Goal: Task Accomplishment & Management: Use online tool/utility

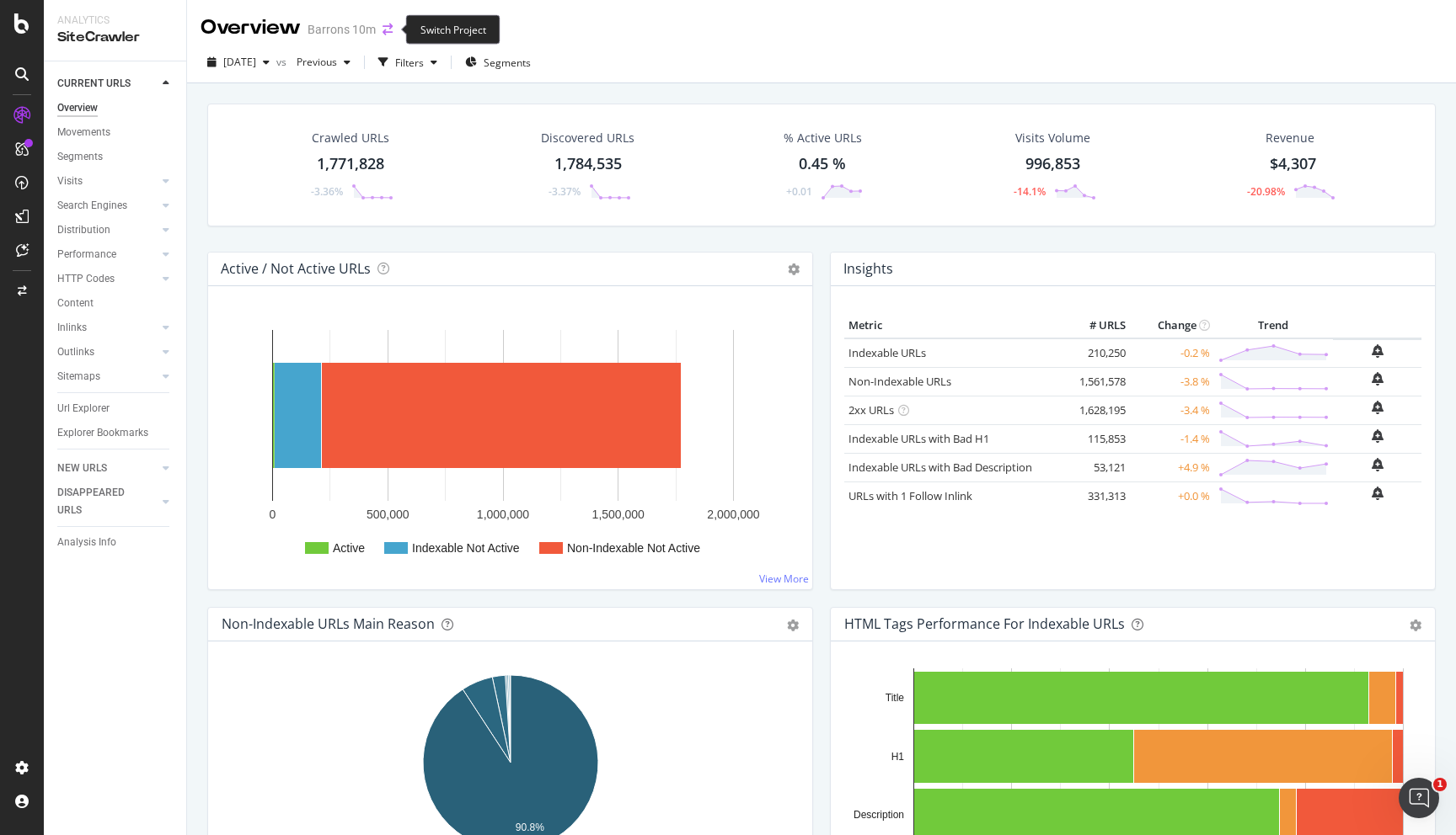
click at [382, 30] on icon "arrow-right-arrow-left" at bounding box center [387, 29] width 10 height 12
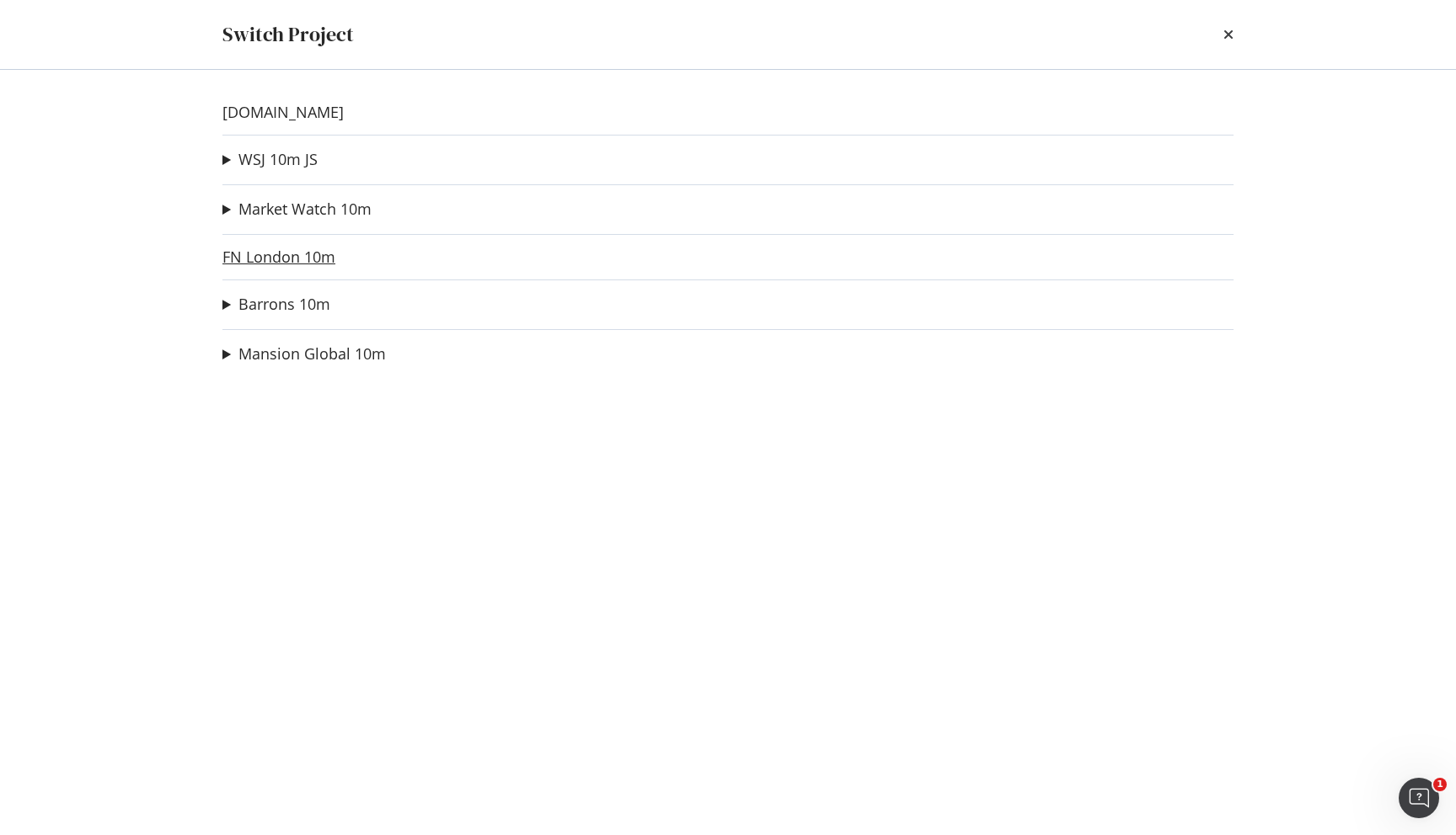
click at [281, 252] on link "FN London 10m" at bounding box center [278, 257] width 113 height 18
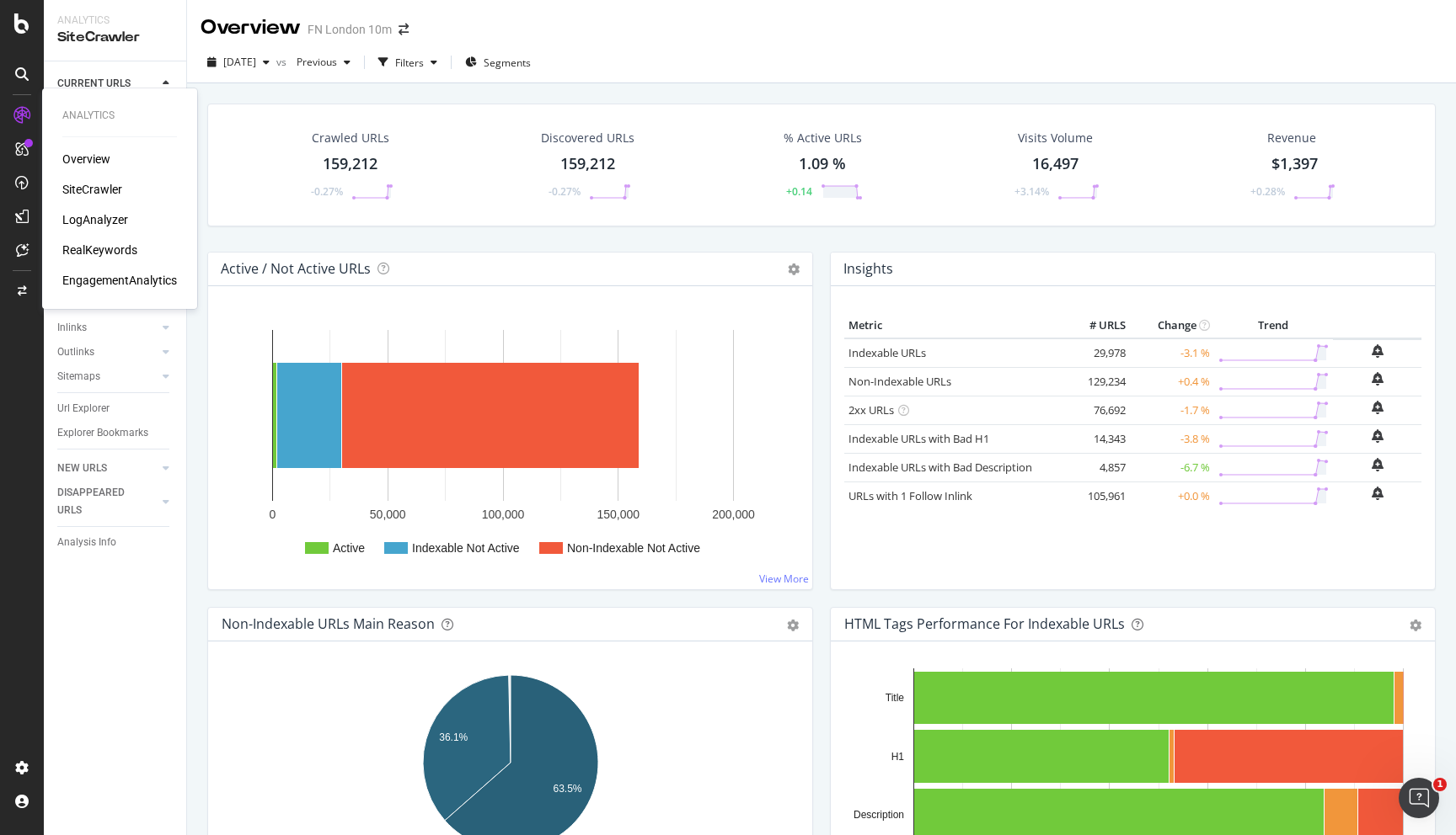
click at [101, 216] on div "LogAnalyzer" at bounding box center [95, 219] width 66 height 17
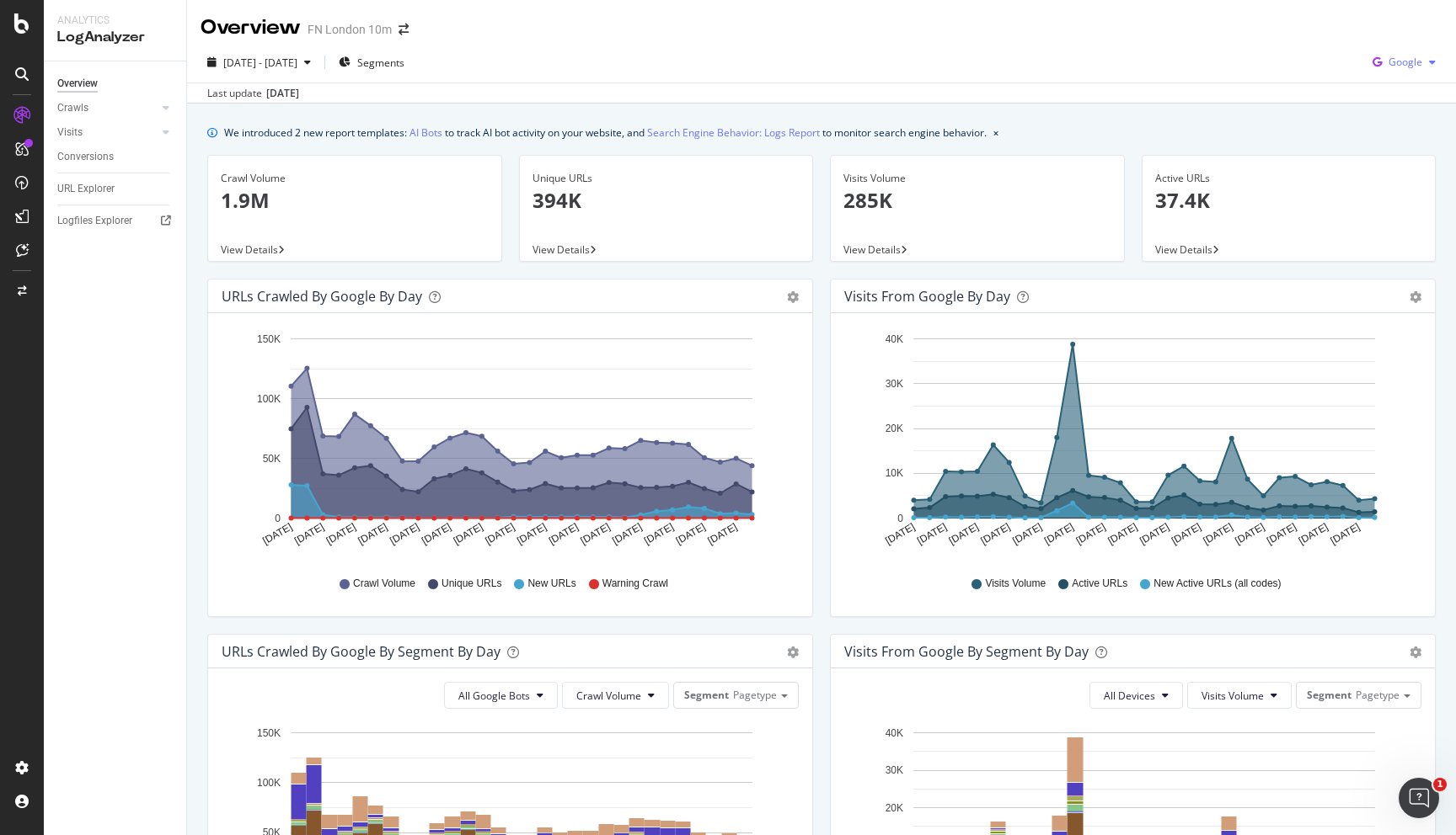
click at [1407, 61] on span "Google" at bounding box center [1405, 62] width 34 height 14
click at [1404, 186] on span "Other AI Bots" at bounding box center [1405, 189] width 62 height 15
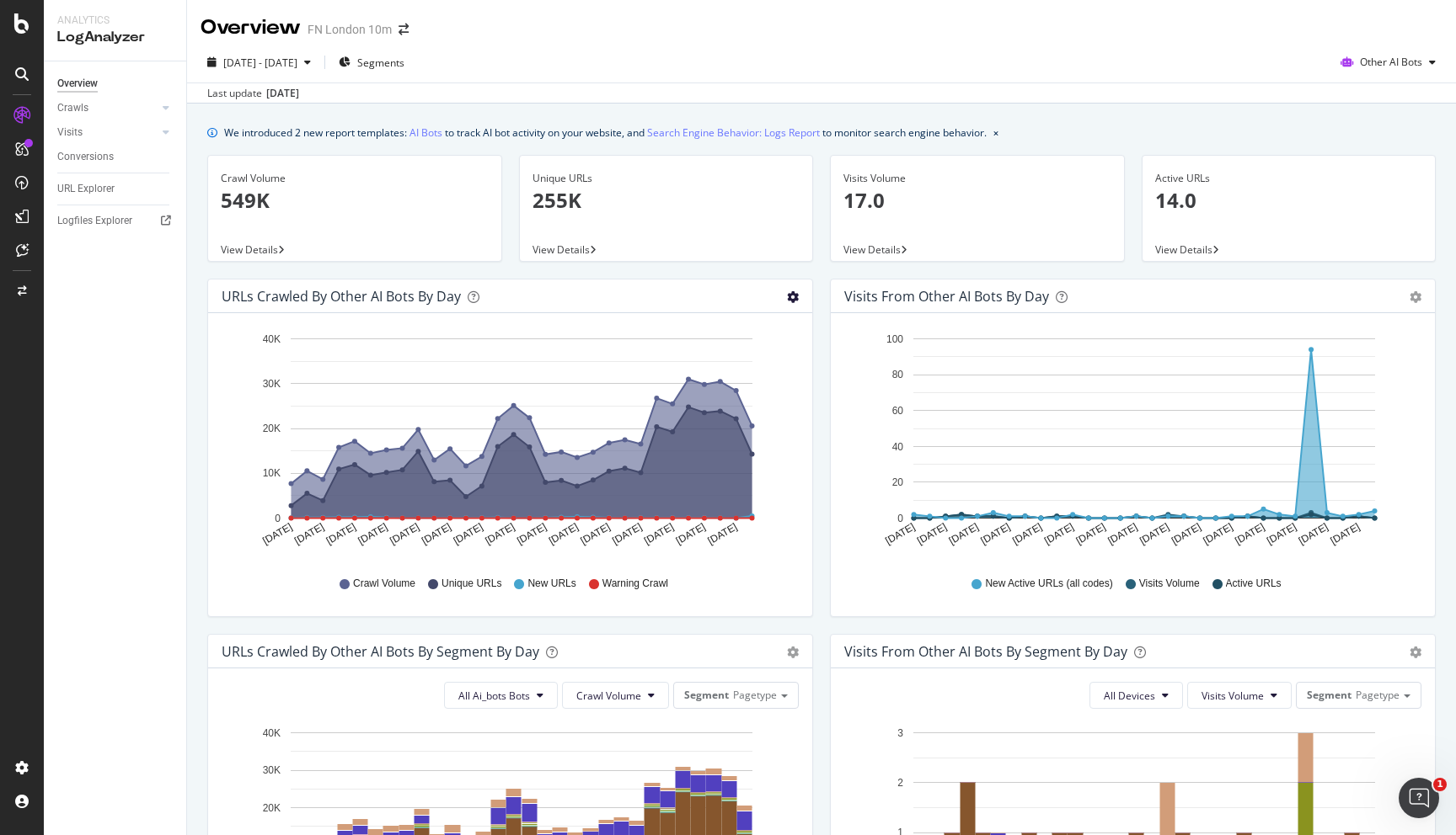
click at [796, 298] on icon "gear" at bounding box center [792, 297] width 12 height 12
click at [1402, 47] on div "[DATE] - [DATE] Segments Other AI Bots Last update [DATE]" at bounding box center [821, 72] width 1269 height 61
click at [1402, 60] on span "Other AI Bots" at bounding box center [1390, 62] width 62 height 14
click at [954, 295] on div "Visits from Other AI Bots by day" at bounding box center [946, 296] width 205 height 17
click at [988, 300] on div "Visits from Other AI Bots by day" at bounding box center [946, 296] width 205 height 17
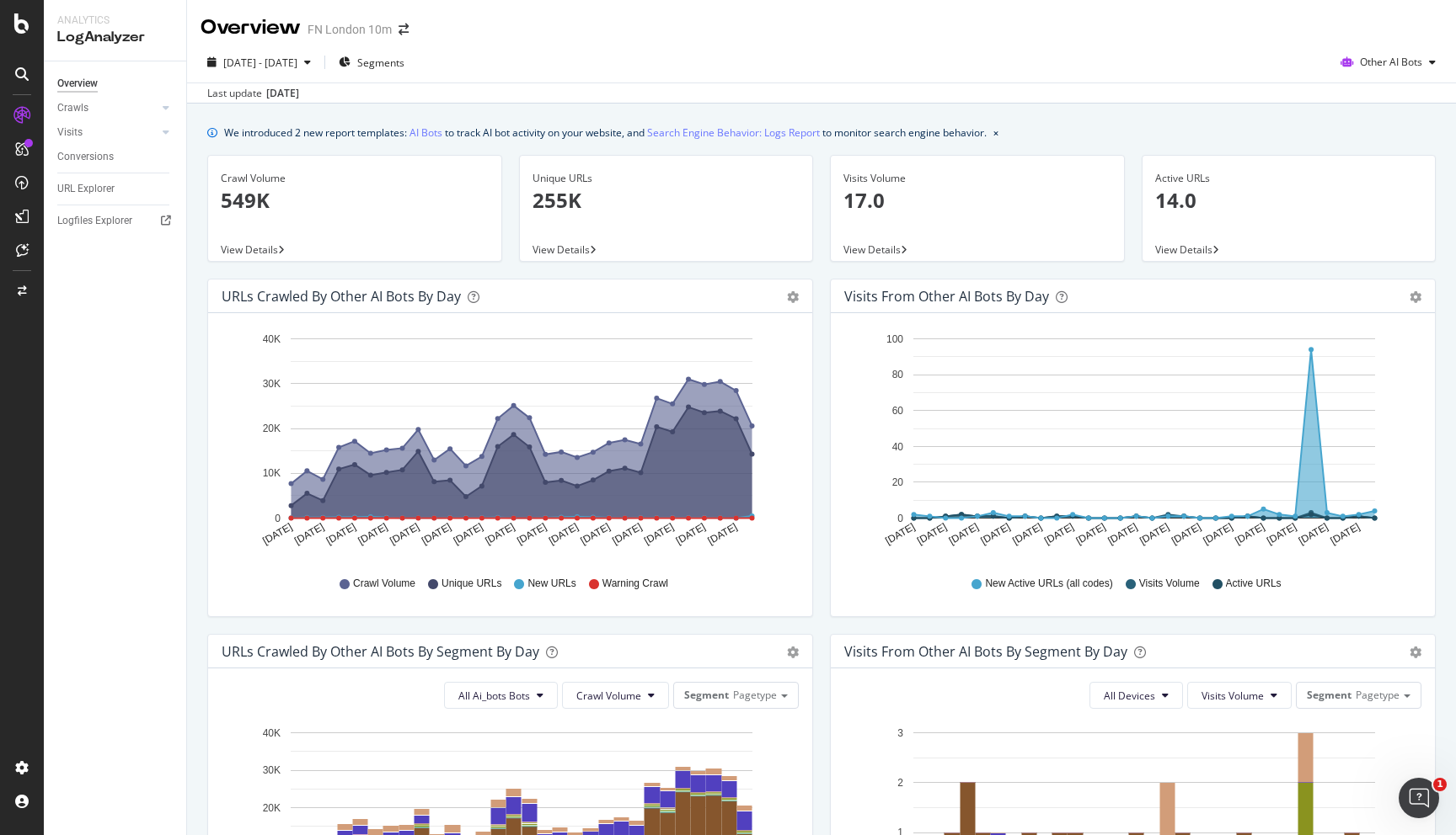
click at [235, 199] on p "549K" at bounding box center [355, 200] width 268 height 28
click at [794, 296] on icon "gear" at bounding box center [792, 297] width 12 height 12
click at [794, 392] on icon "[DATE] [DATE] [DATE] [DATE] [DATE] [DATE] [DATE] [DATE] [DATE] [DATE] [DATE] [D…" at bounding box center [510, 444] width 577 height 234
click at [798, 661] on div "URLs Crawled by Other AI Bots By Segment By Day Timeline (by Value) Table" at bounding box center [510, 652] width 604 height 34
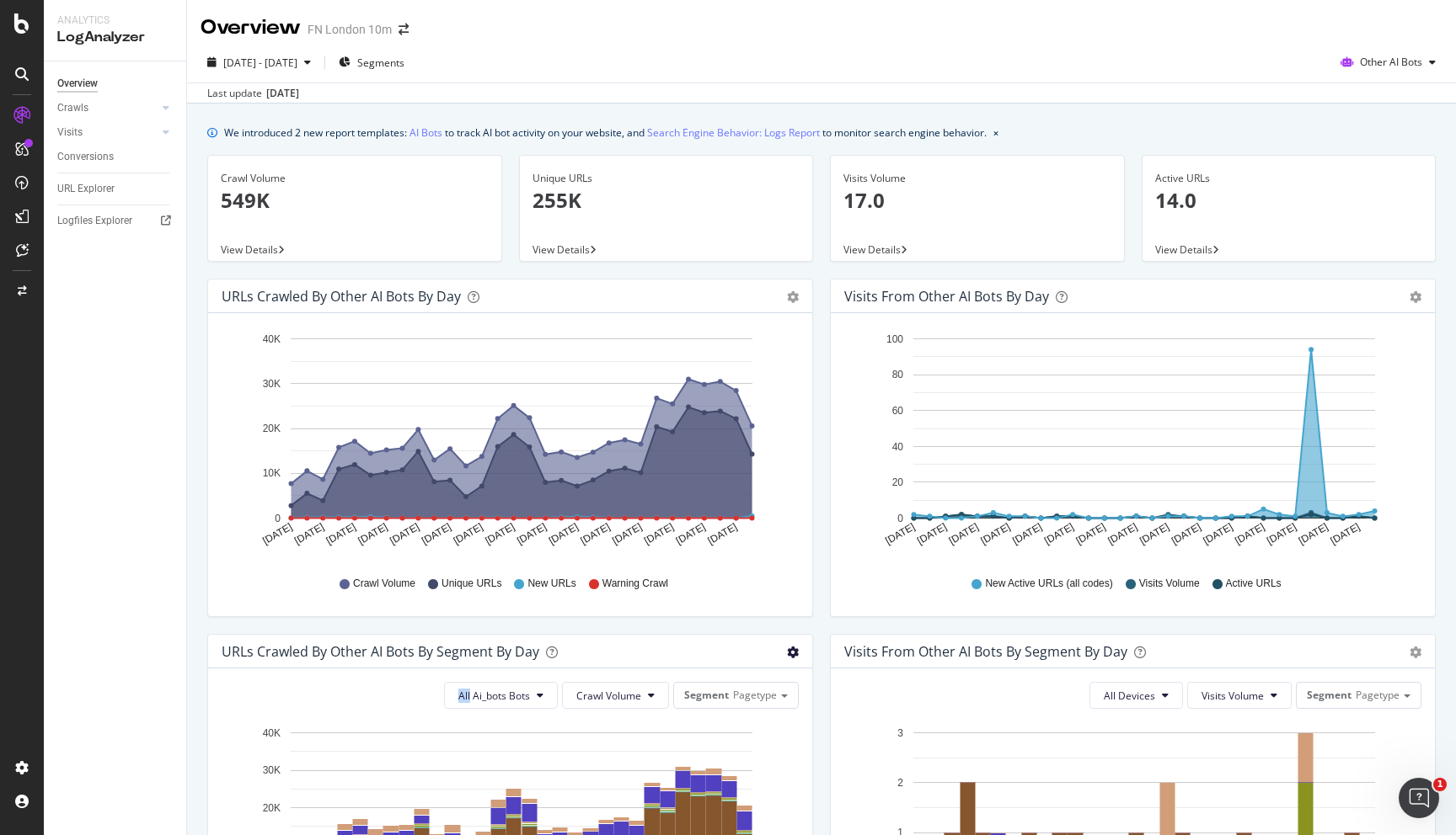
click at [796, 653] on icon "gear" at bounding box center [792, 652] width 12 height 12
click at [702, 526] on text "[DATE]" at bounding box center [691, 534] width 34 height 26
click at [706, 472] on icon "A chart." at bounding box center [522, 463] width 461 height 111
click at [436, 294] on div "URLs Crawled by Other AI Bots by day" at bounding box center [341, 296] width 239 height 17
click at [82, 261] on div "CustomReports" at bounding box center [103, 260] width 82 height 17
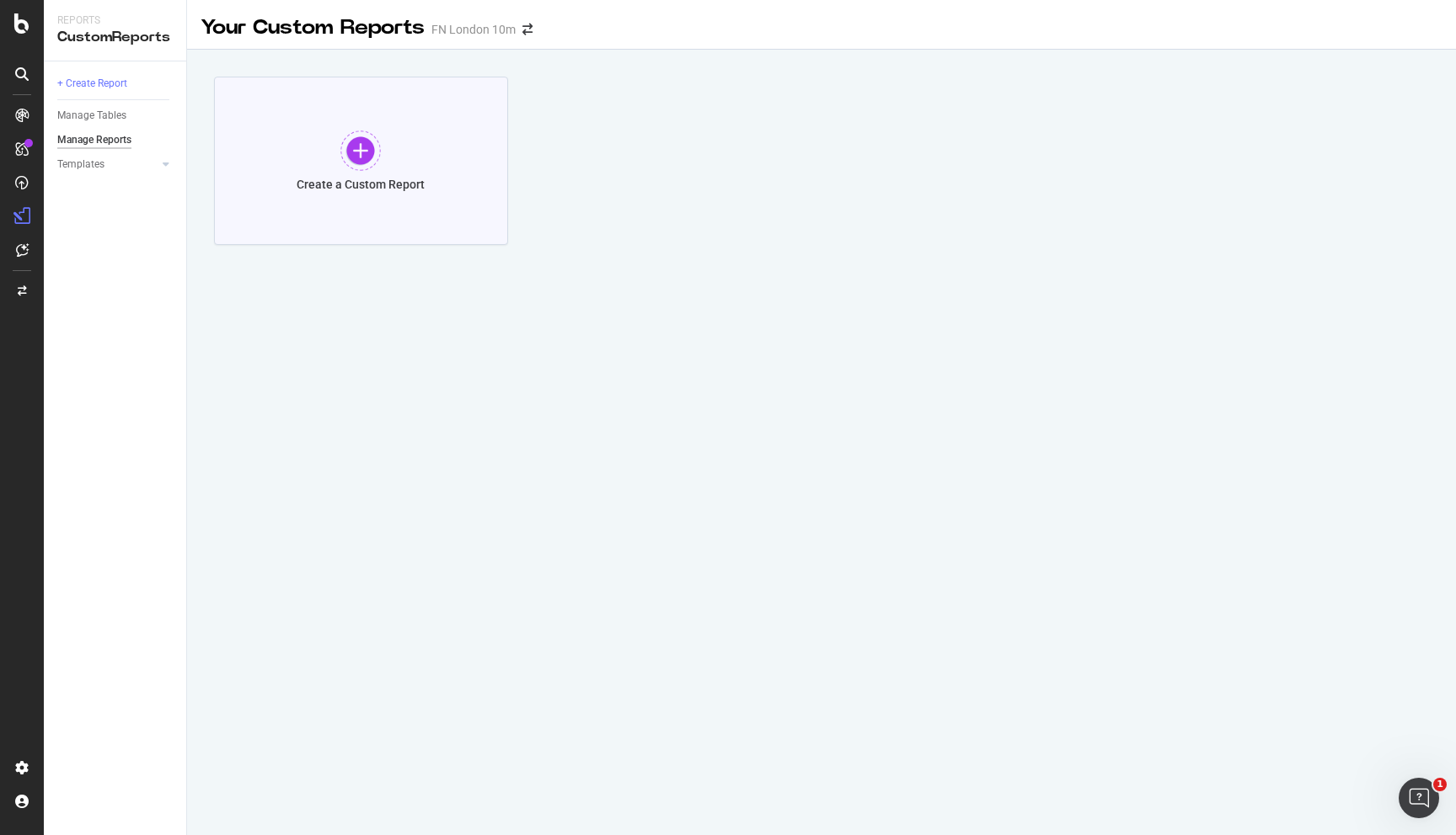
click at [356, 147] on div at bounding box center [361, 151] width 41 height 41
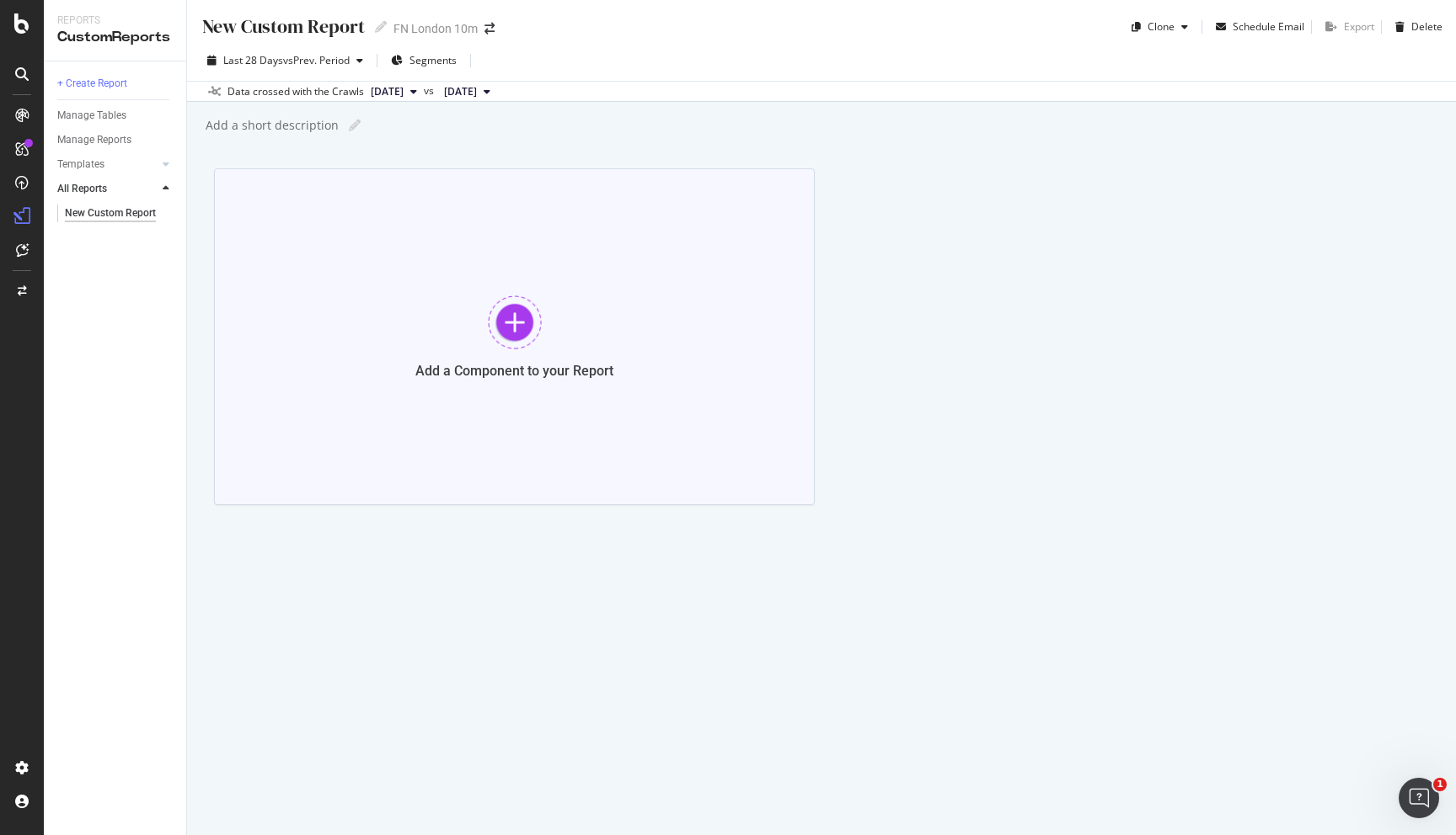
click at [502, 325] on div at bounding box center [514, 322] width 54 height 54
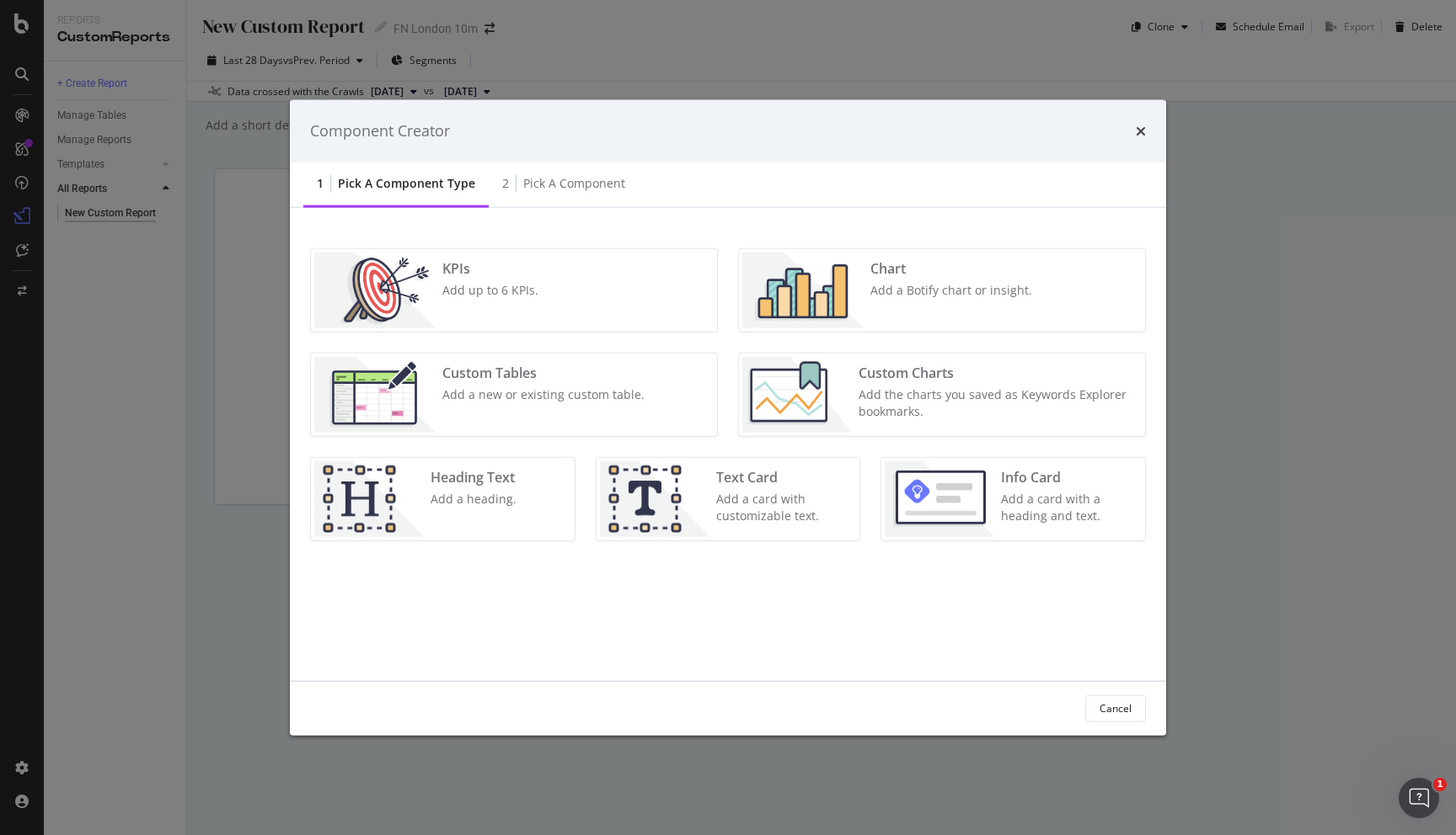
click at [888, 286] on div "Add a Botify chart or insight." at bounding box center [951, 289] width 161 height 17
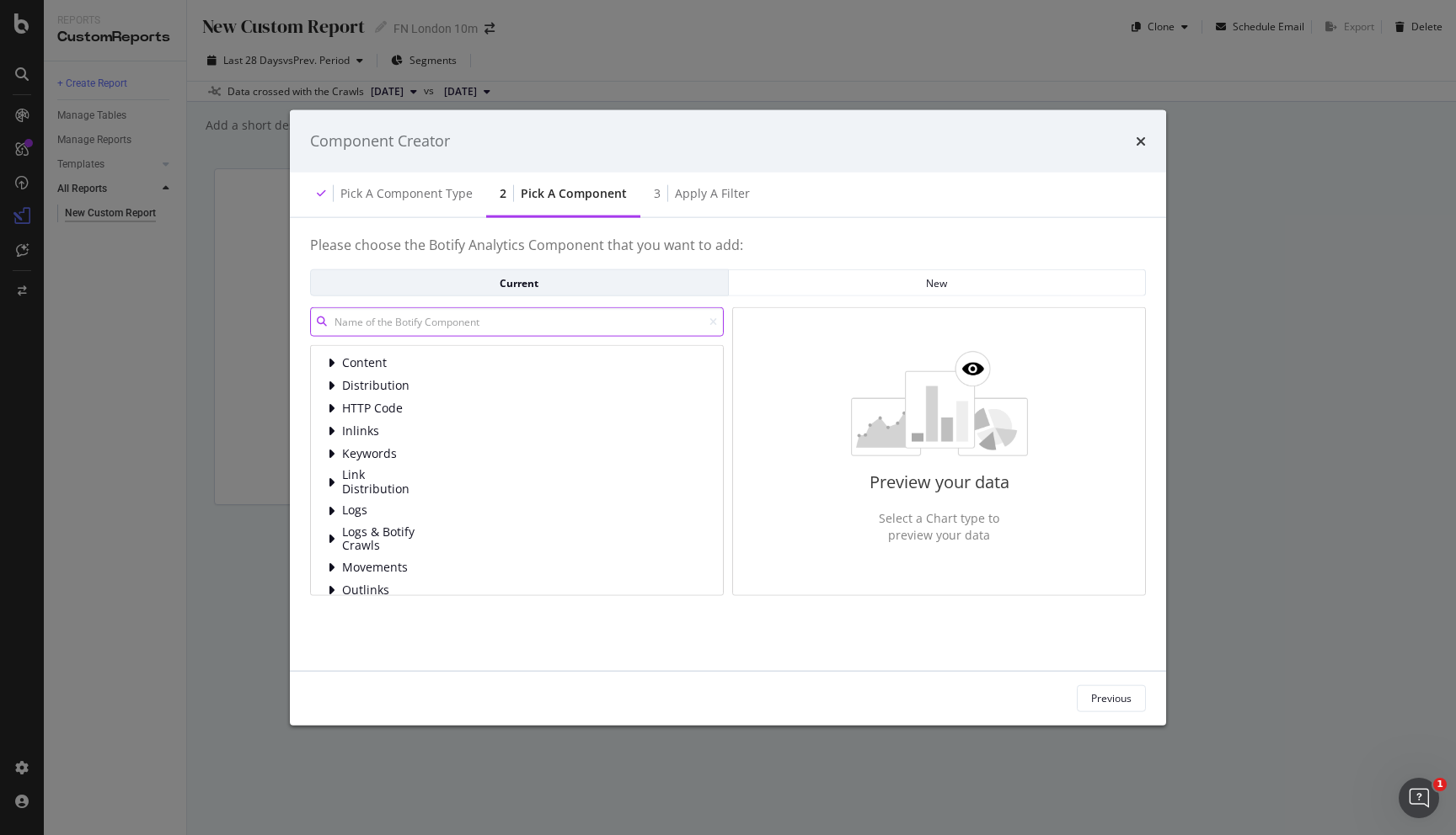
click at [422, 324] on input "modal" at bounding box center [517, 322] width 413 height 29
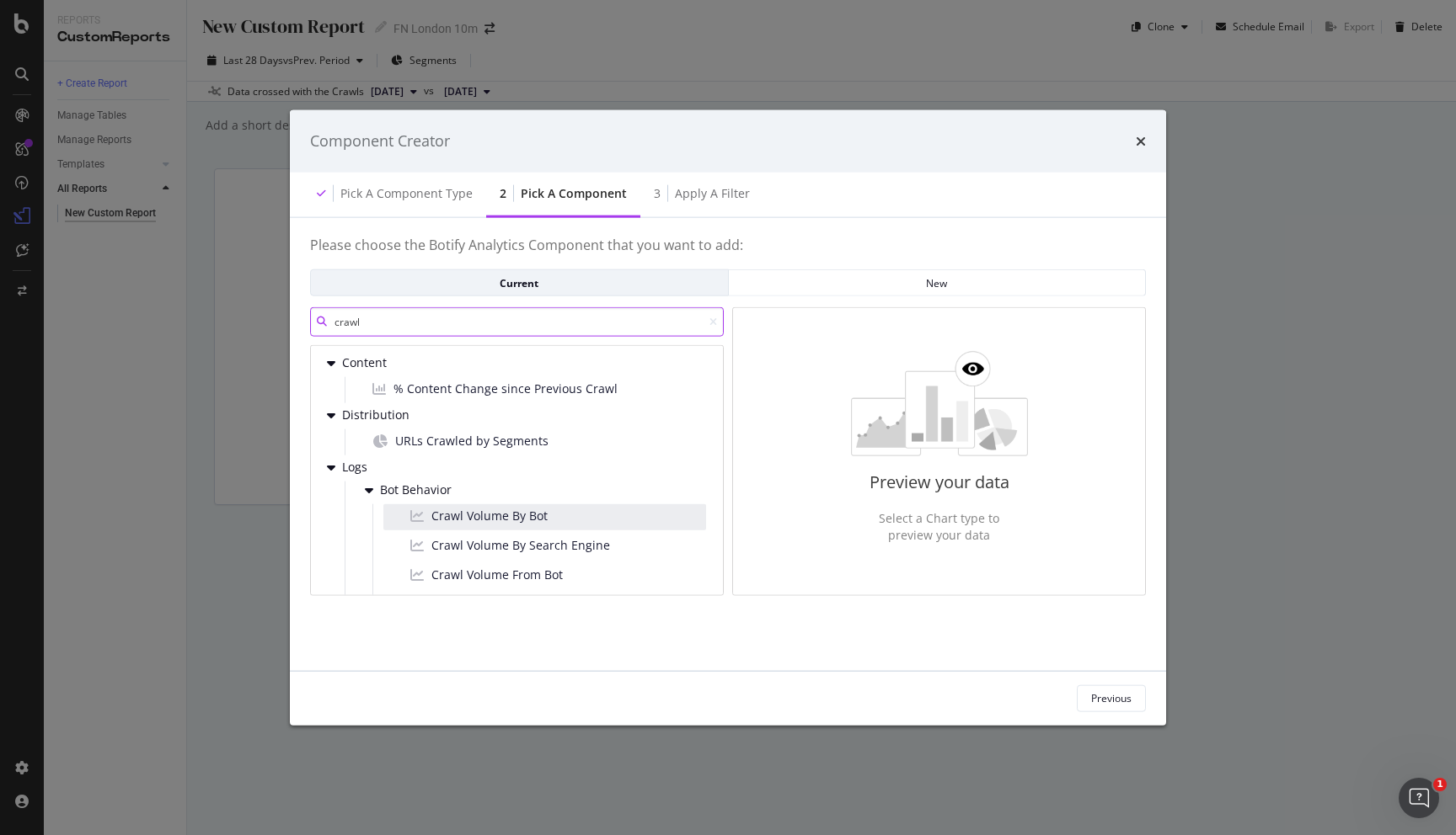
type input "crawl"
click at [572, 511] on div "Crawl Volume By Bot" at bounding box center [544, 517] width 323 height 26
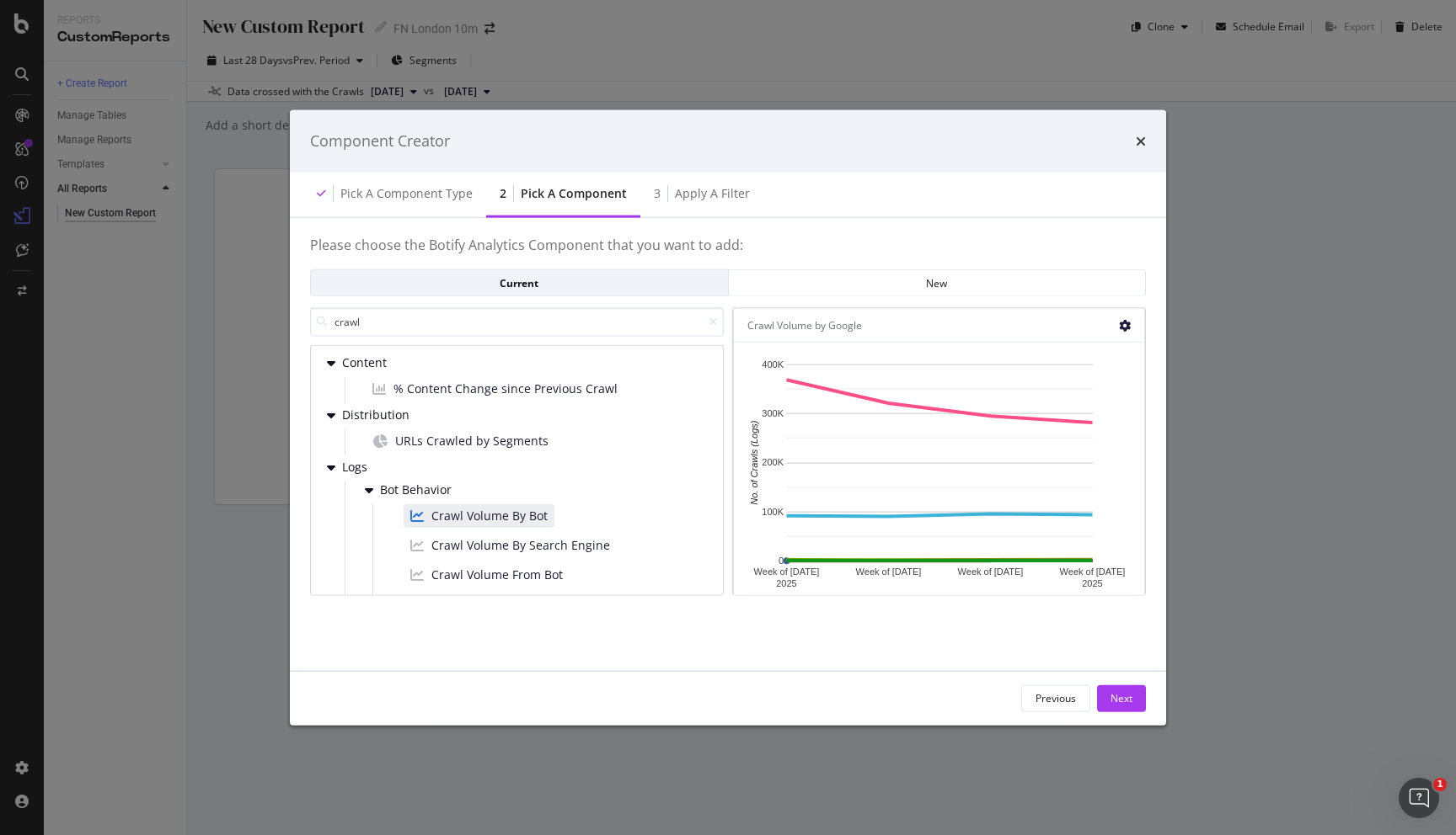
click at [1121, 320] on icon "modal" at bounding box center [1124, 324] width 12 height 12
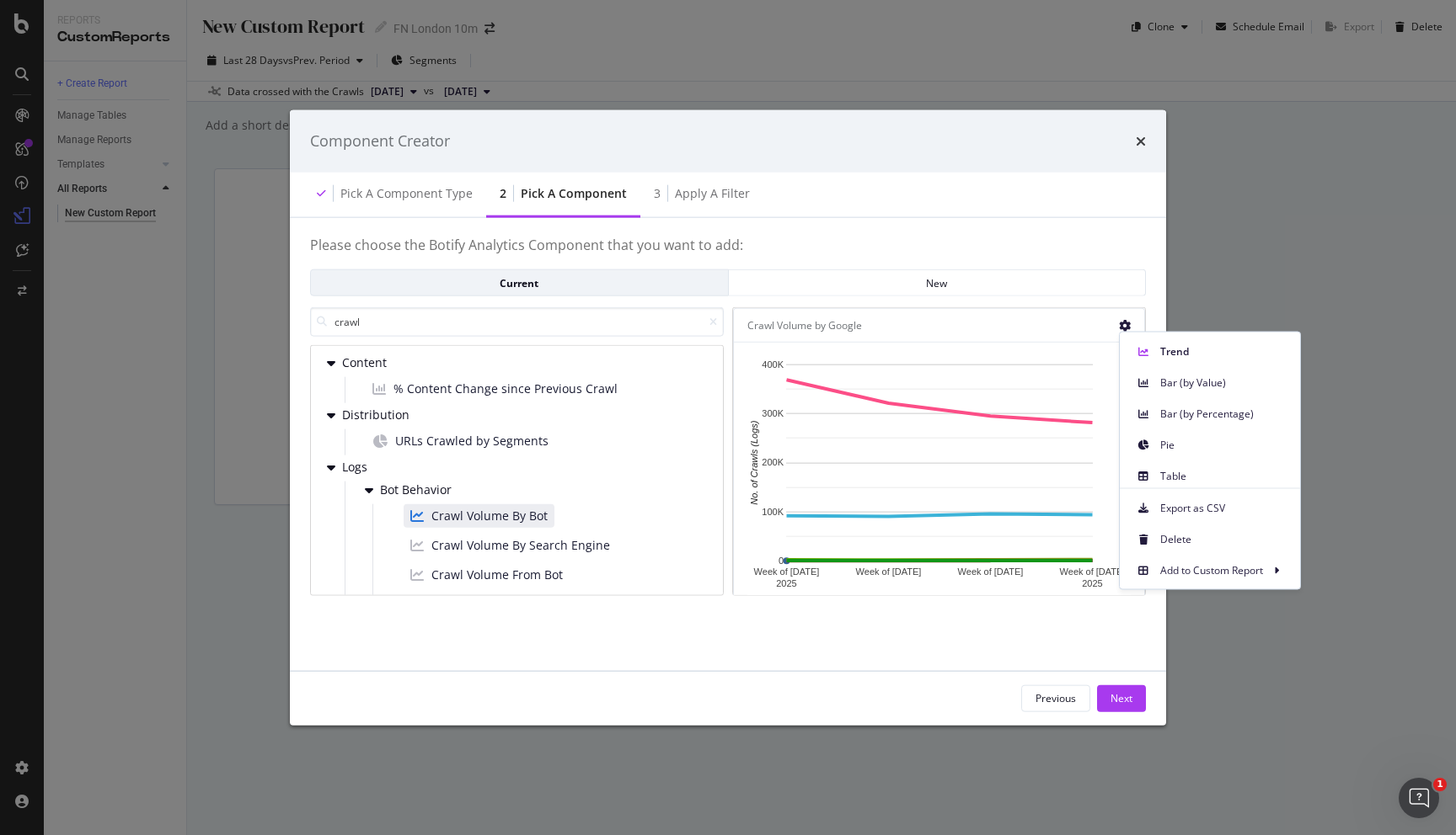
click at [1121, 320] on icon "modal" at bounding box center [1124, 324] width 12 height 12
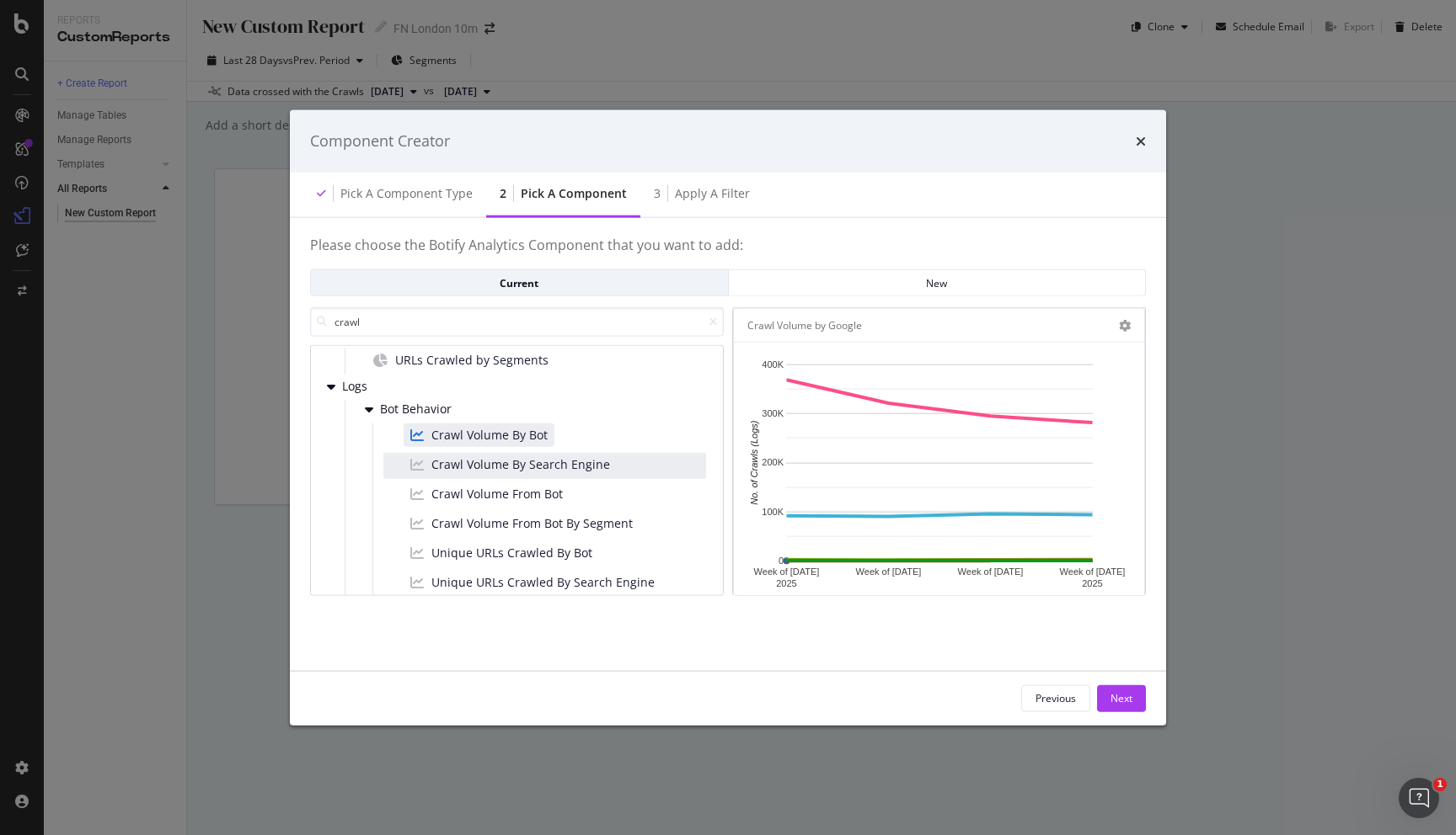
scroll to position [82, 0]
click at [1122, 698] on div "Next" at bounding box center [1121, 698] width 22 height 14
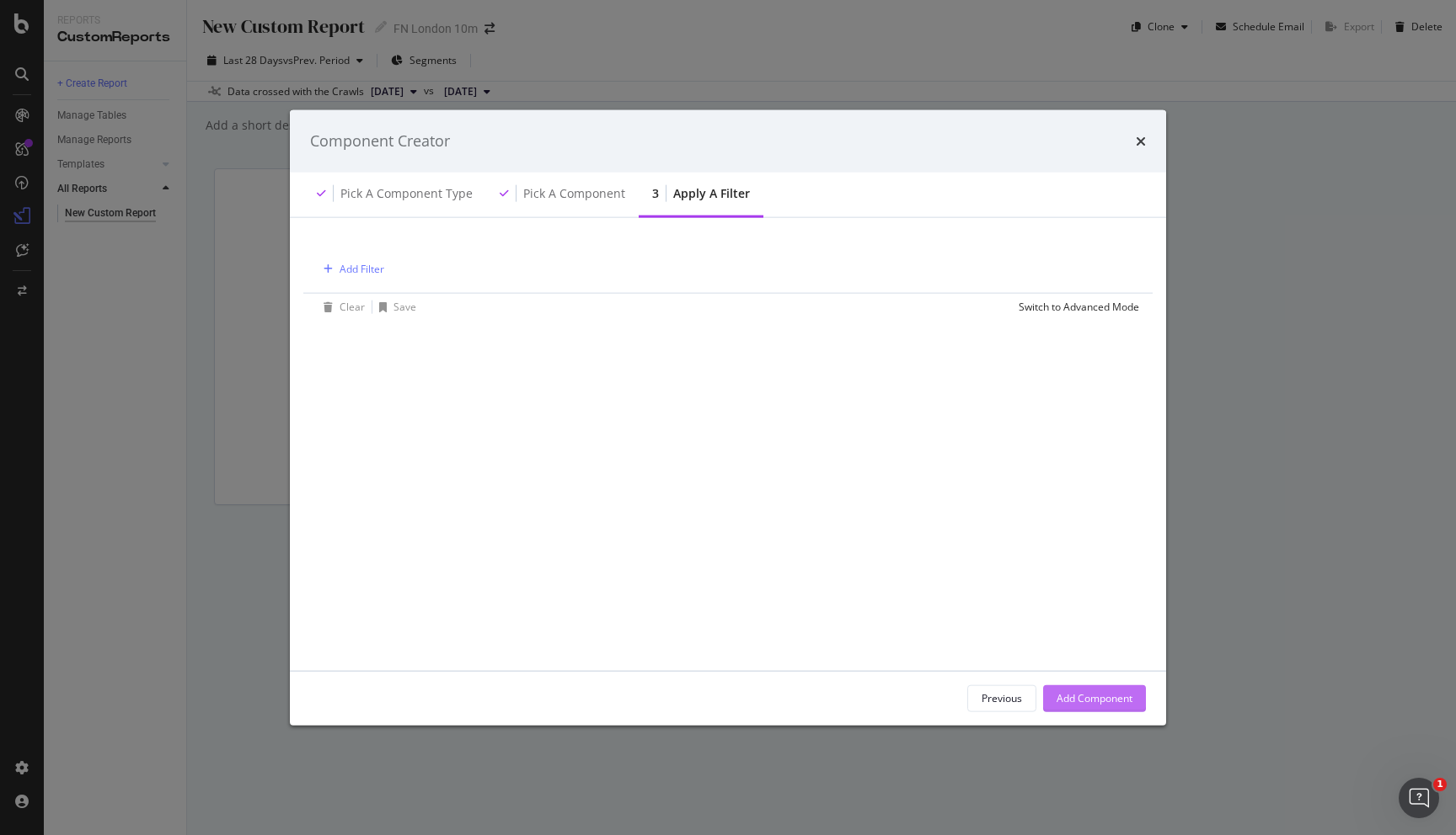
click at [1123, 700] on div "Add Component" at bounding box center [1093, 698] width 75 height 14
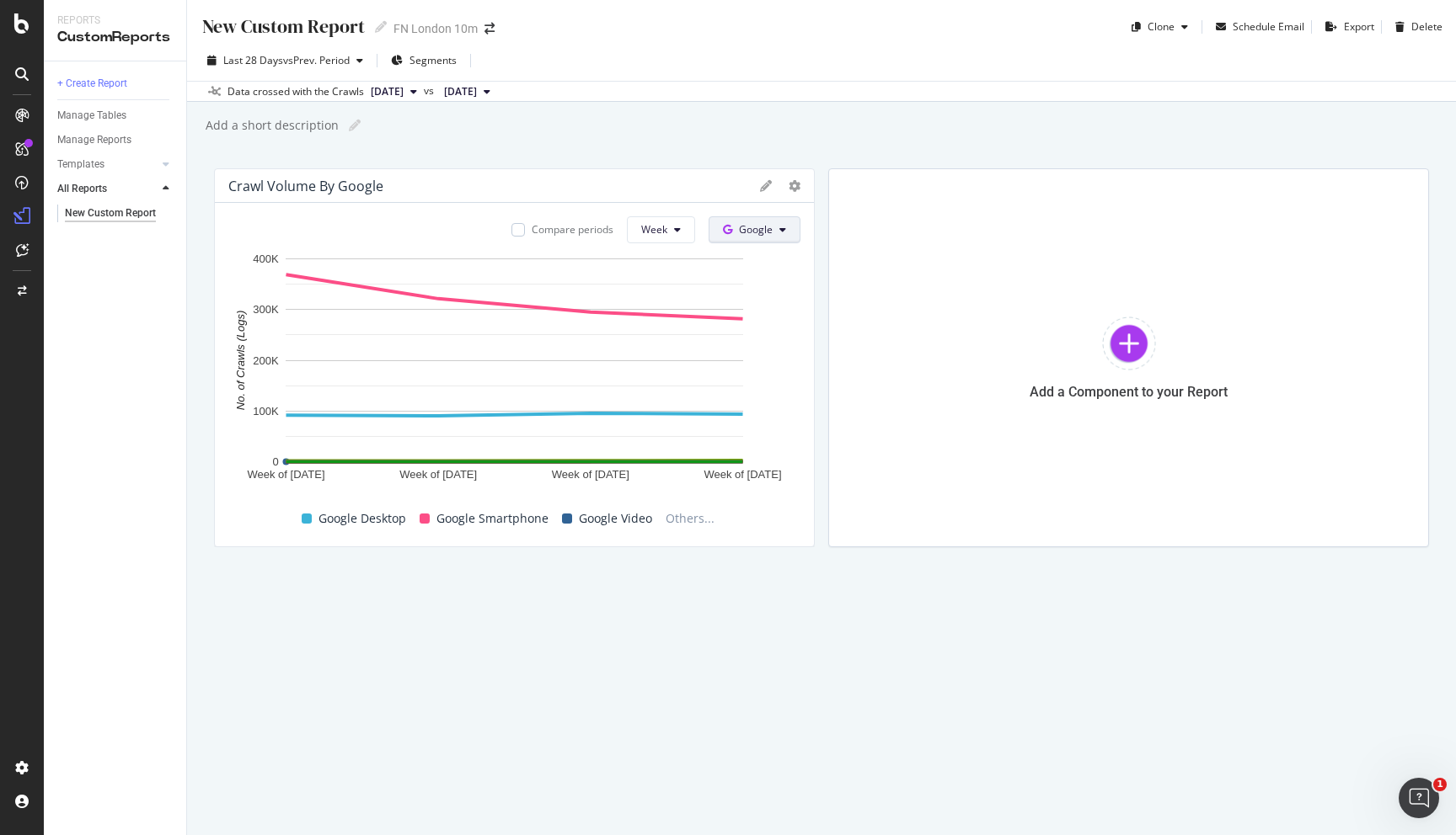
click at [748, 234] on span "Google" at bounding box center [755, 230] width 34 height 14
click at [821, 551] on div "New Custom Report New Custom Report FN [GEOGRAPHIC_DATA] 10m Clone Schedule Ema…" at bounding box center [821, 418] width 1269 height 835
click at [1139, 347] on div at bounding box center [1129, 343] width 54 height 54
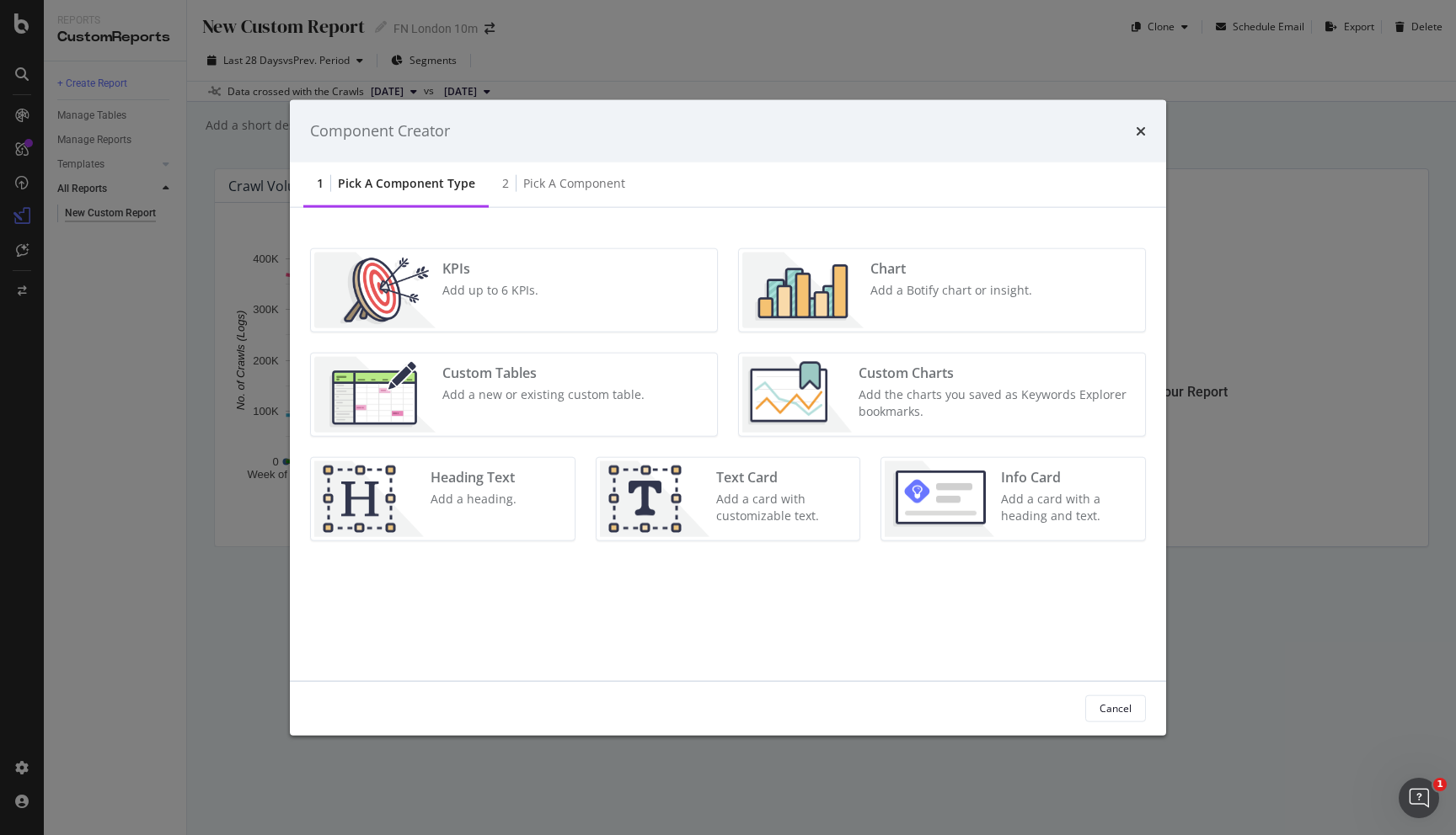
click at [600, 394] on div "Add a new or existing custom table." at bounding box center [544, 394] width 202 height 17
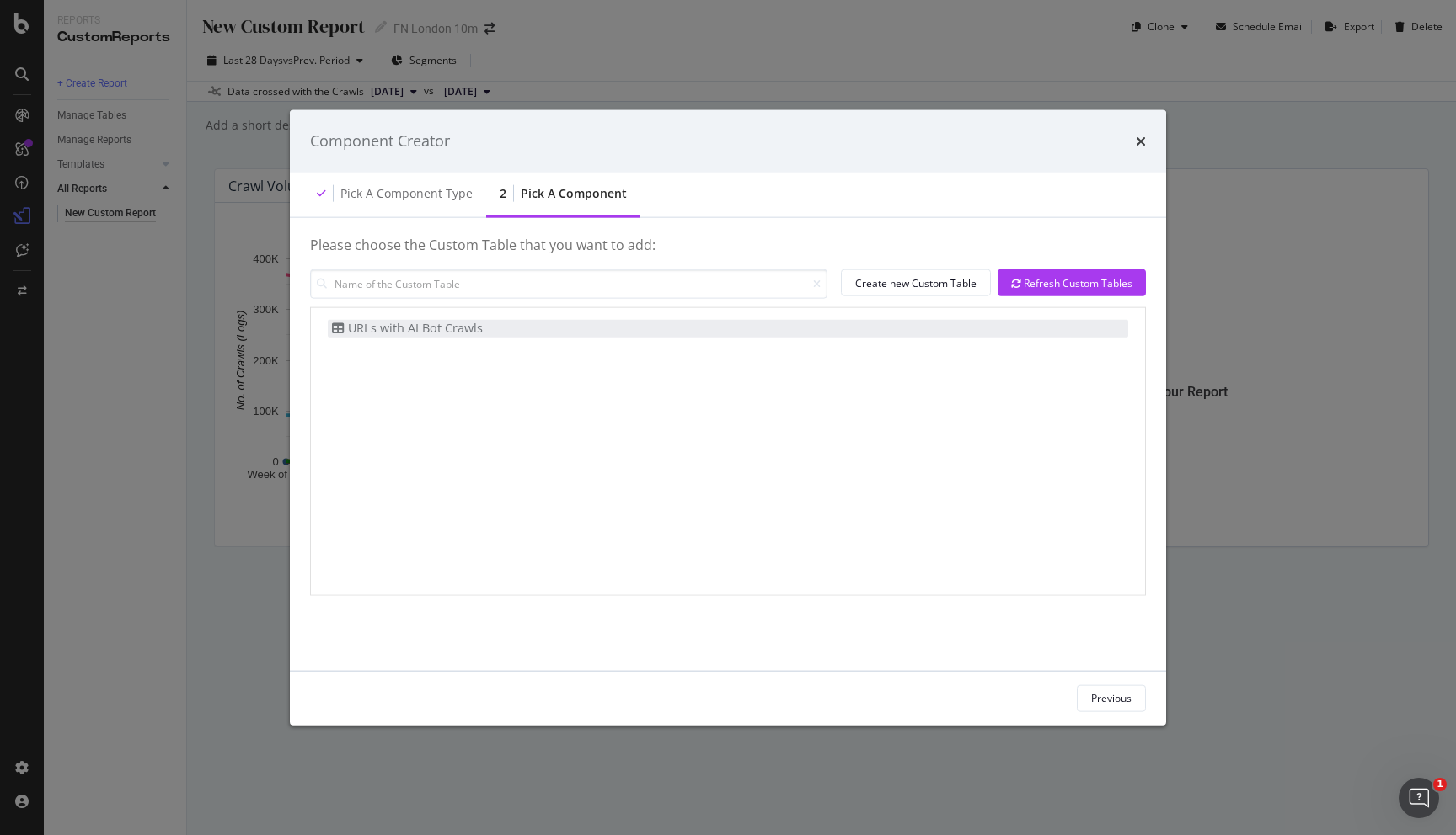
click at [591, 322] on div "URLs with AI Bot Crawls" at bounding box center [728, 329] width 800 height 18
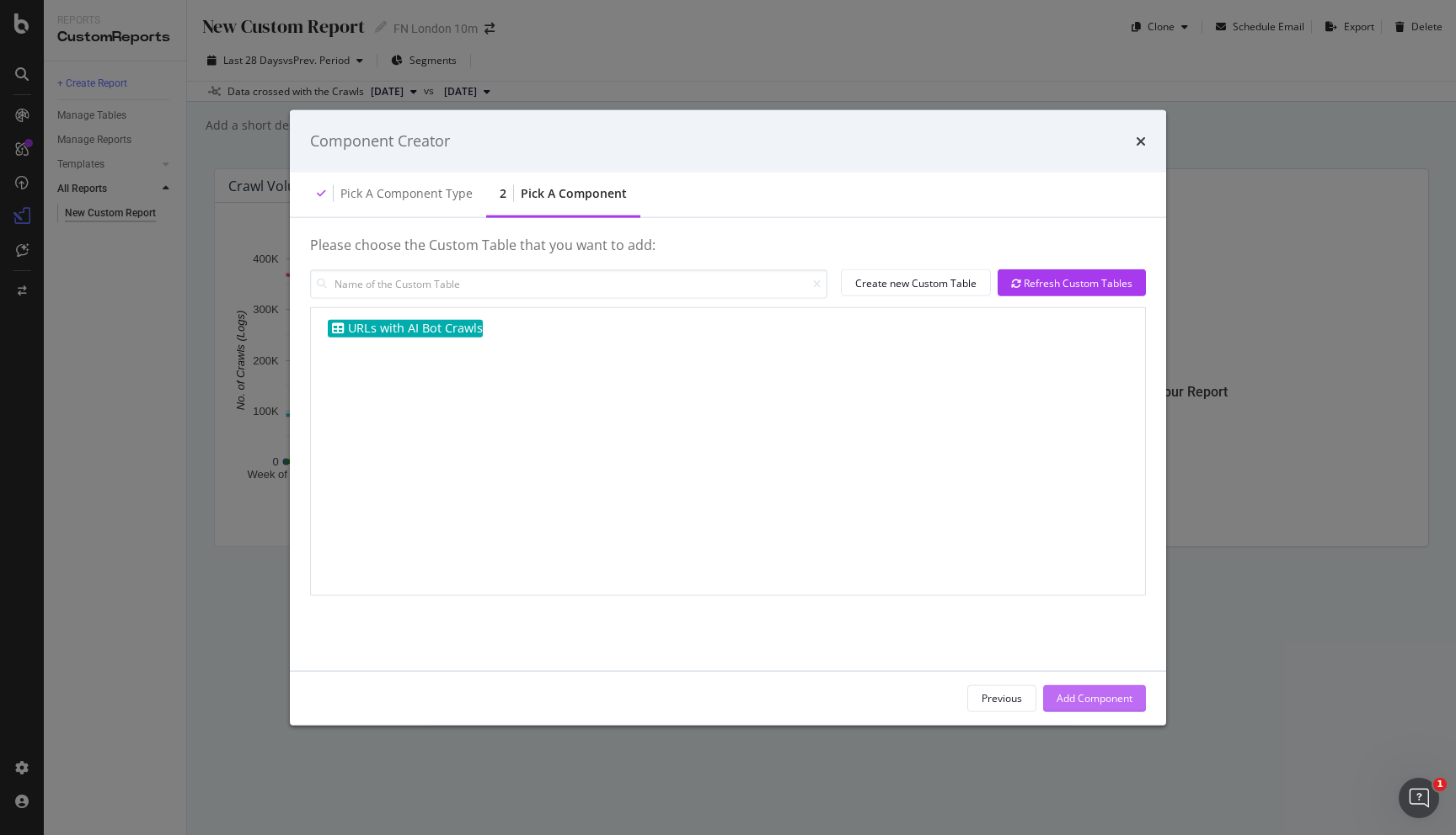
click at [1097, 691] on div "Add Component" at bounding box center [1093, 698] width 75 height 25
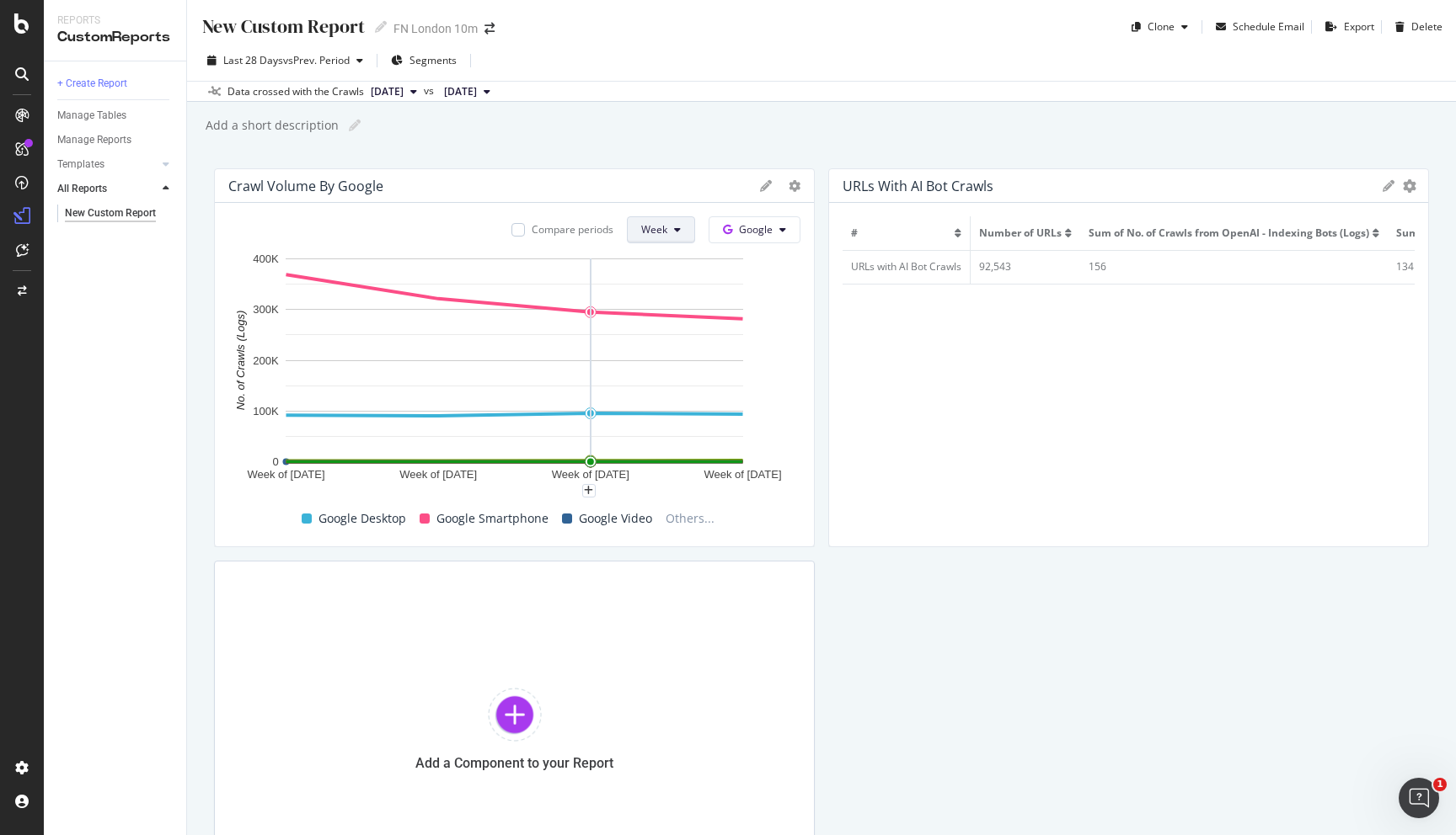
click at [641, 231] on button "Week" at bounding box center [661, 230] width 68 height 27
click at [647, 251] on div "Day" at bounding box center [658, 263] width 58 height 25
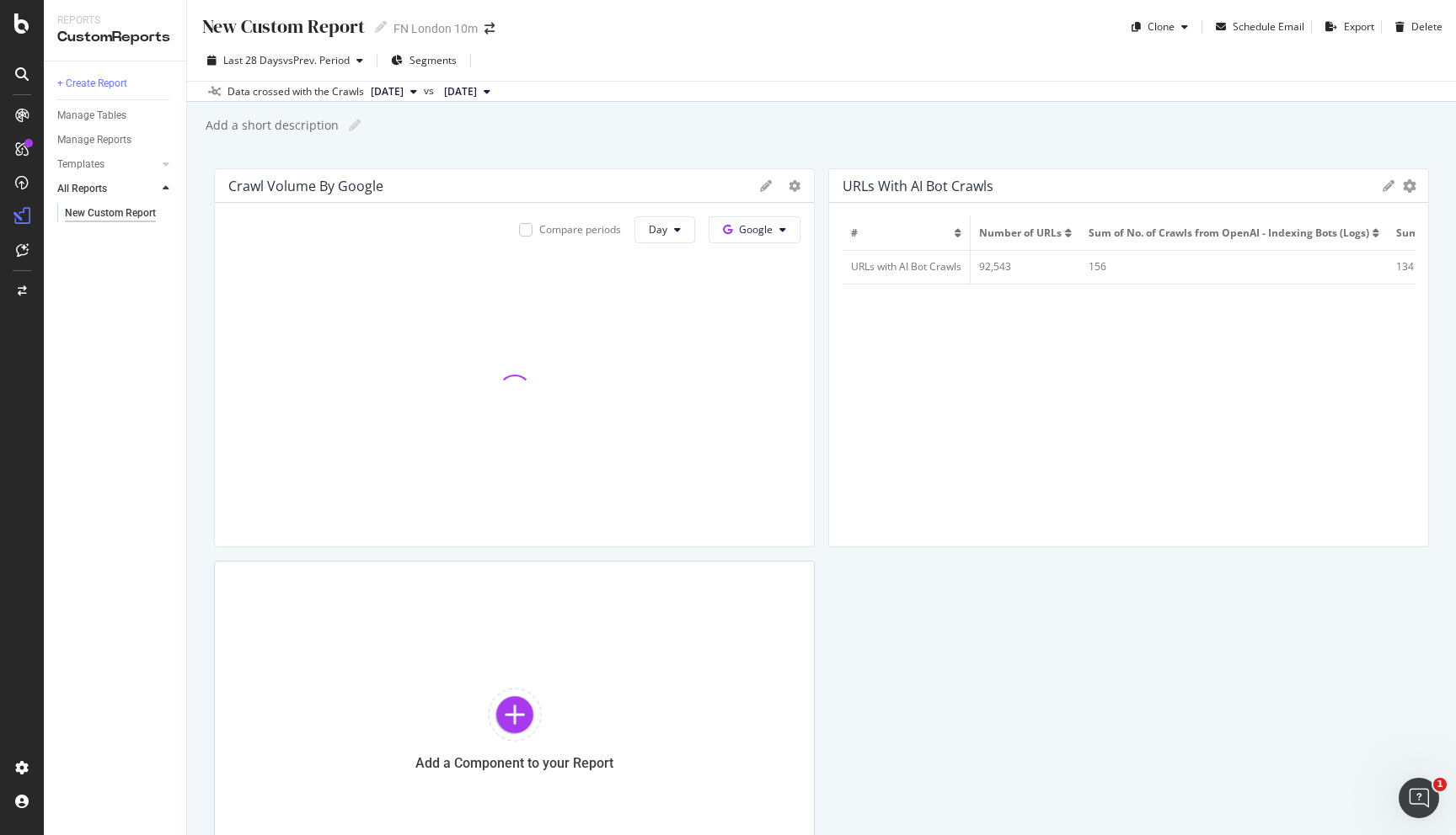
click at [1402, 185] on div "Export as CSV Delete Add to Custom Report" at bounding box center [1398, 185] width 32 height 12
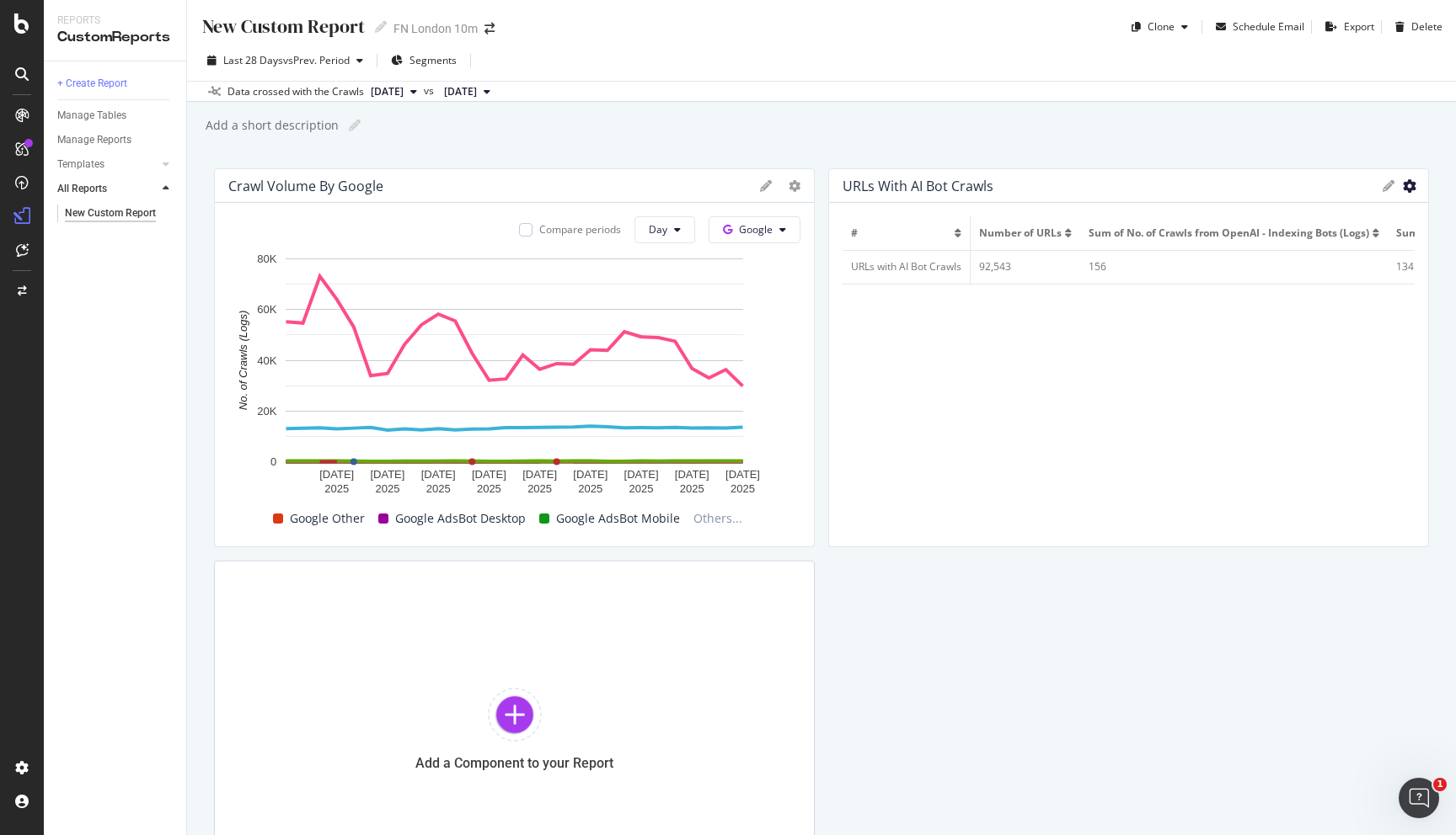
click at [1407, 185] on icon "gear" at bounding box center [1409, 185] width 13 height 13
click at [1380, 186] on div "URLs with AI Bot Crawls Export as CSV Delete Add to Custom Report" at bounding box center [1128, 186] width 599 height 34
click at [1392, 183] on icon at bounding box center [1388, 185] width 12 height 12
click at [1411, 184] on div "URLs with AI Bot Crawls Export as CSV Delete Add to Custom Report Title URLs wi…" at bounding box center [1128, 357] width 600 height 378
click at [1422, 186] on div at bounding box center [1420, 357] width 17 height 378
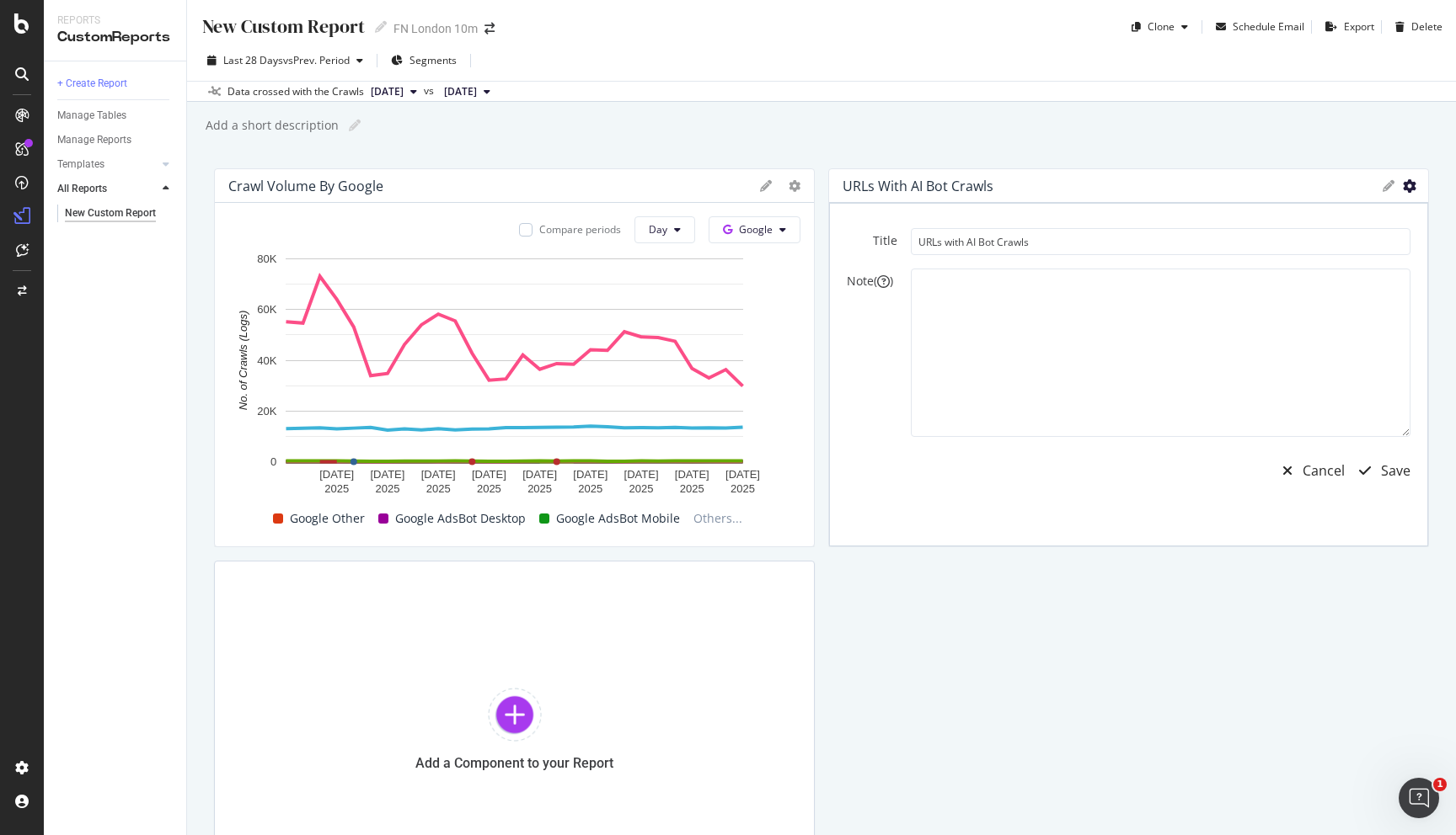
click at [1403, 186] on icon "gear" at bounding box center [1409, 185] width 13 height 13
click at [1319, 480] on div "Cancel" at bounding box center [1323, 472] width 42 height 20
click at [1405, 177] on div "URLs with AI Bot Crawls Export as CSV Delete Add to Custom Report" at bounding box center [1128, 186] width 599 height 34
click at [1405, 180] on icon "gear" at bounding box center [1409, 185] width 13 height 13
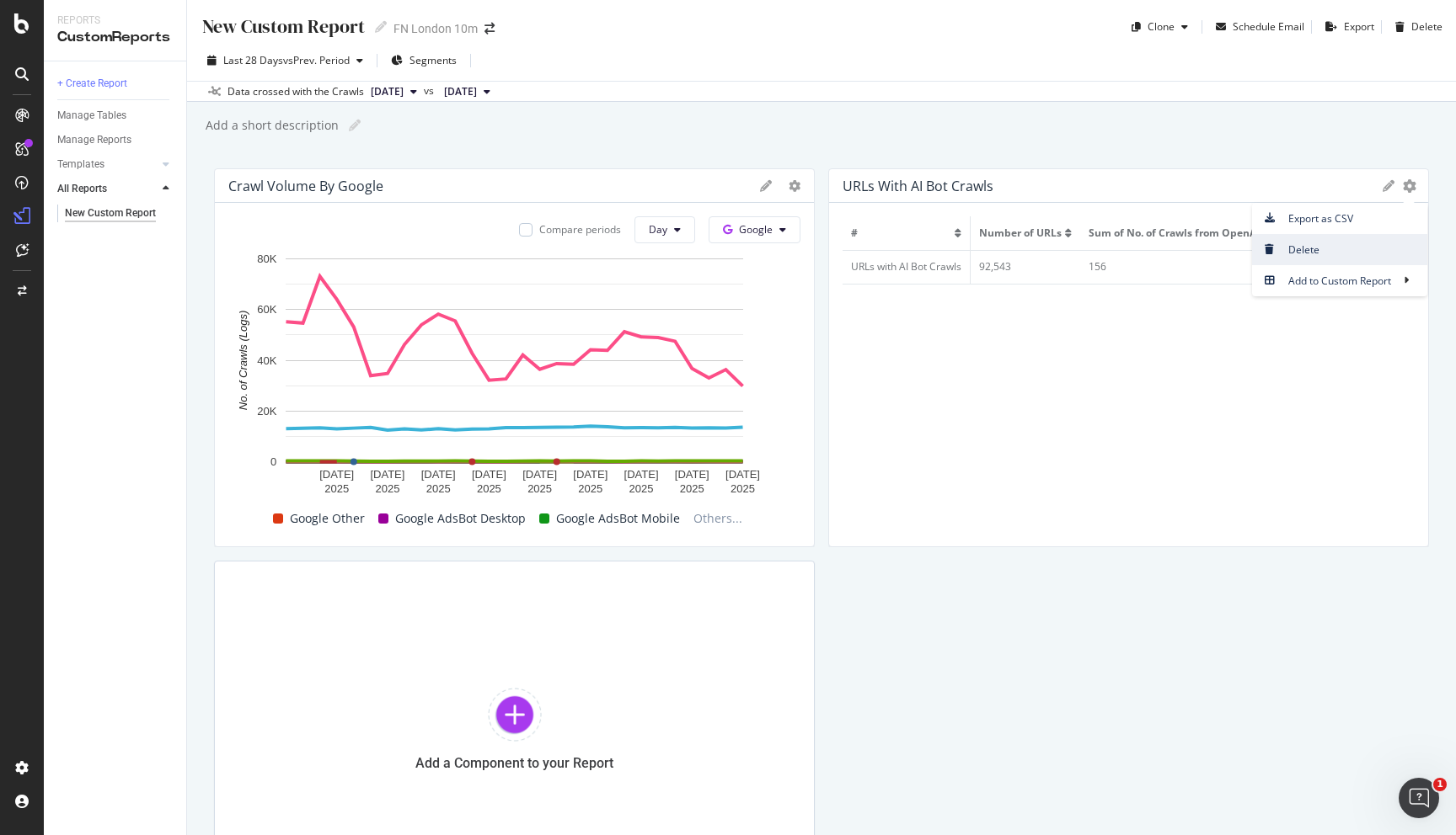
click at [1335, 259] on span "Delete" at bounding box center [1340, 250] width 176 height 23
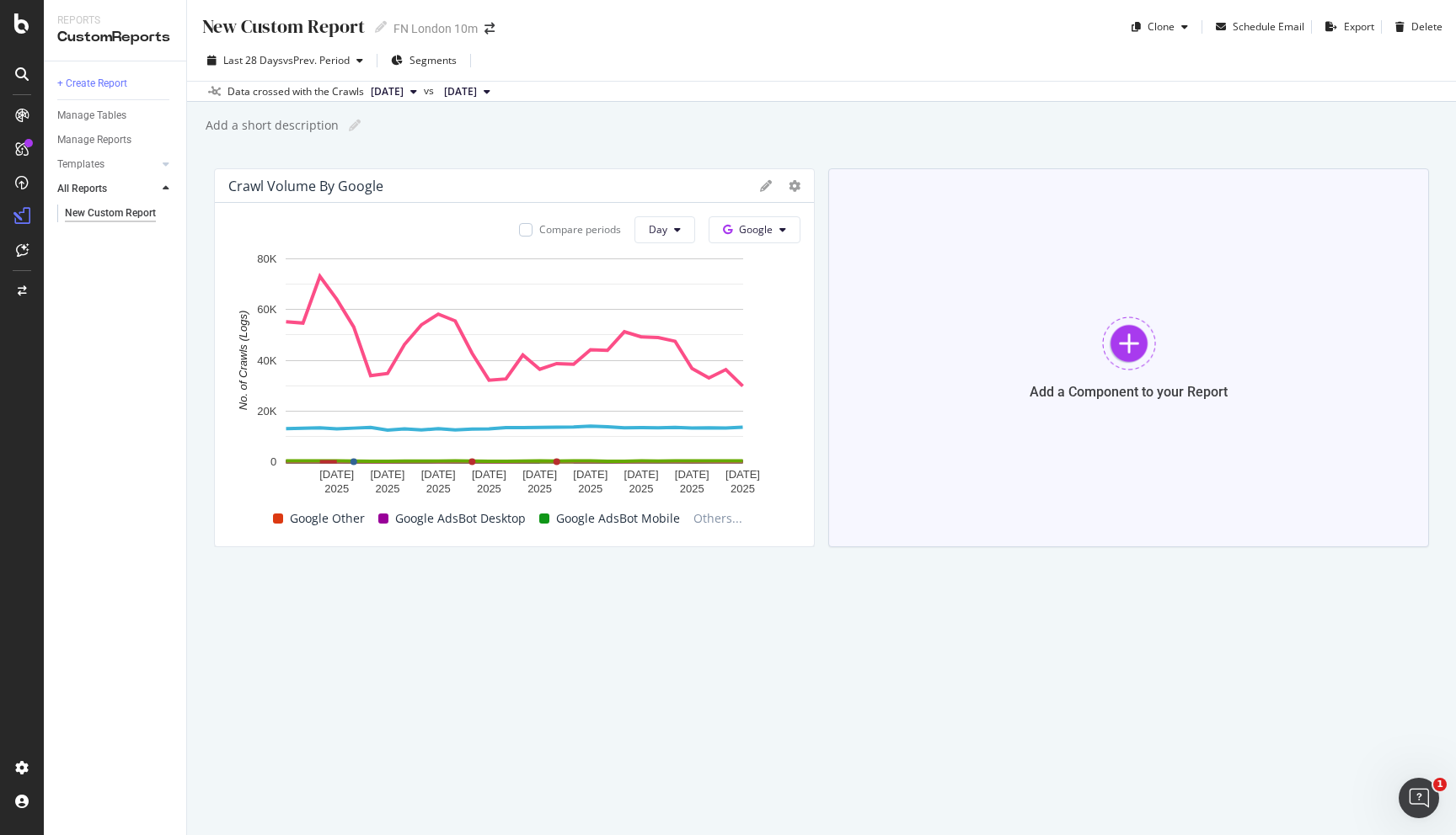
click at [1119, 316] on div at bounding box center [1129, 343] width 54 height 54
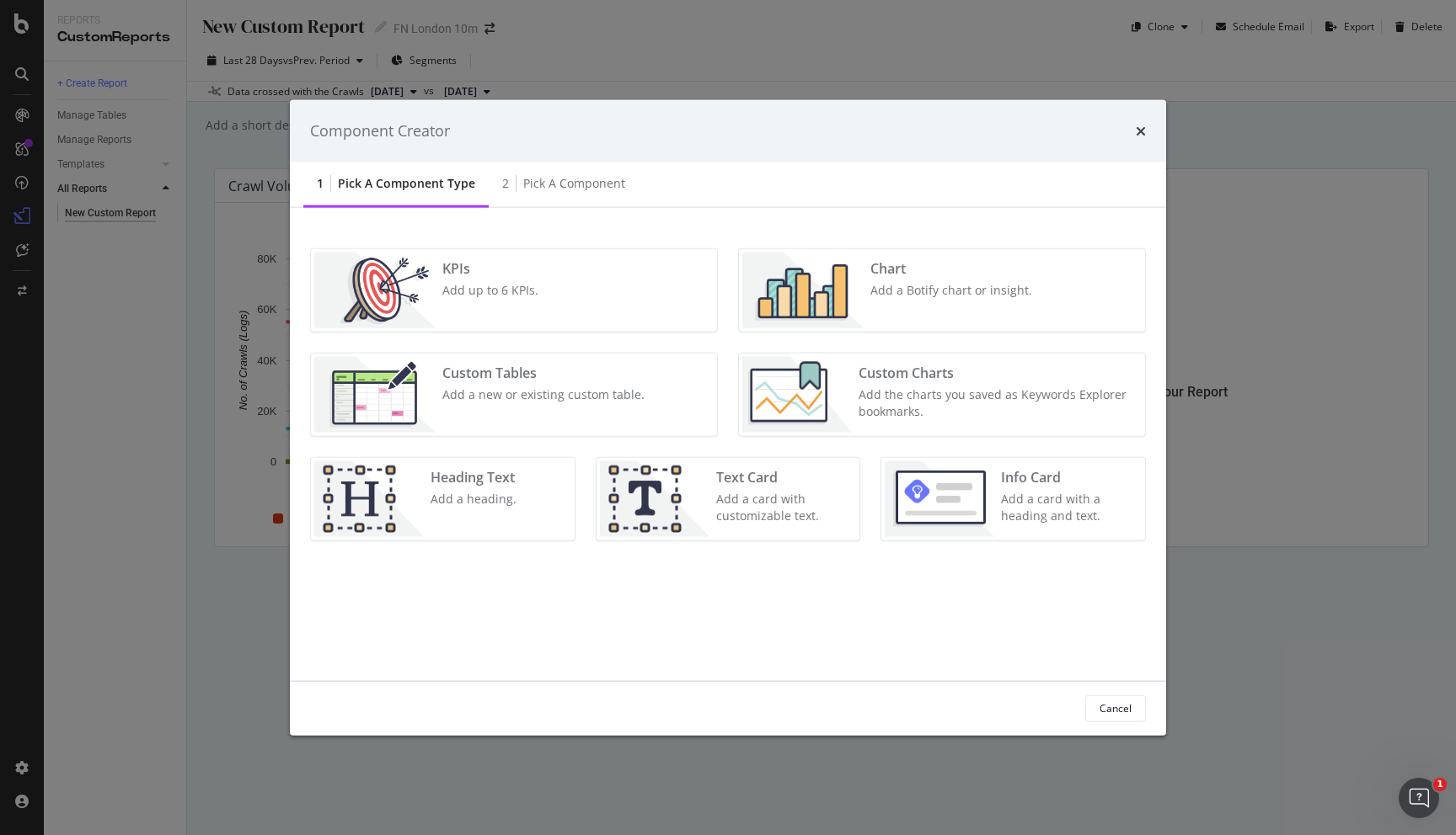
click at [849, 280] on img "modal" at bounding box center [802, 289] width 121 height 75
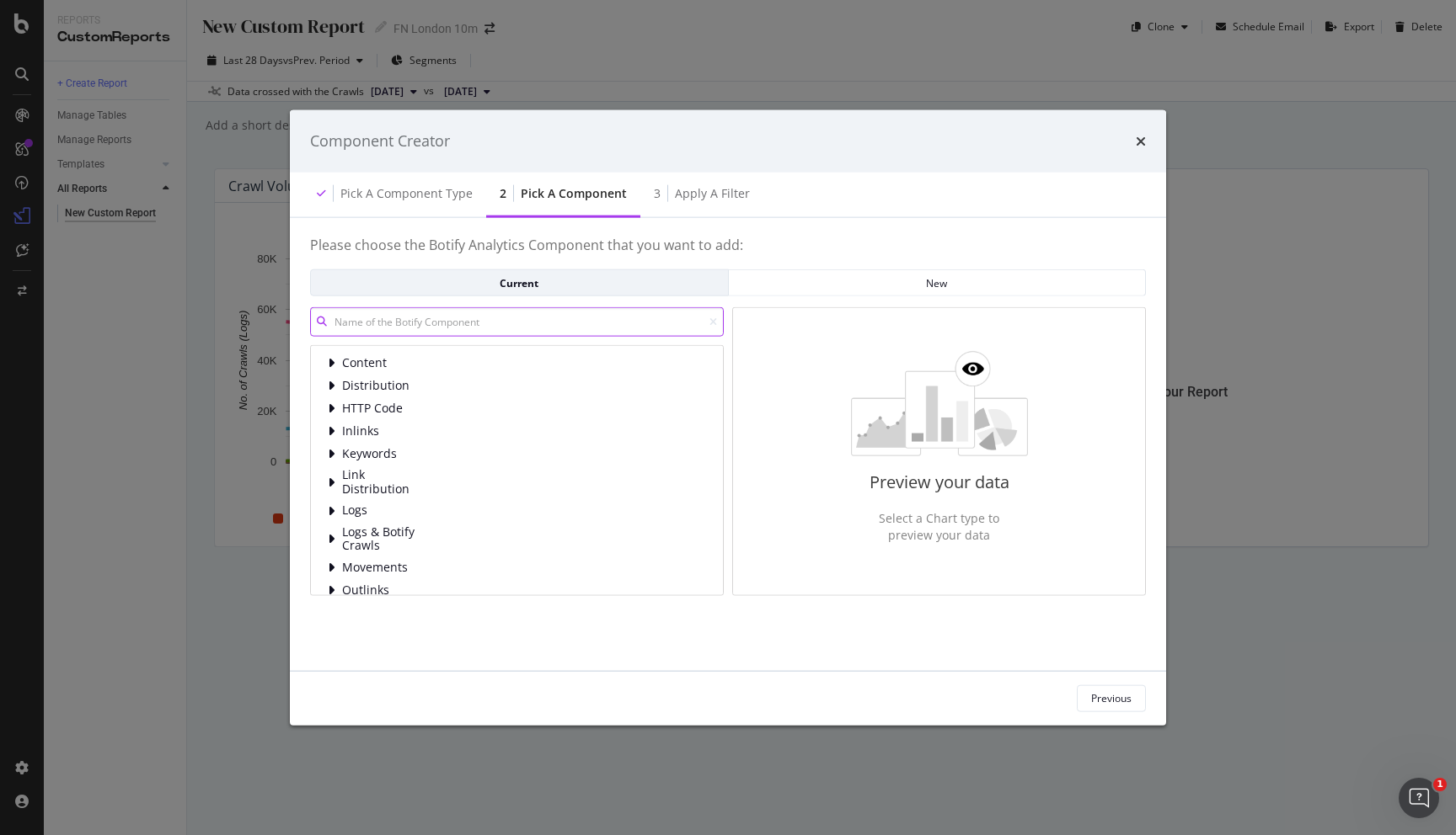
click at [413, 322] on input "modal" at bounding box center [517, 322] width 413 height 29
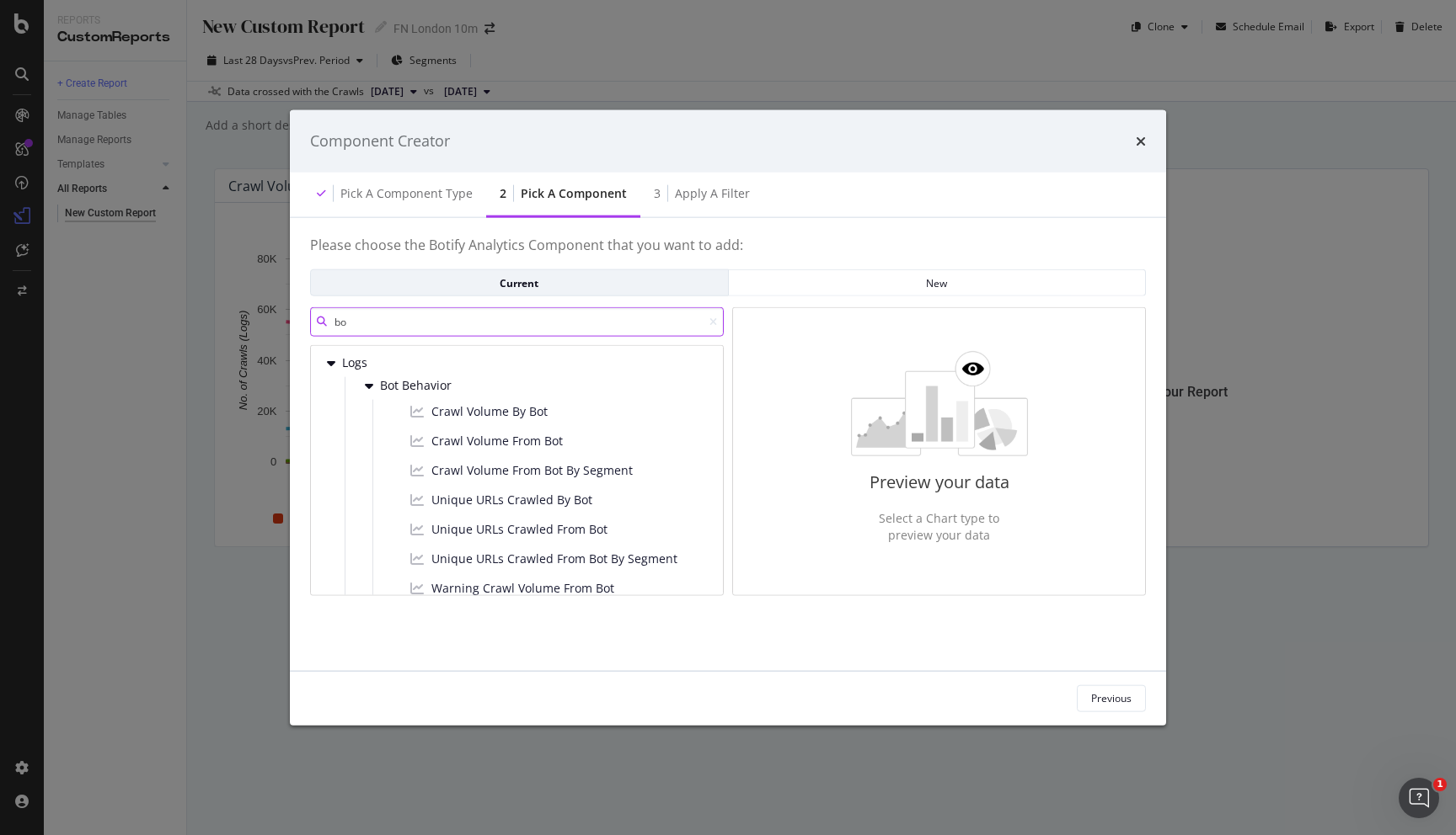
type input "b"
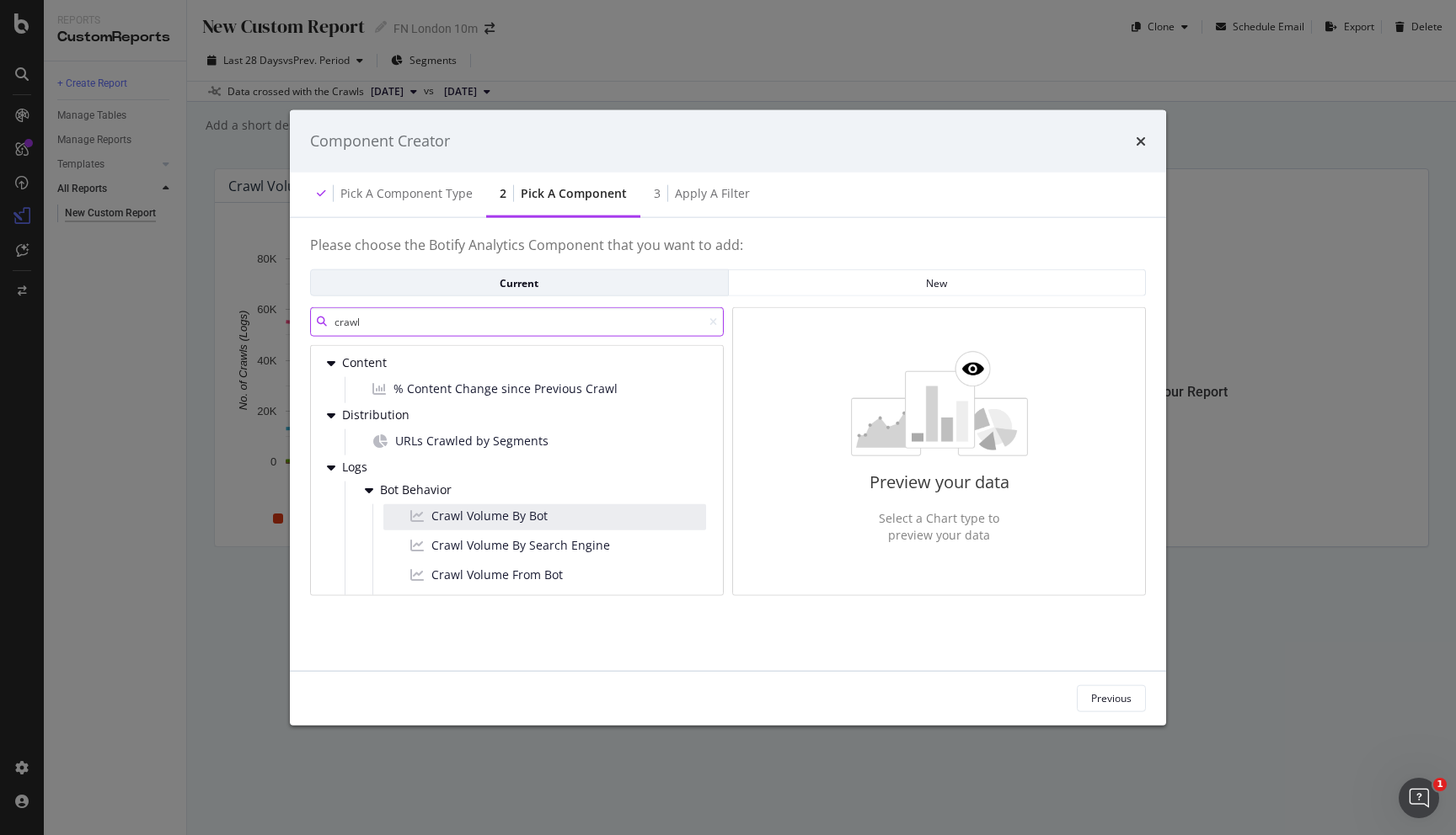
type input "crawl"
drag, startPoint x: 556, startPoint y: 513, endPoint x: 579, endPoint y: 504, distance: 24.7
click at [579, 504] on div "Crawl Volume By Bot" at bounding box center [544, 517] width 323 height 26
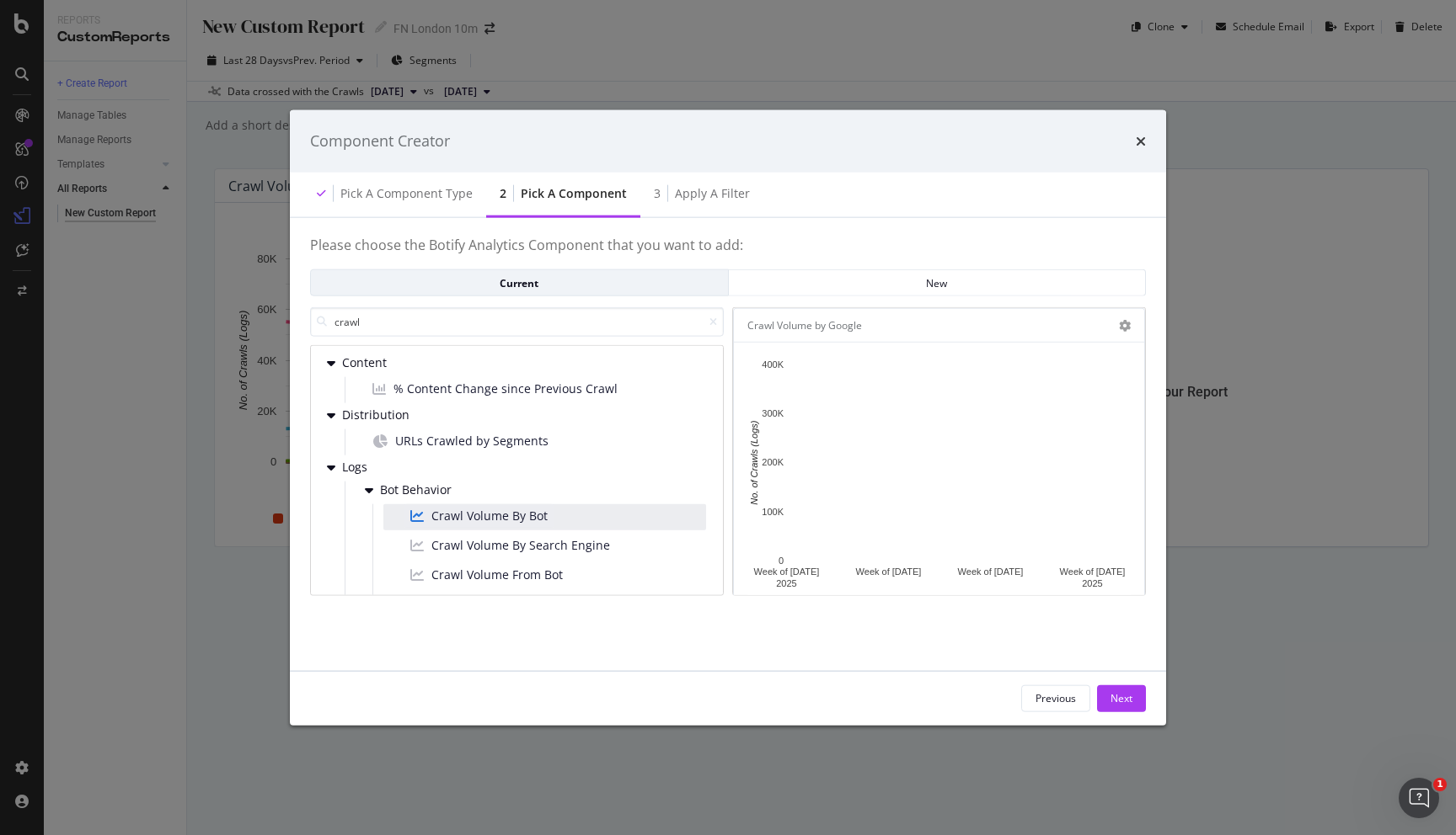
click at [579, 504] on div "Crawl Volume By Bot" at bounding box center [544, 517] width 323 height 26
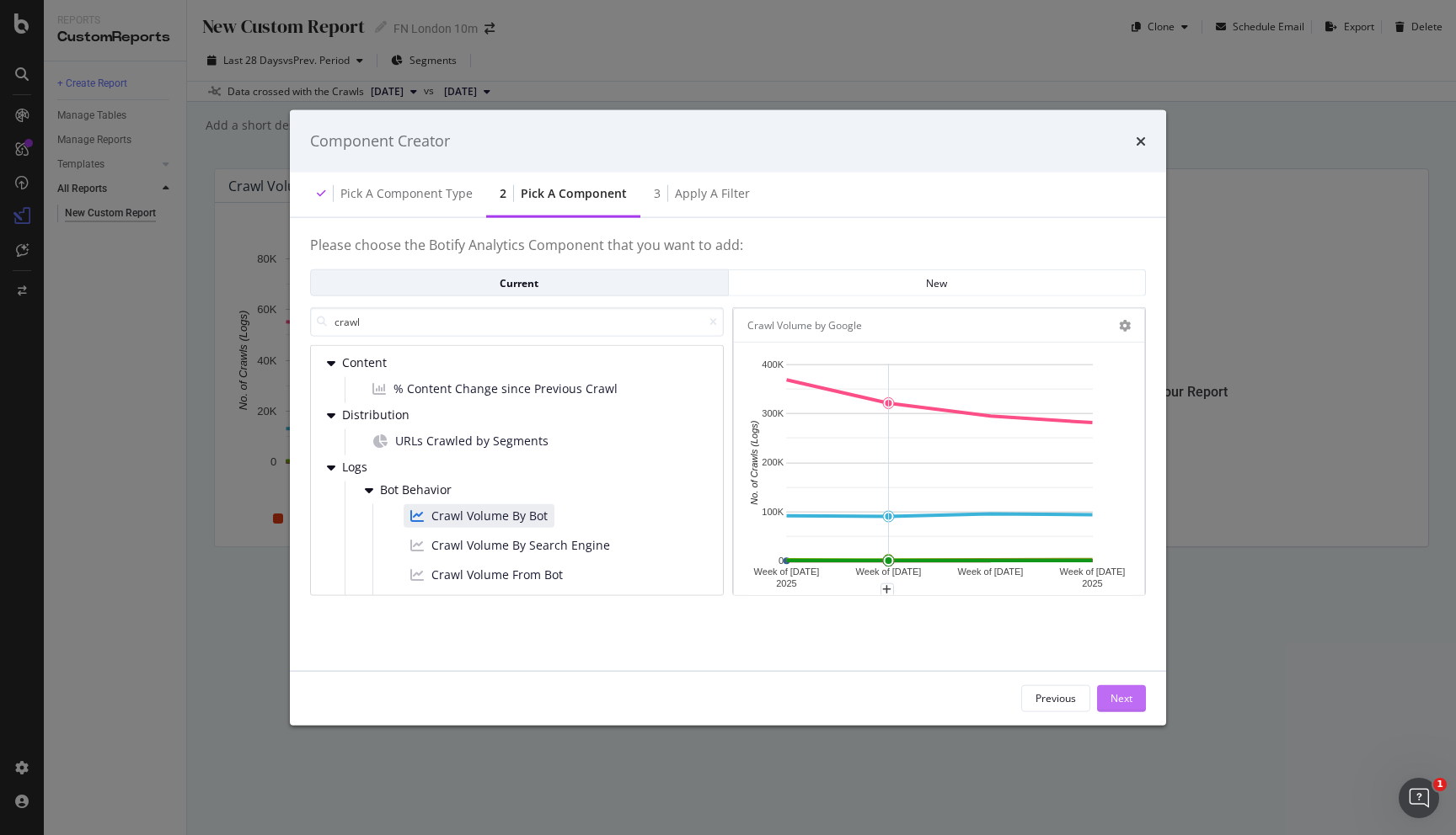
click at [1124, 691] on div "Next" at bounding box center [1121, 698] width 22 height 14
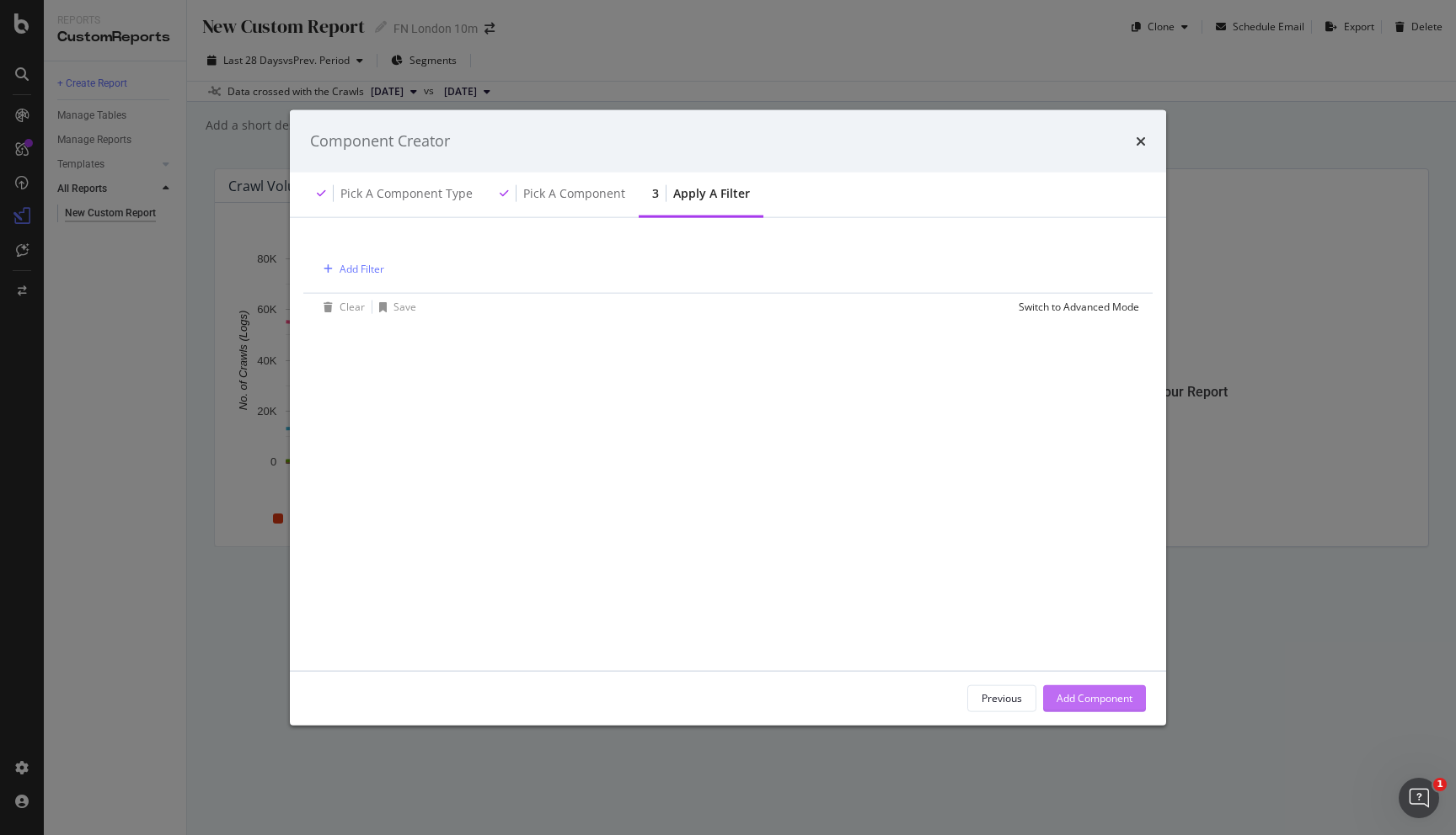
click at [1113, 691] on div "Add Component" at bounding box center [1093, 698] width 75 height 25
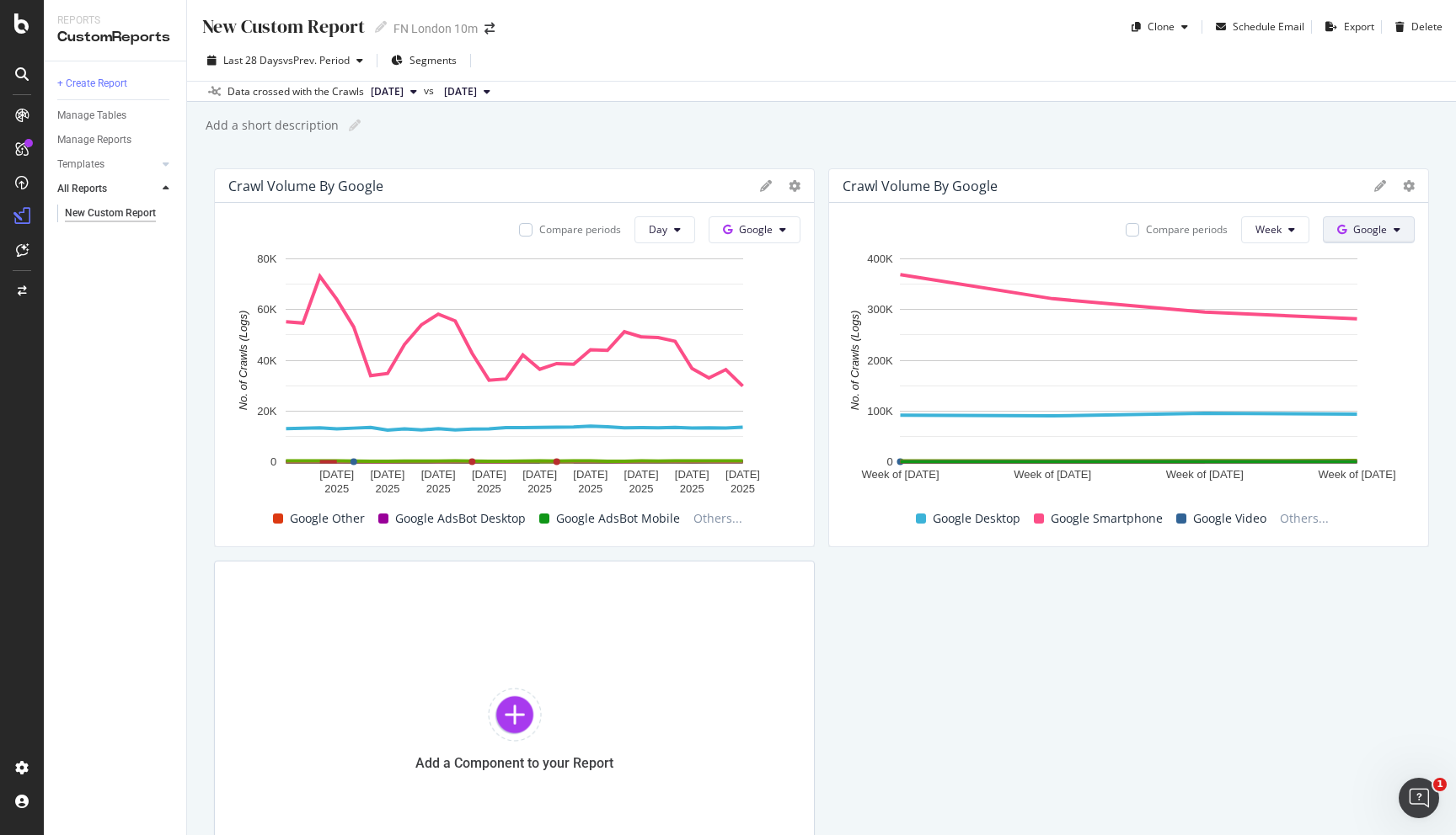
click at [1348, 236] on span at bounding box center [1345, 230] width 16 height 14
click at [1375, 318] on span "OpenAI" at bounding box center [1396, 325] width 62 height 15
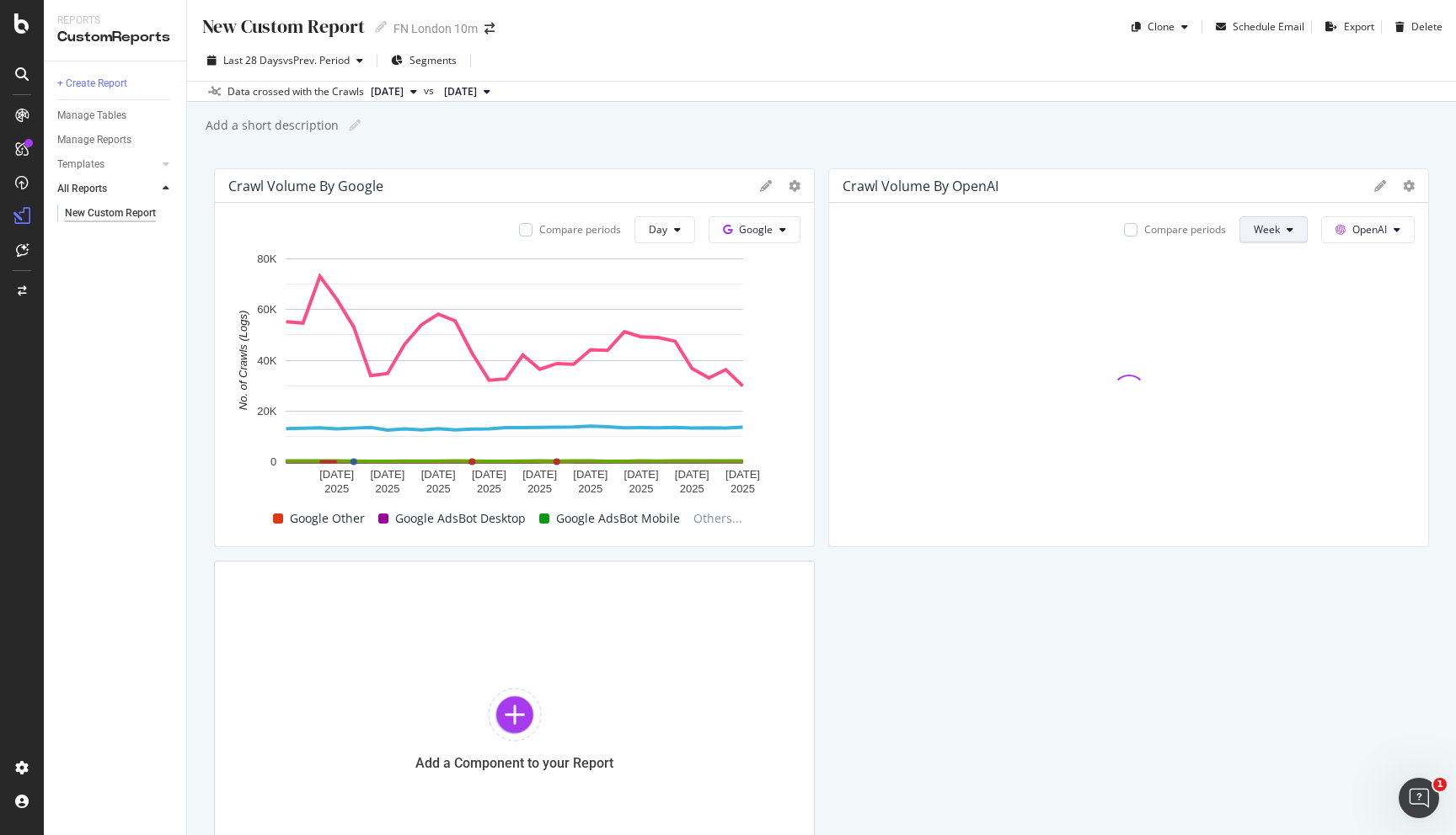
click at [1279, 232] on span "Week" at bounding box center [1266, 230] width 26 height 14
click at [1278, 262] on span "Day" at bounding box center [1269, 263] width 30 height 15
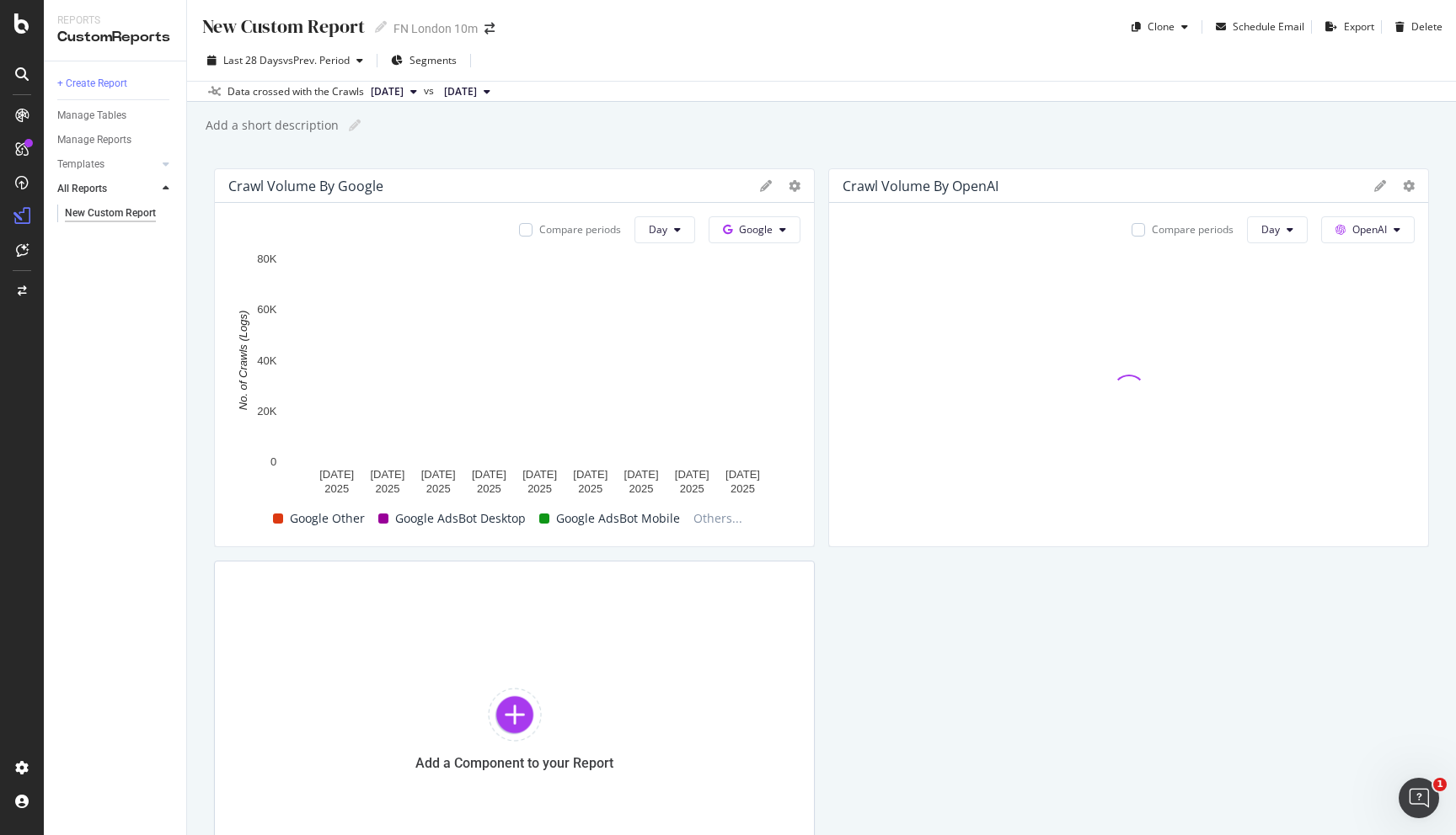
click at [530, 221] on div "Compare periods" at bounding box center [569, 230] width 102 height 27
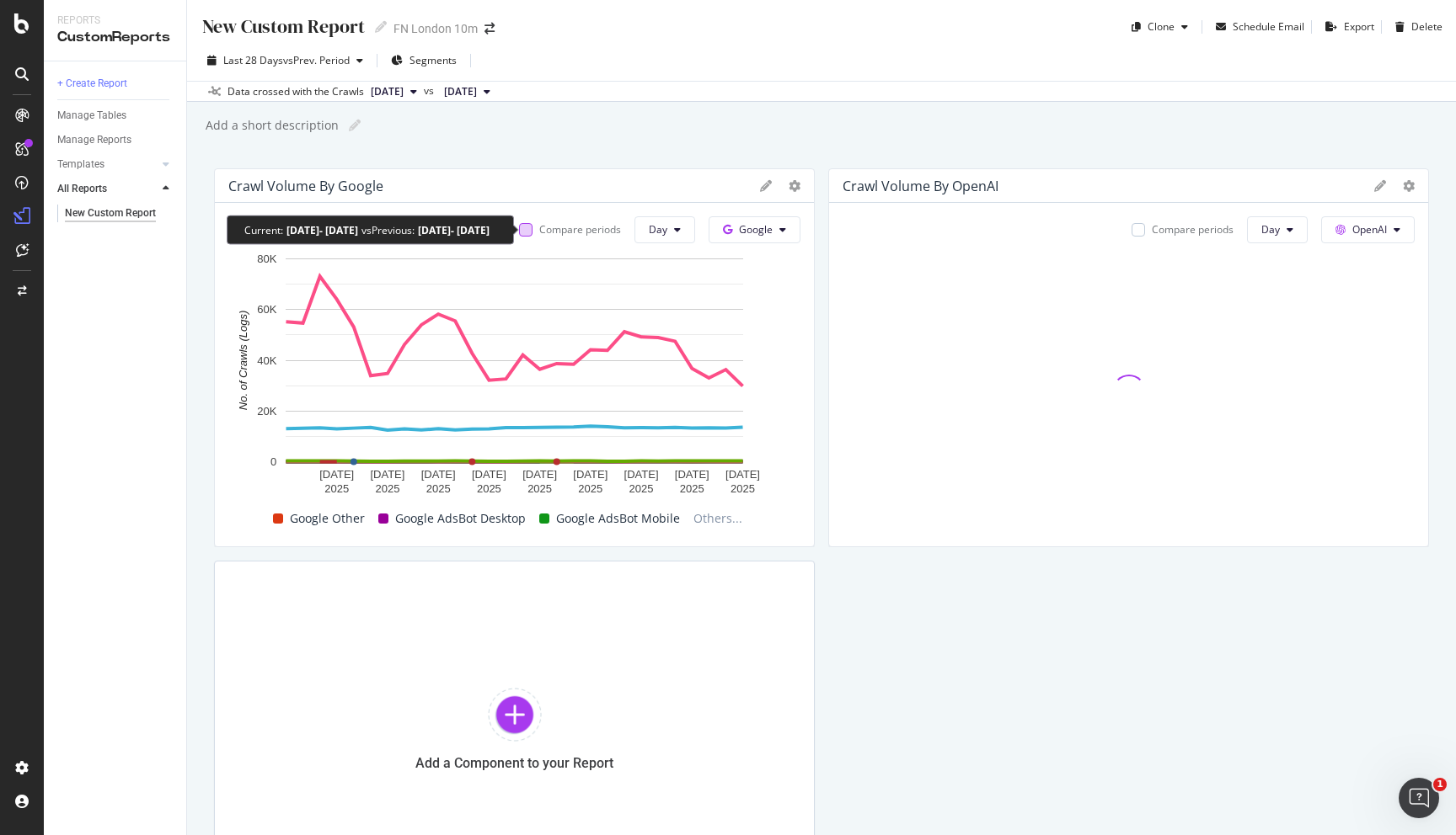
click at [529, 231] on div at bounding box center [525, 230] width 13 height 13
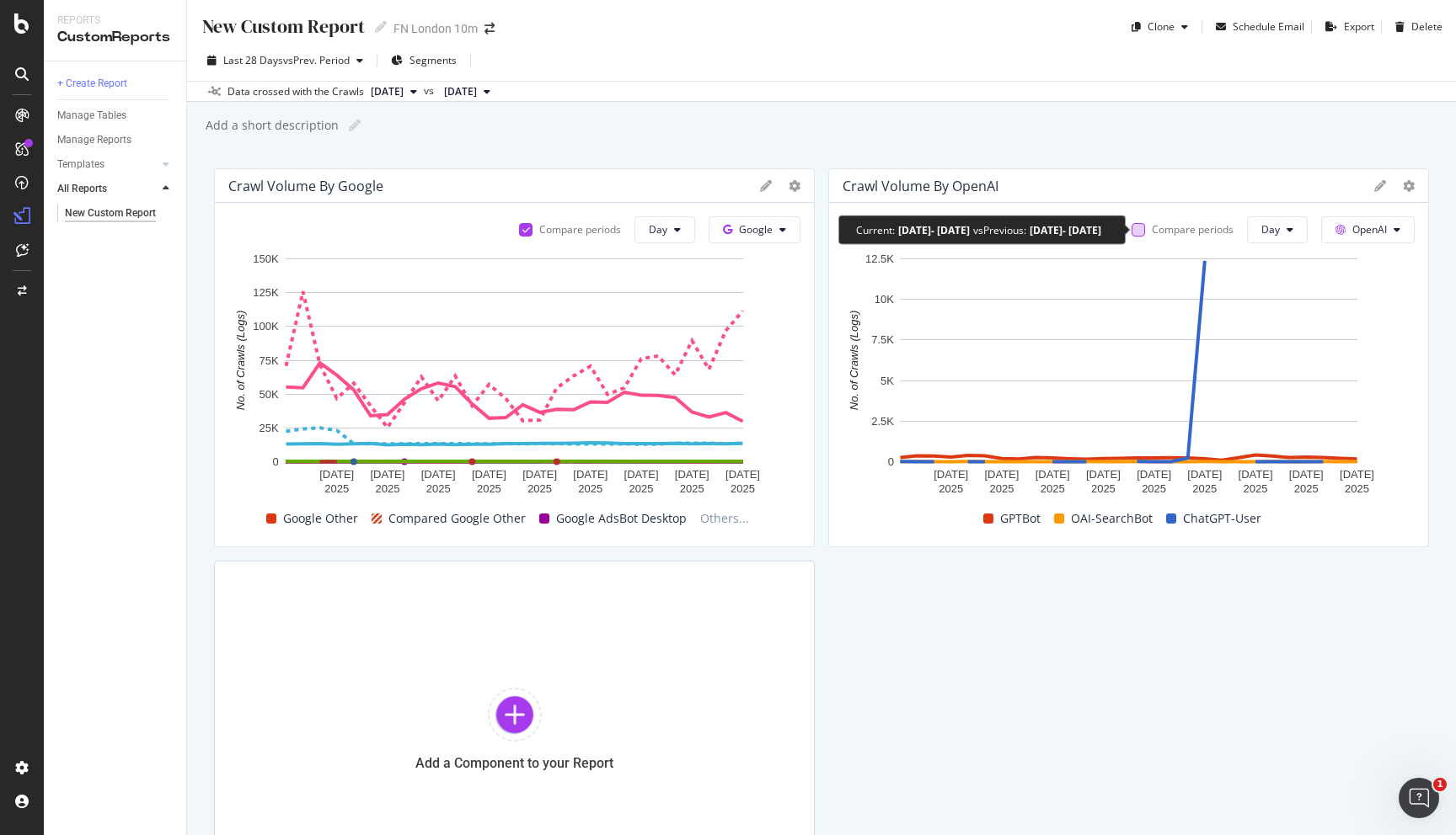
click at [1144, 232] on div at bounding box center [1138, 230] width 13 height 13
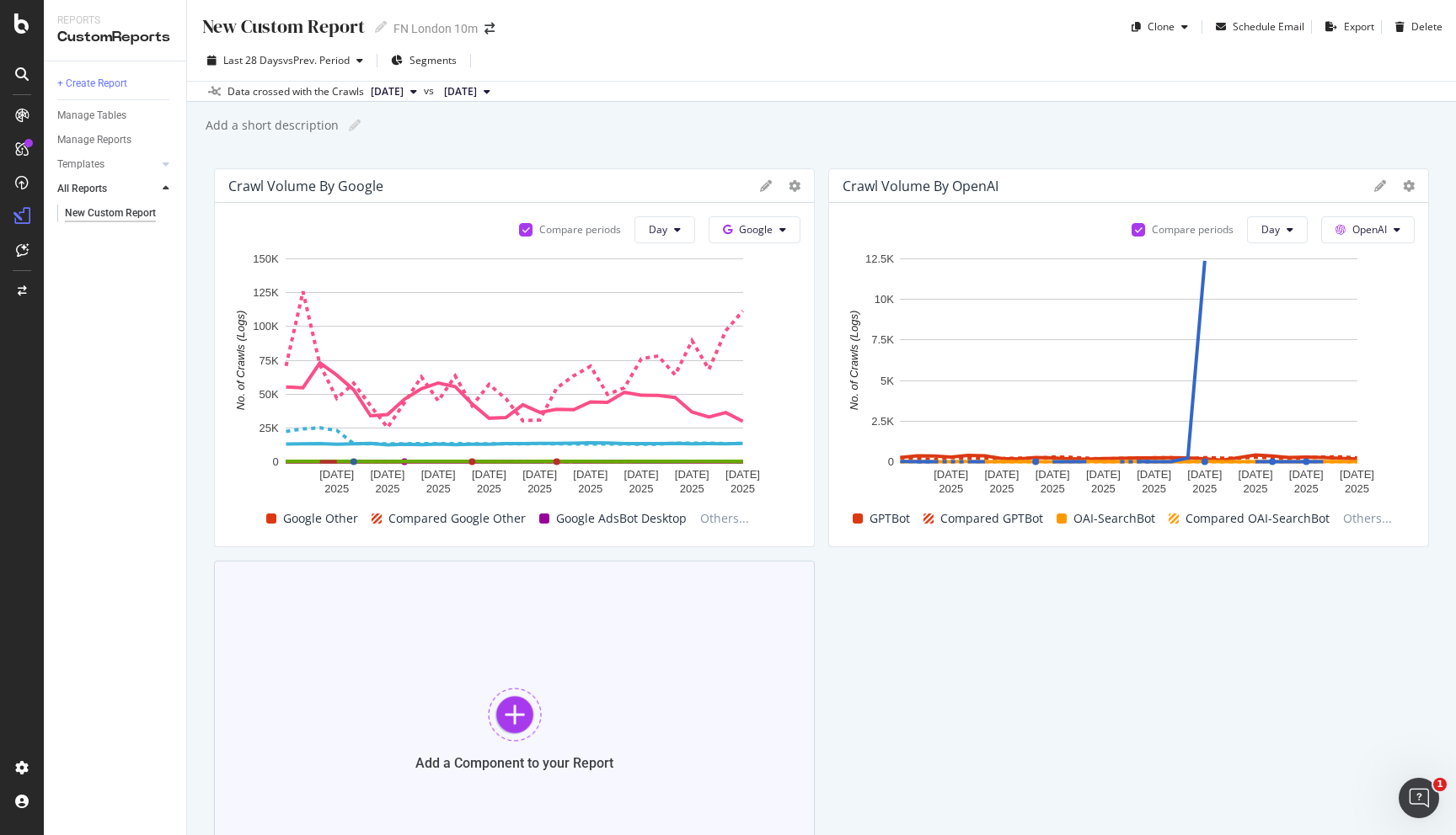
click at [503, 732] on div at bounding box center [514, 714] width 54 height 54
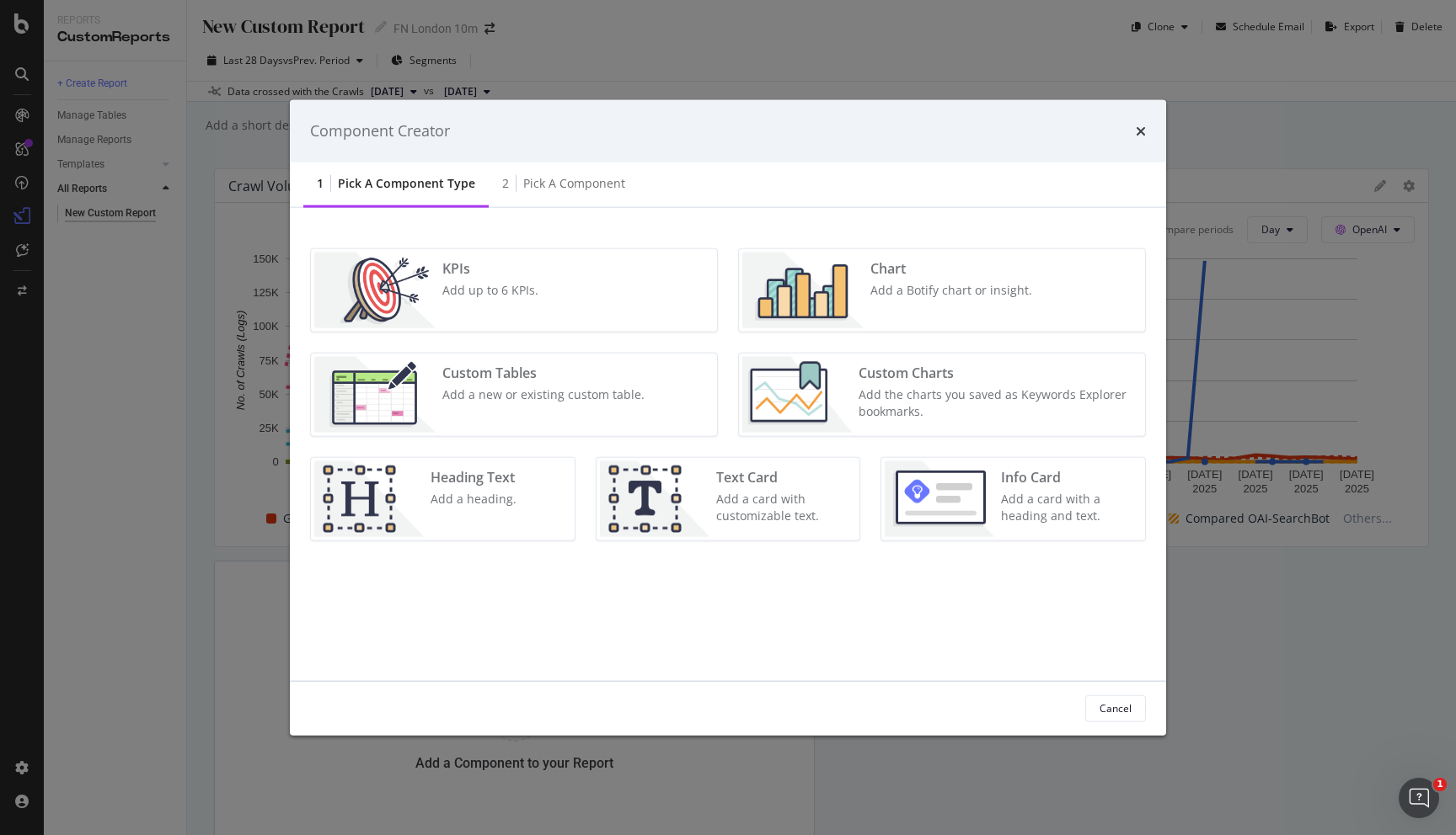
click at [854, 285] on img "modal" at bounding box center [802, 289] width 121 height 75
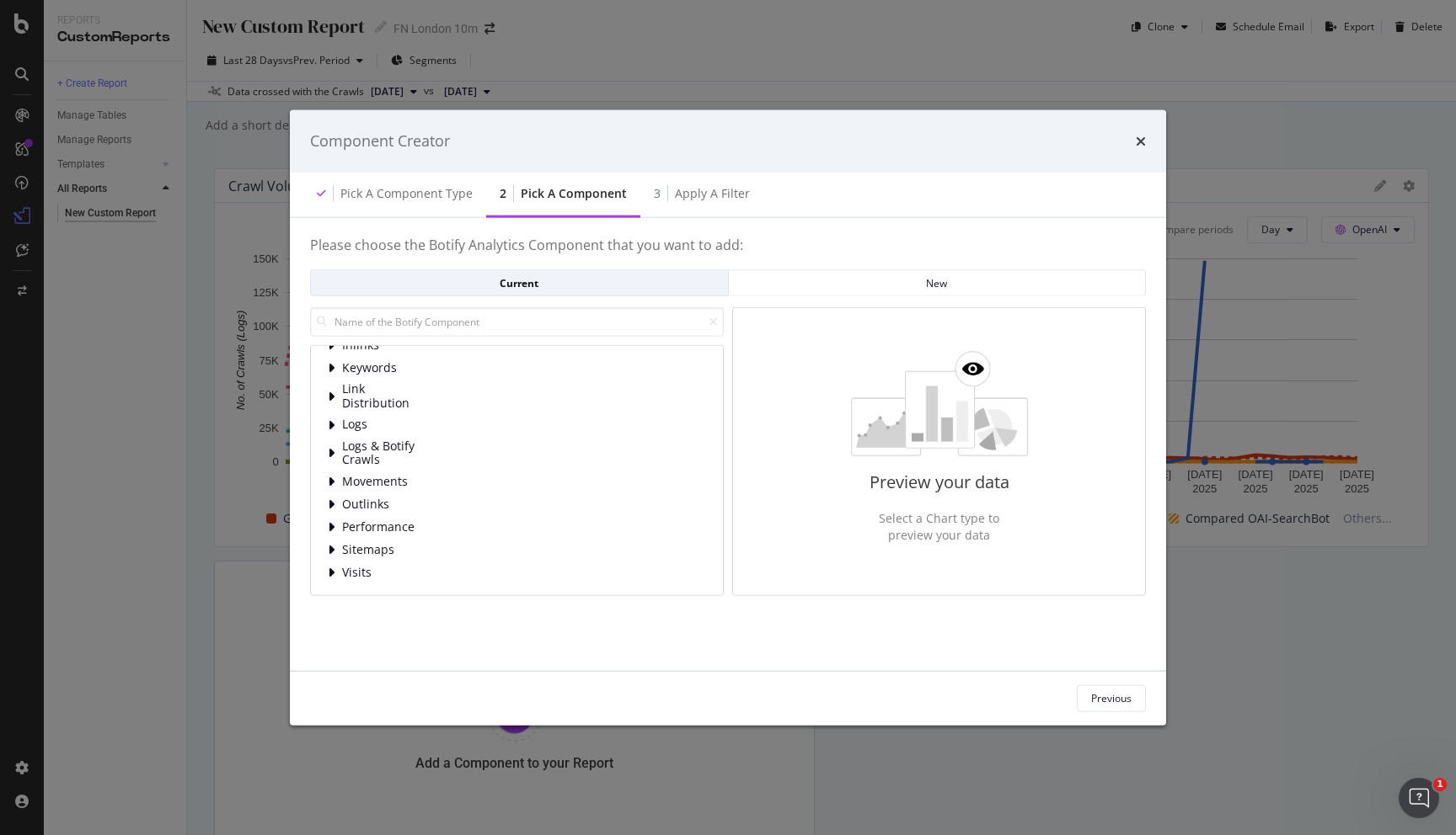
scroll to position [0, 0]
click at [392, 329] on input "modal" at bounding box center [517, 322] width 413 height 29
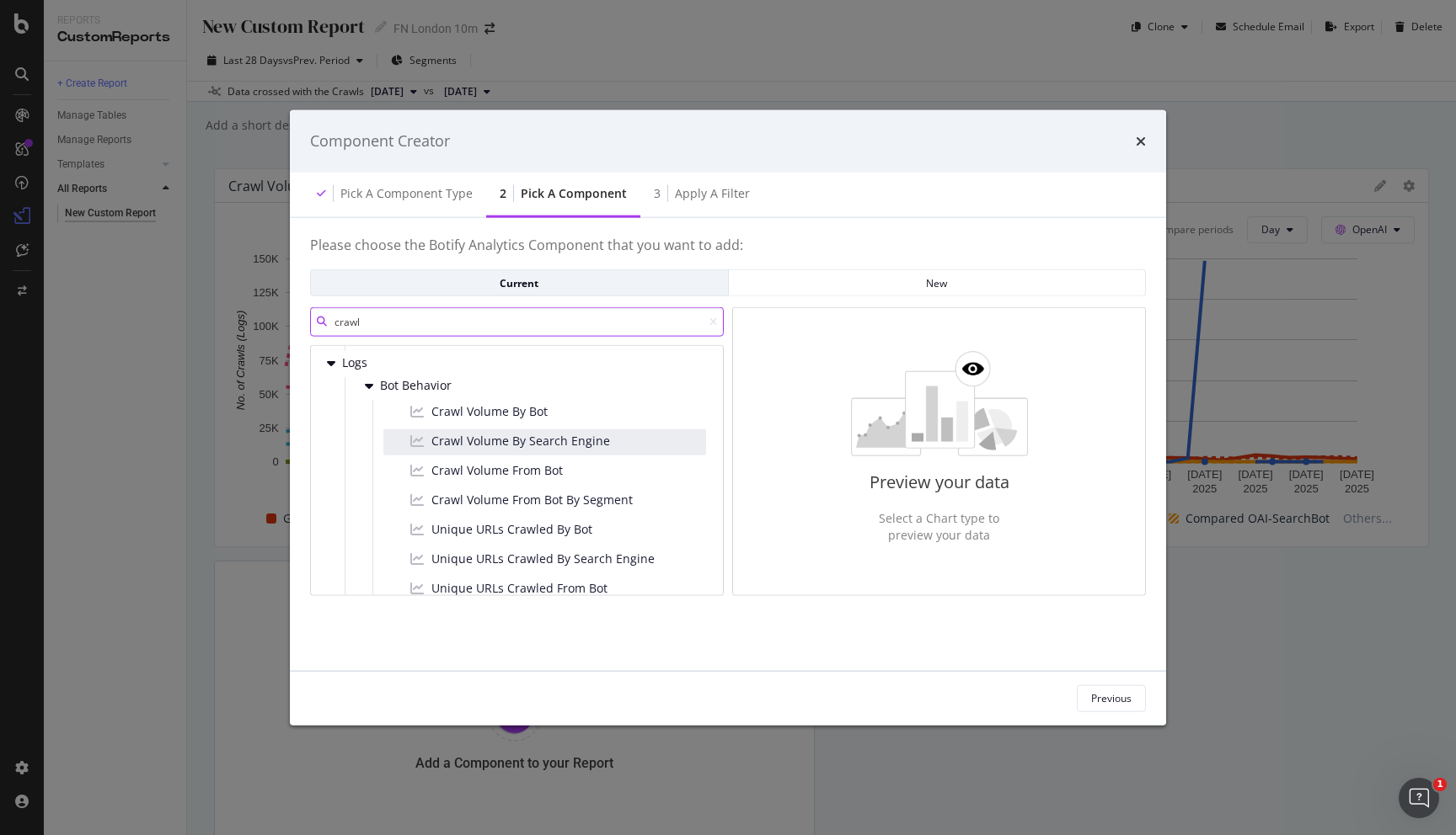
scroll to position [111, 0]
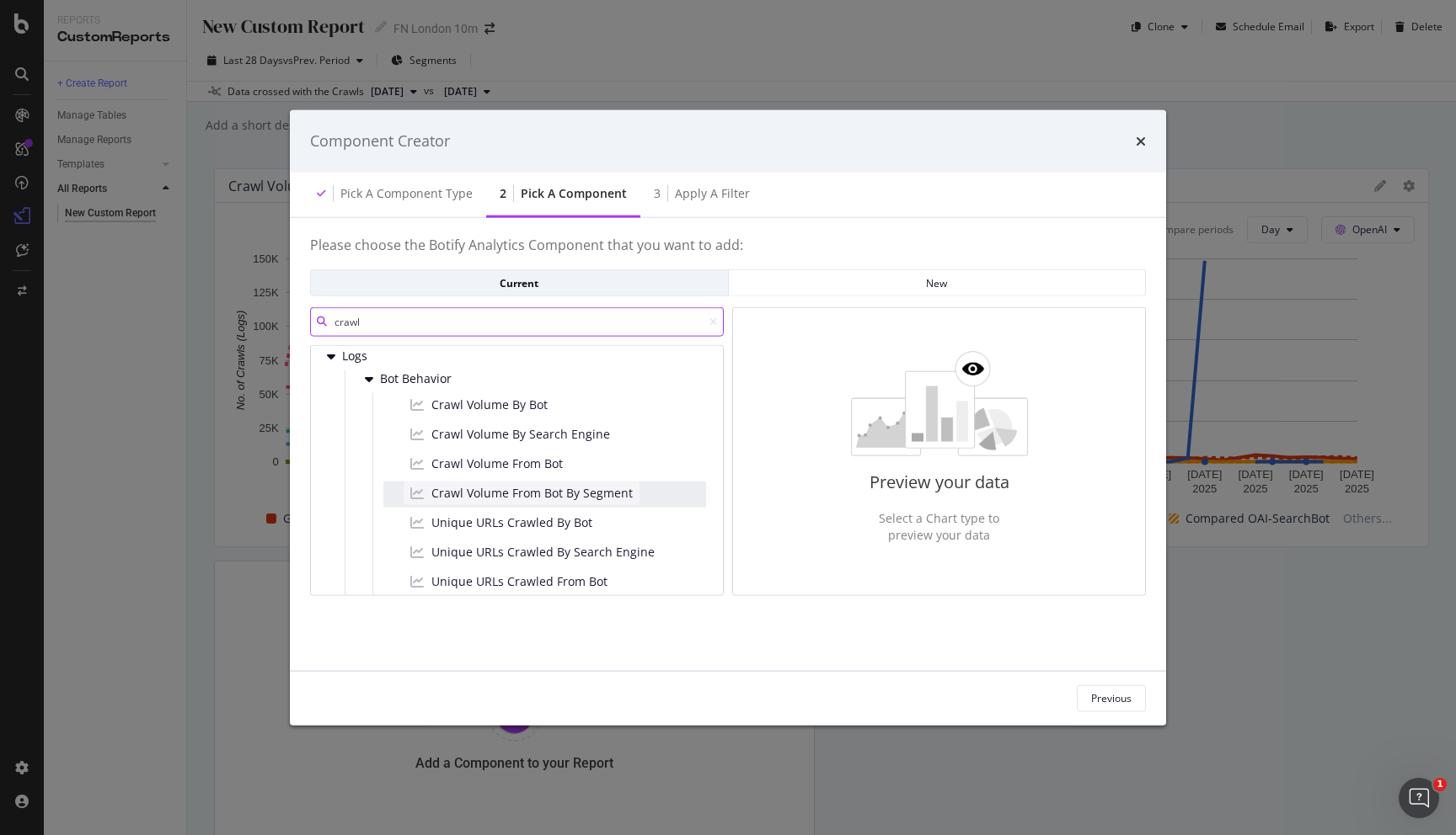
type input "crawl"
click at [606, 487] on span "Crawl Volume From Bot By Segment" at bounding box center [531, 493] width 201 height 17
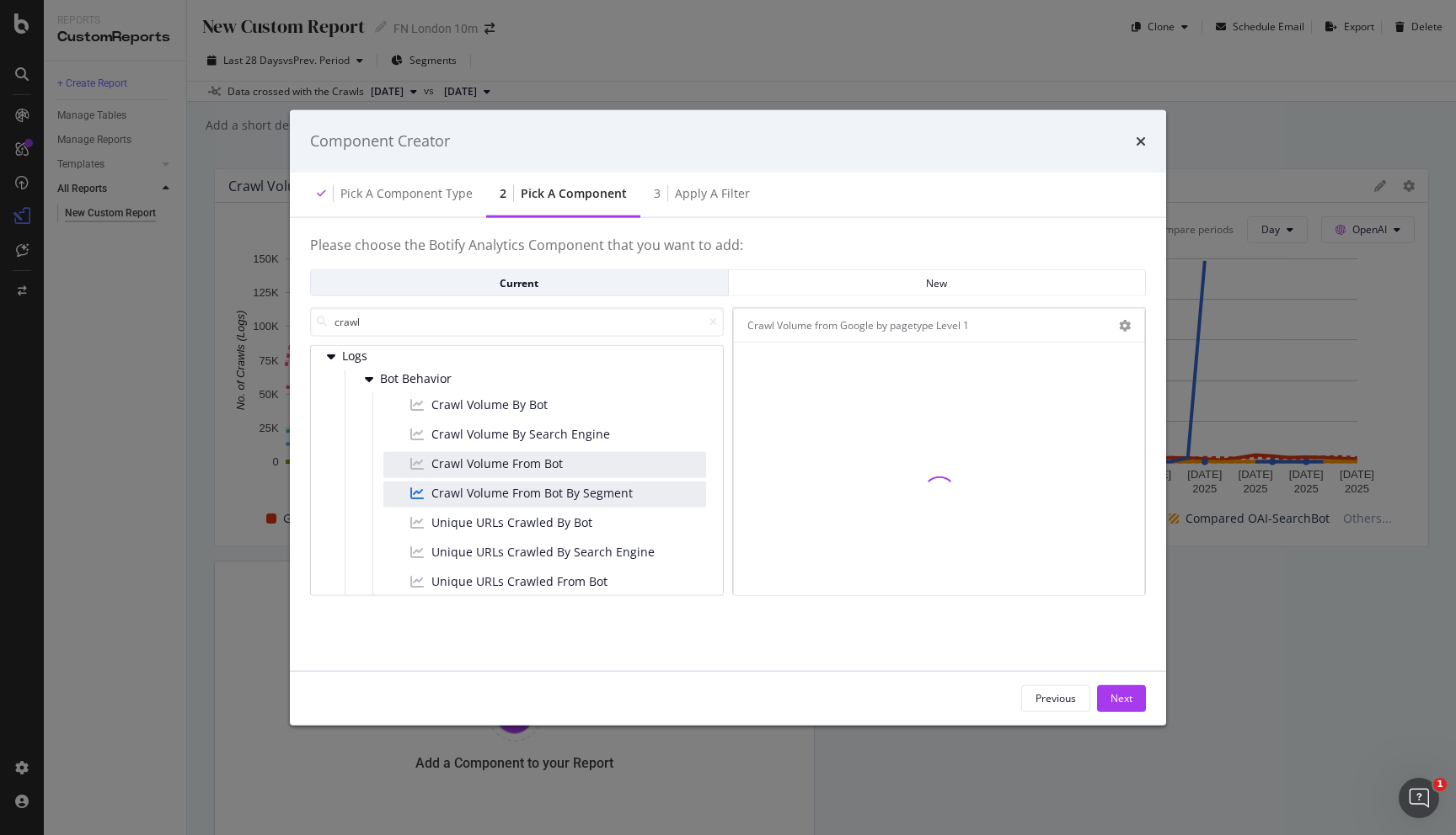
click at [592, 465] on div "Crawl Volume From Bot" at bounding box center [544, 464] width 323 height 26
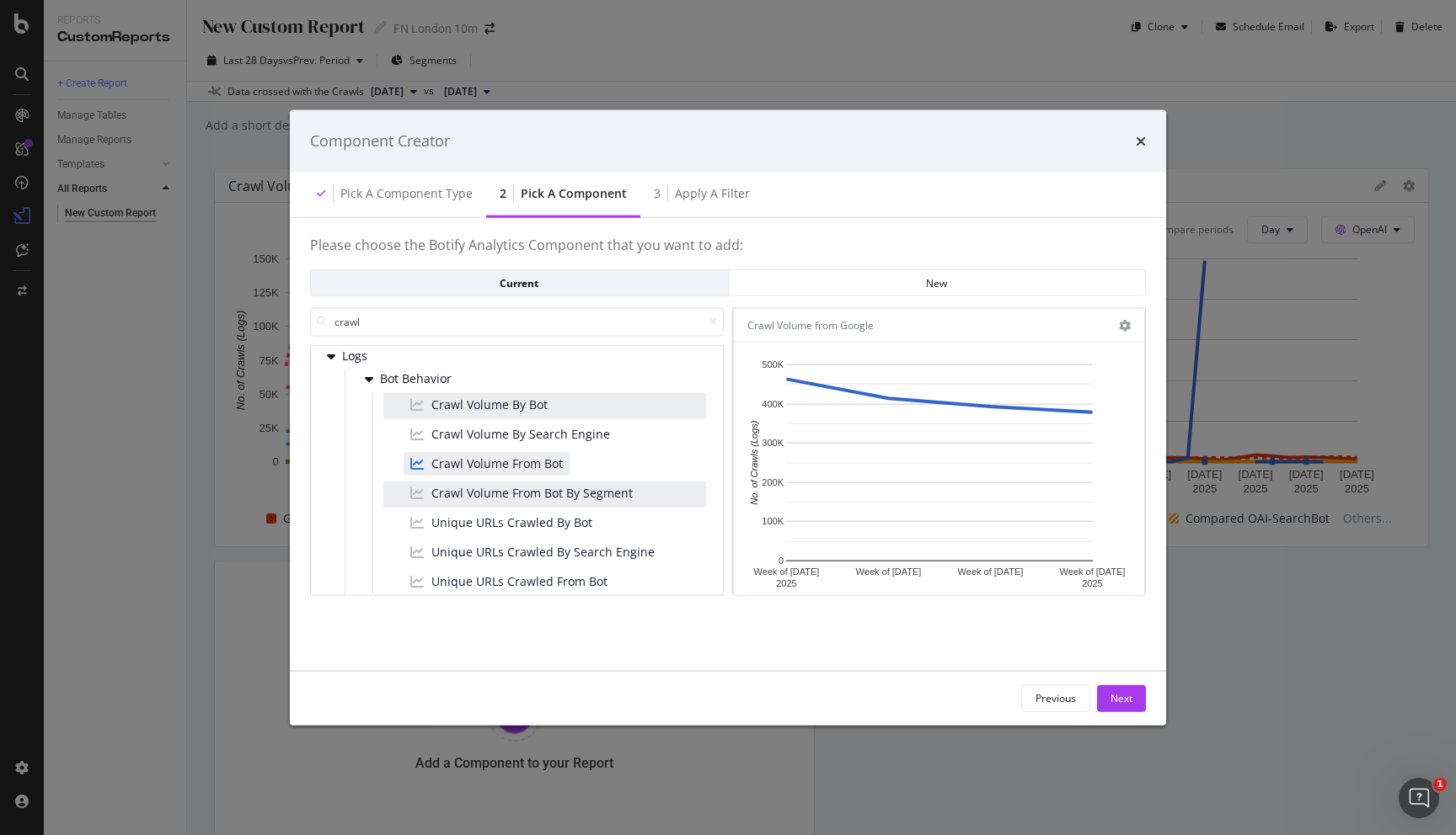
click at [580, 401] on div "Crawl Volume By Bot" at bounding box center [544, 406] width 323 height 26
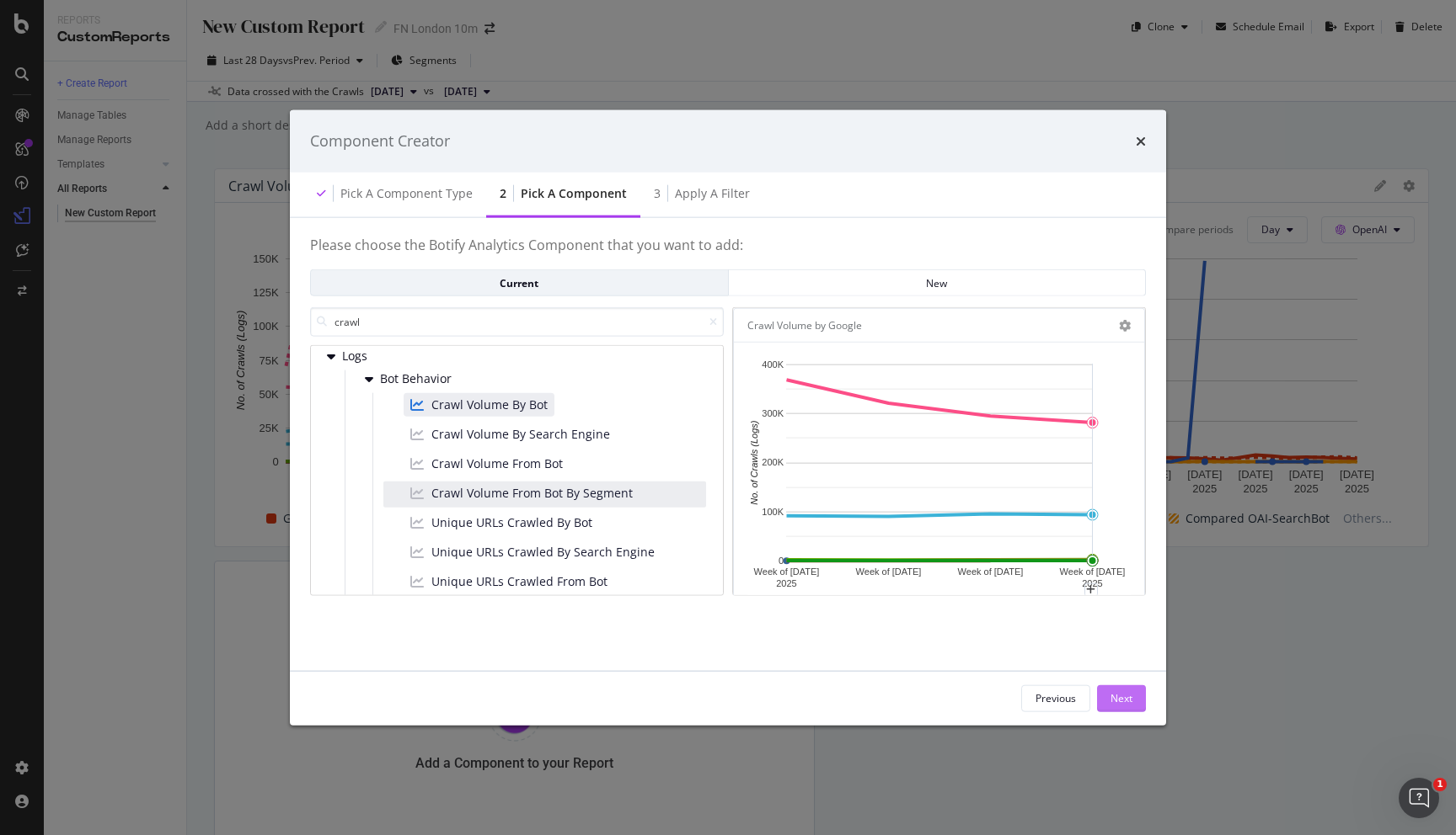
click at [1123, 695] on div "Next" at bounding box center [1121, 698] width 22 height 14
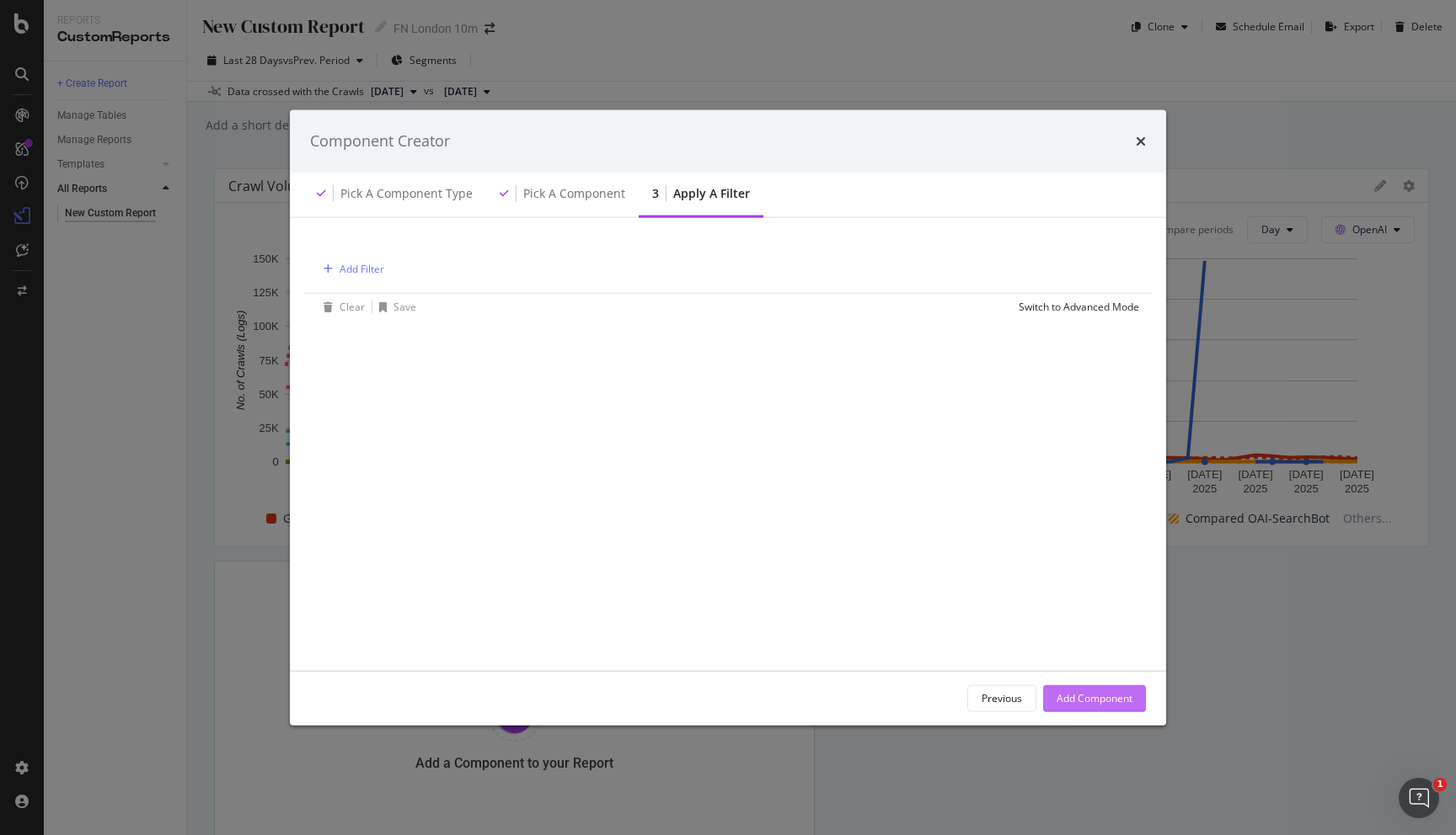
click at [1123, 694] on div "Add Component" at bounding box center [1093, 698] width 75 height 14
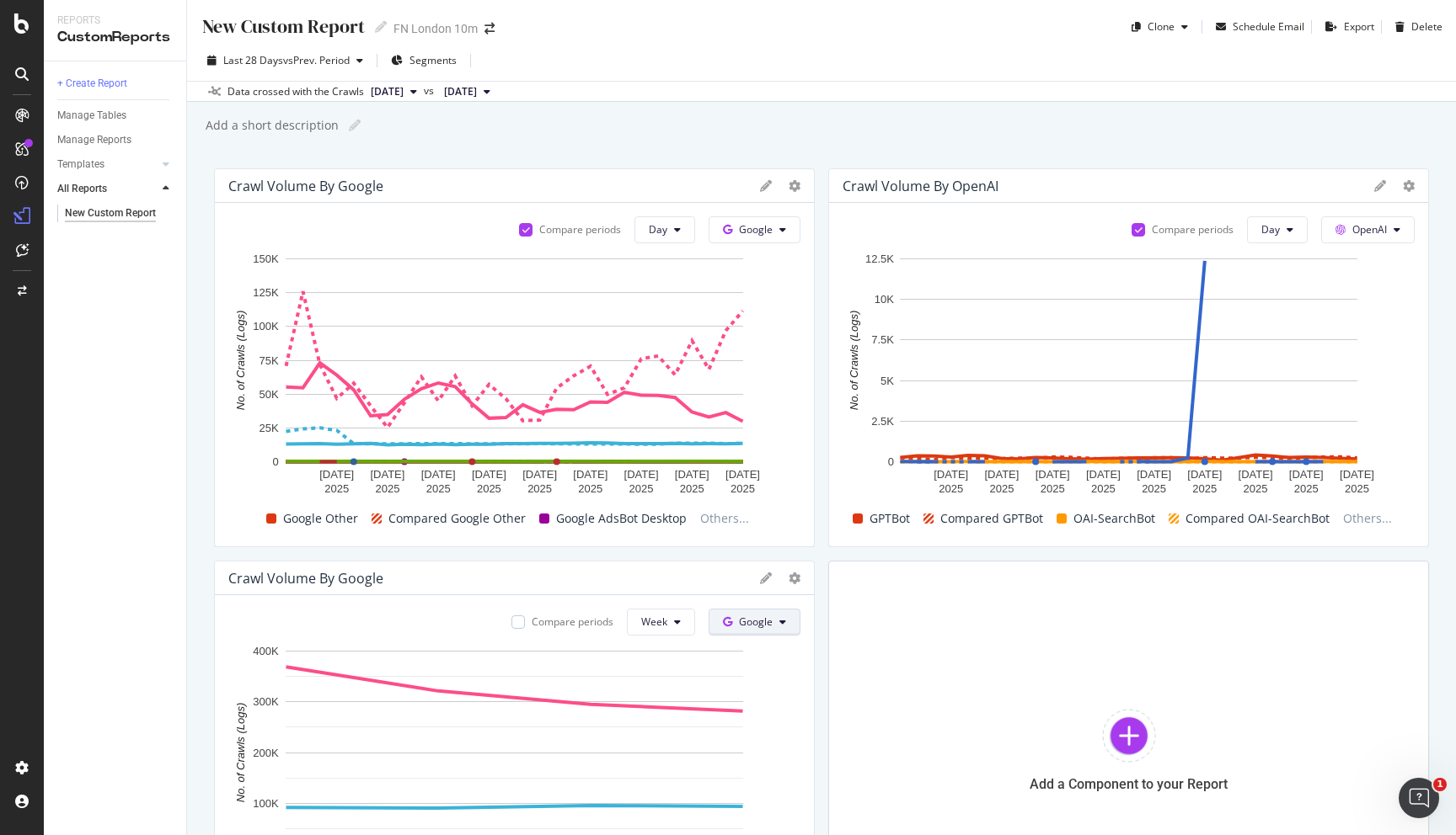
click at [775, 628] on button "Google" at bounding box center [755, 622] width 92 height 27
click at [795, 755] on span "Other AI Bots" at bounding box center [781, 749] width 62 height 15
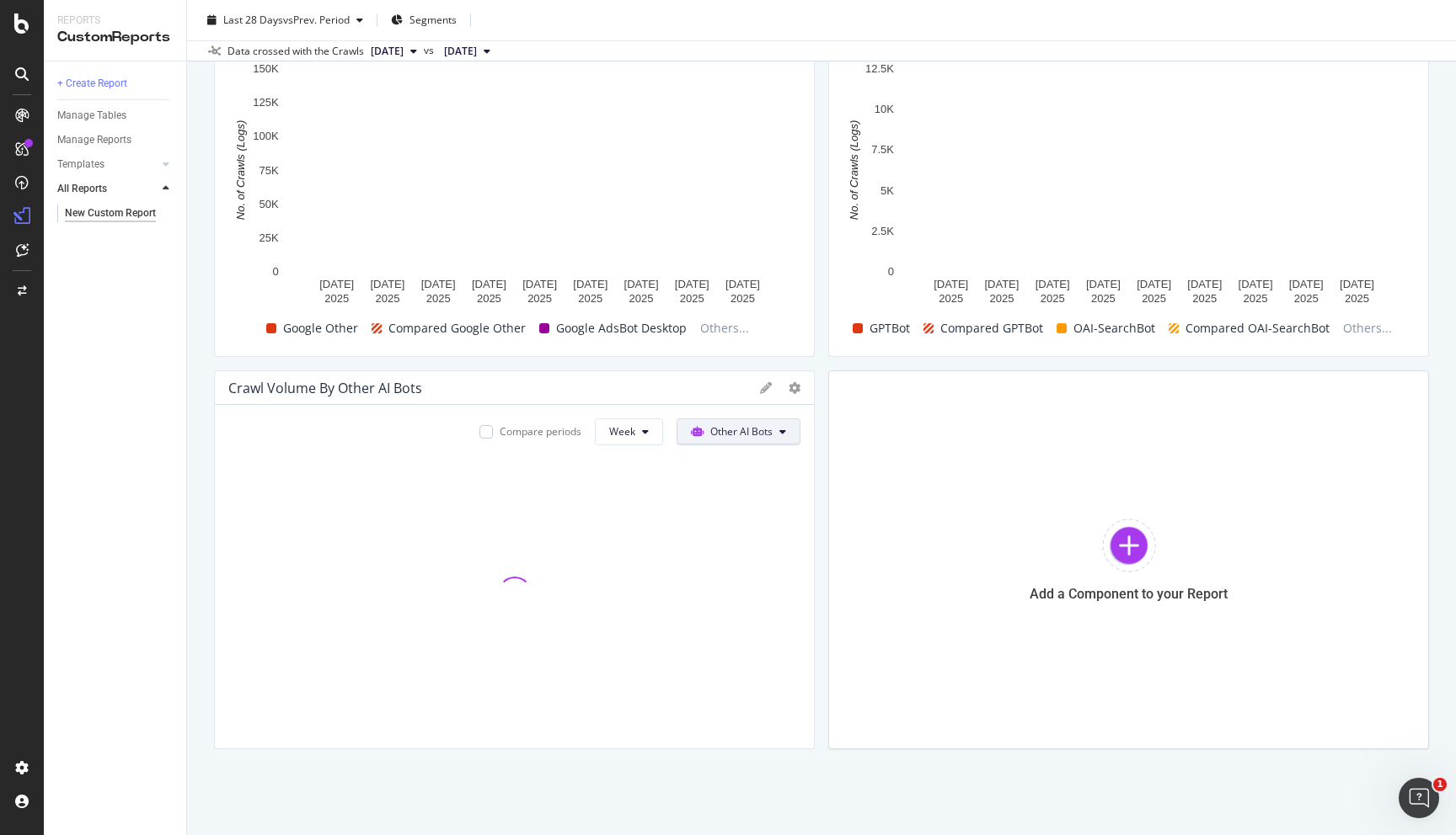
scroll to position [0, 0]
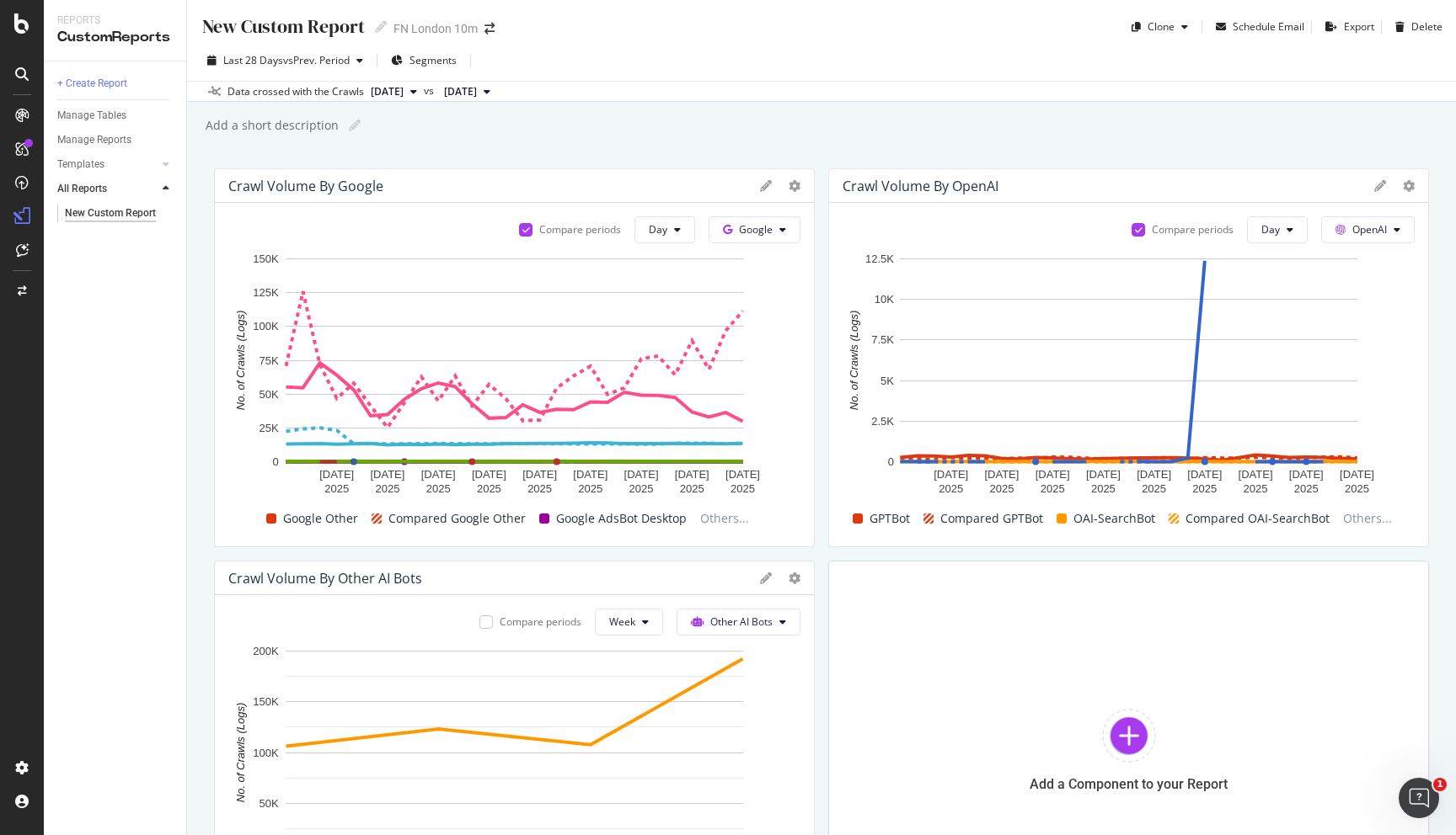
click at [1368, 100] on div "Data crossed with the Crawls [DATE] vs [DATE]" at bounding box center [821, 90] width 1269 height 20
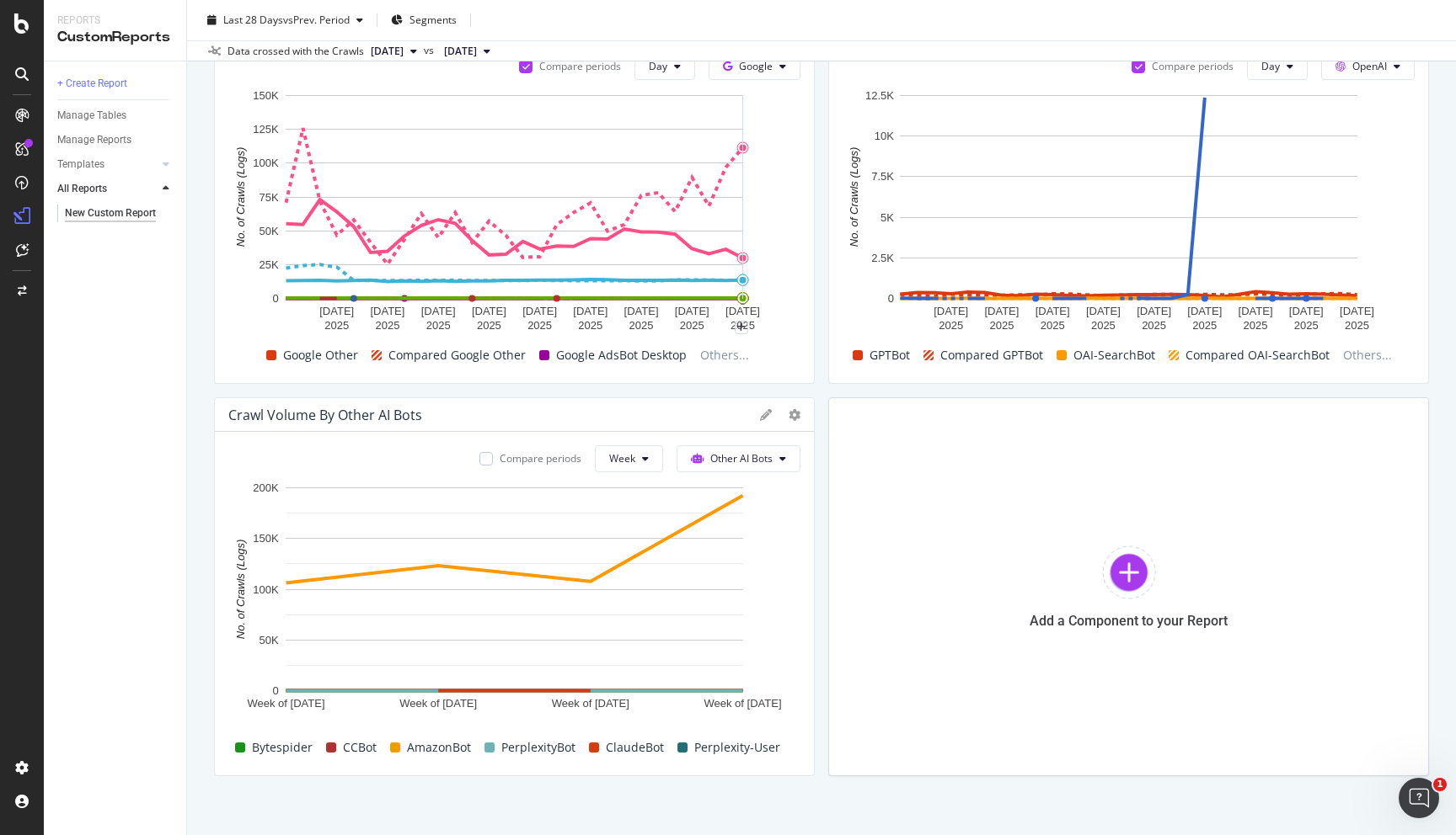
scroll to position [191, 0]
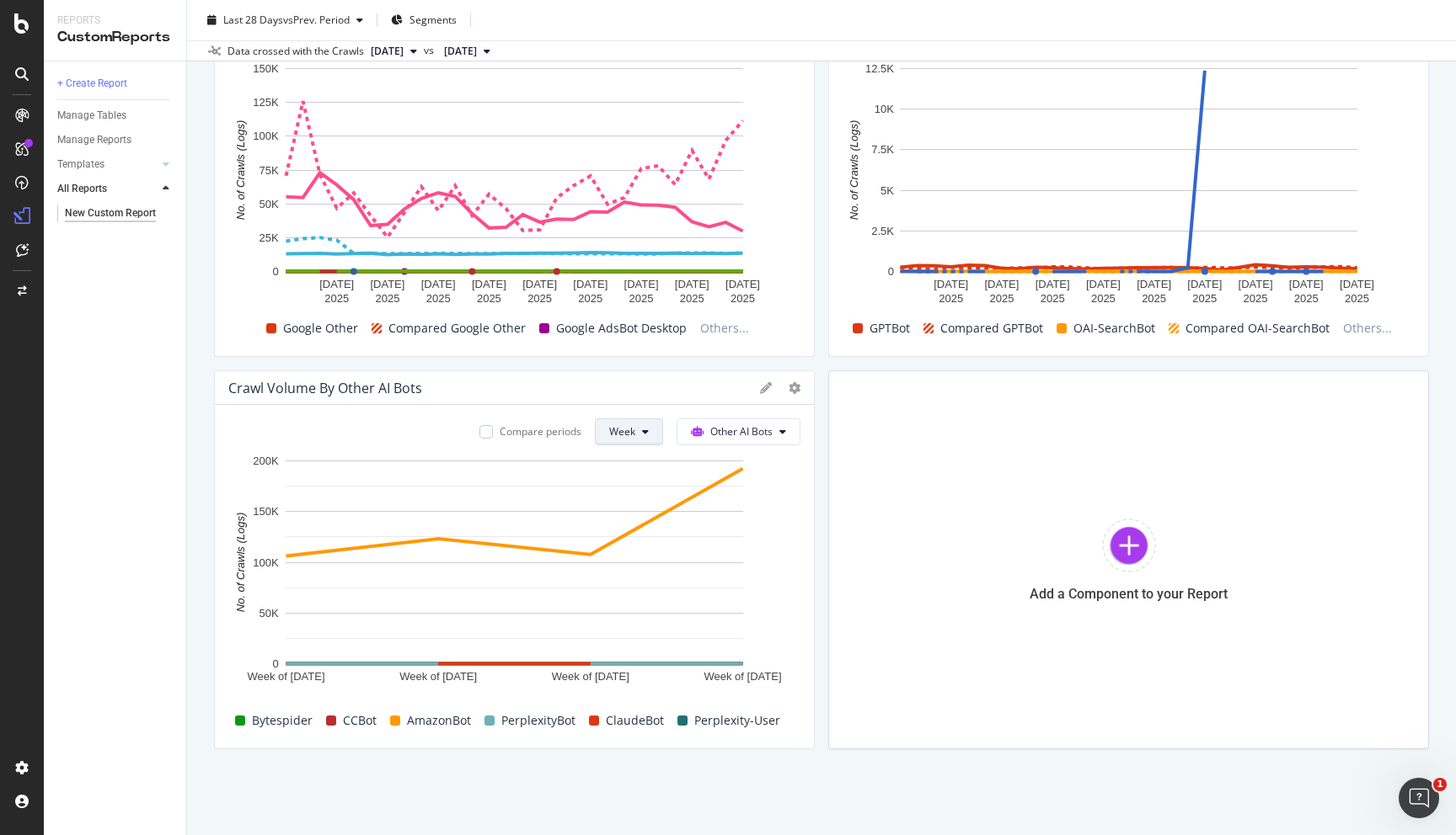
click at [624, 429] on span "Week" at bounding box center [622, 432] width 26 height 14
click at [628, 470] on span "Day" at bounding box center [625, 465] width 30 height 15
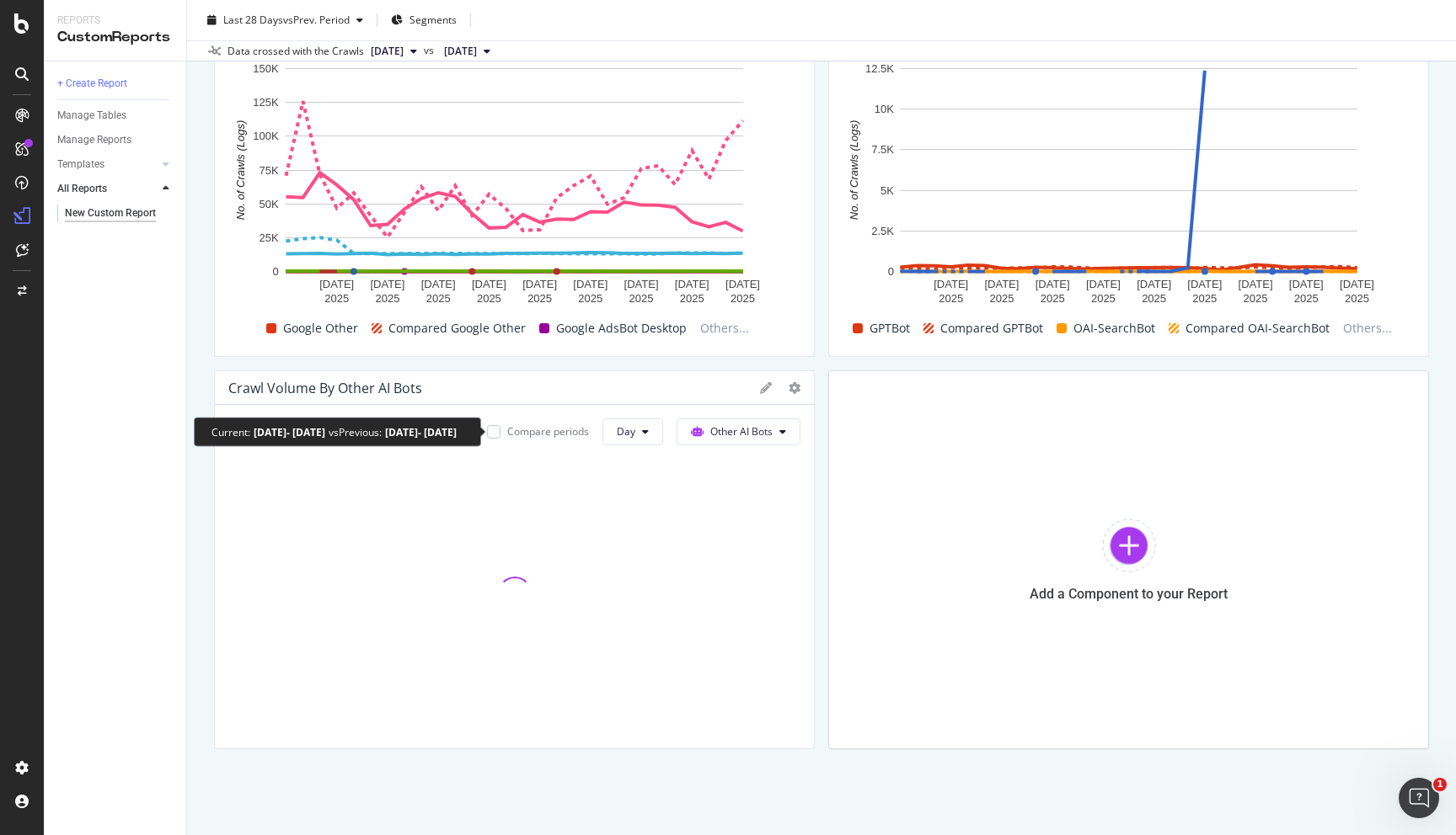
click at [536, 439] on div "Compare periods" at bounding box center [548, 432] width 82 height 14
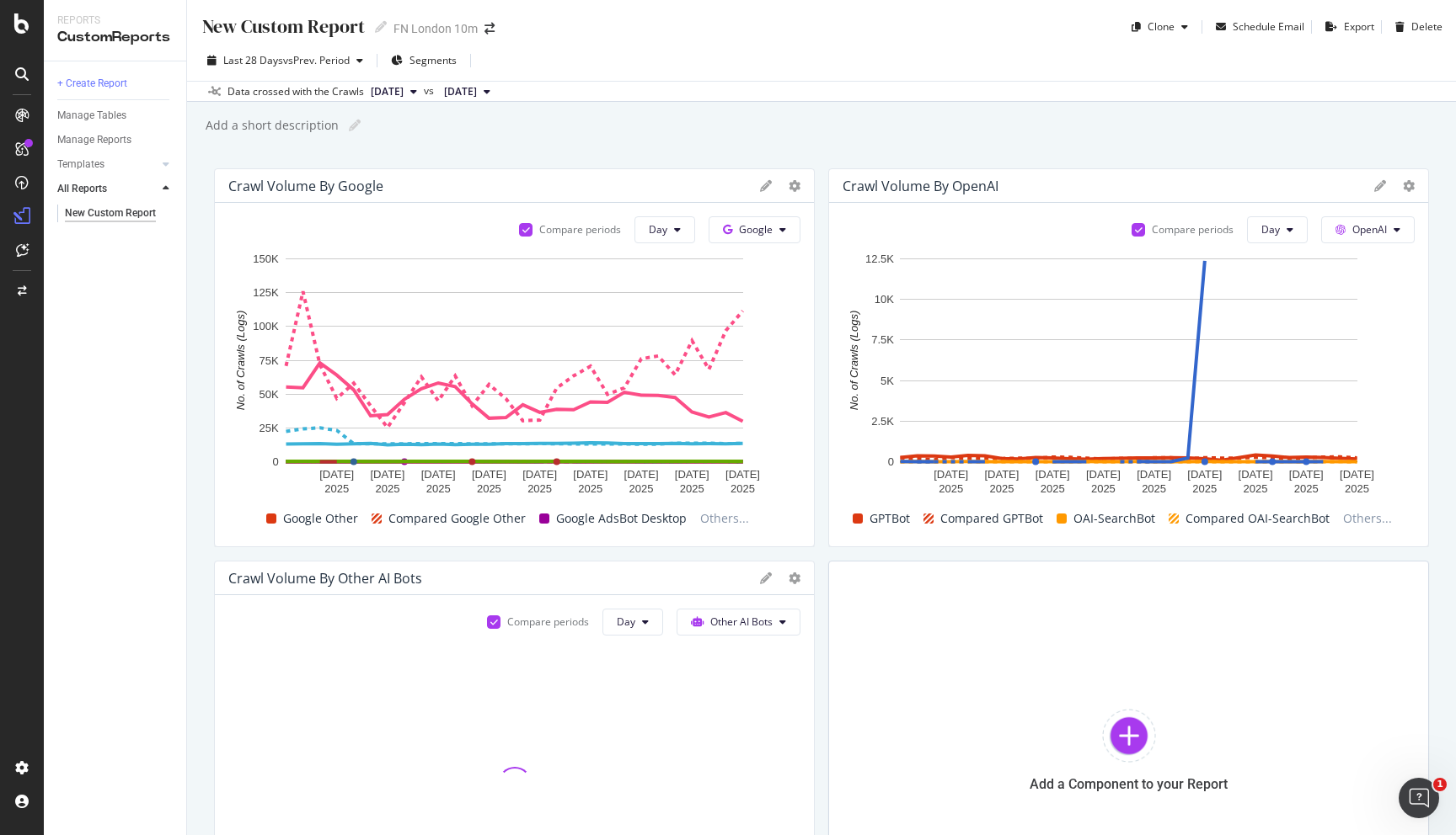
click at [261, 22] on div "New Custom Report" at bounding box center [282, 26] width 164 height 26
type input "FNLondon Whitelist Test"
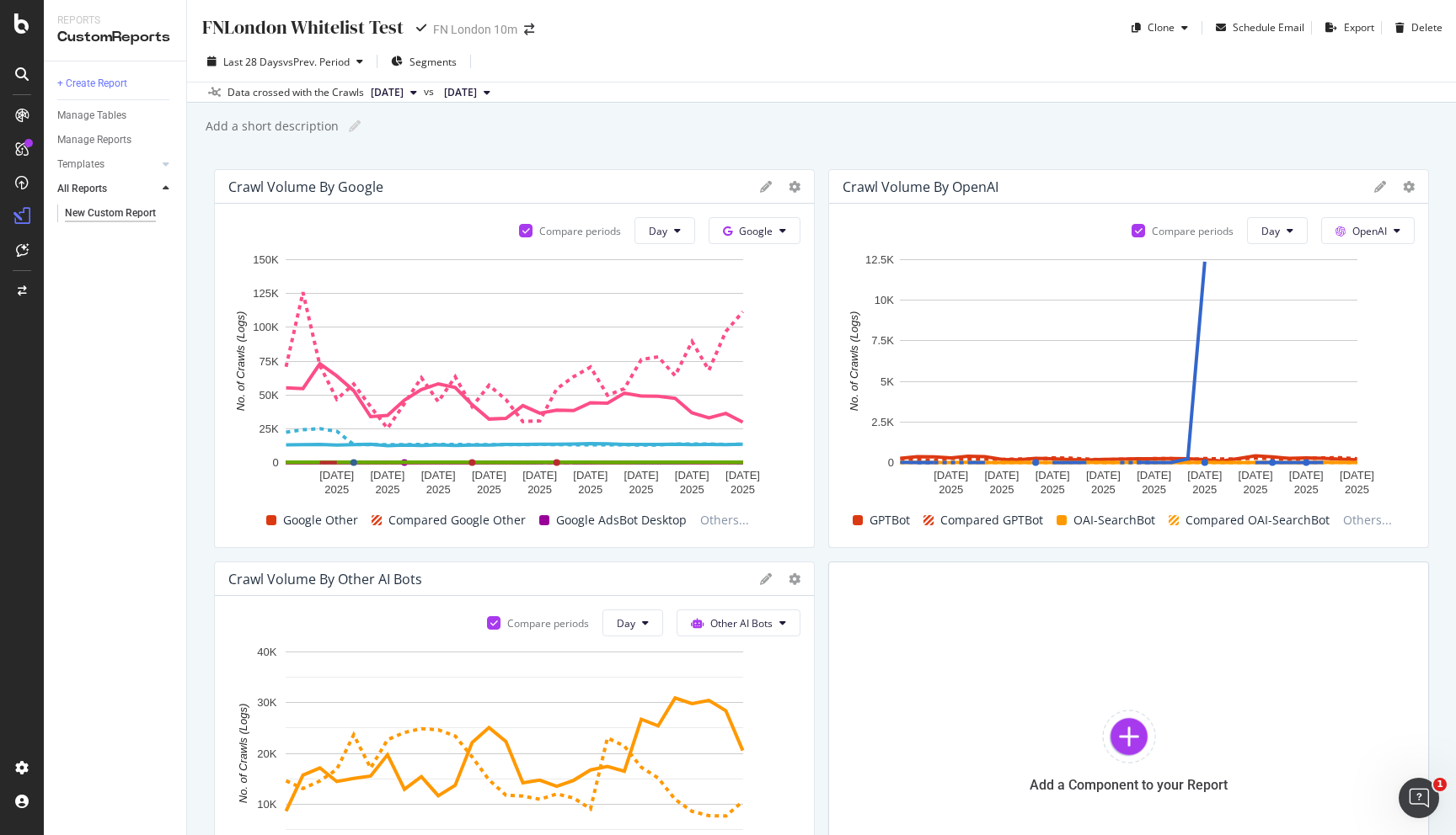
click at [533, 138] on div "FNLondon Whitelist Test FNLondon Whitelist Test FN [GEOGRAPHIC_DATA] 10m Clone …" at bounding box center [821, 418] width 1269 height 835
click at [964, 731] on div "Add a Component to your Report" at bounding box center [1128, 750] width 600 height 378
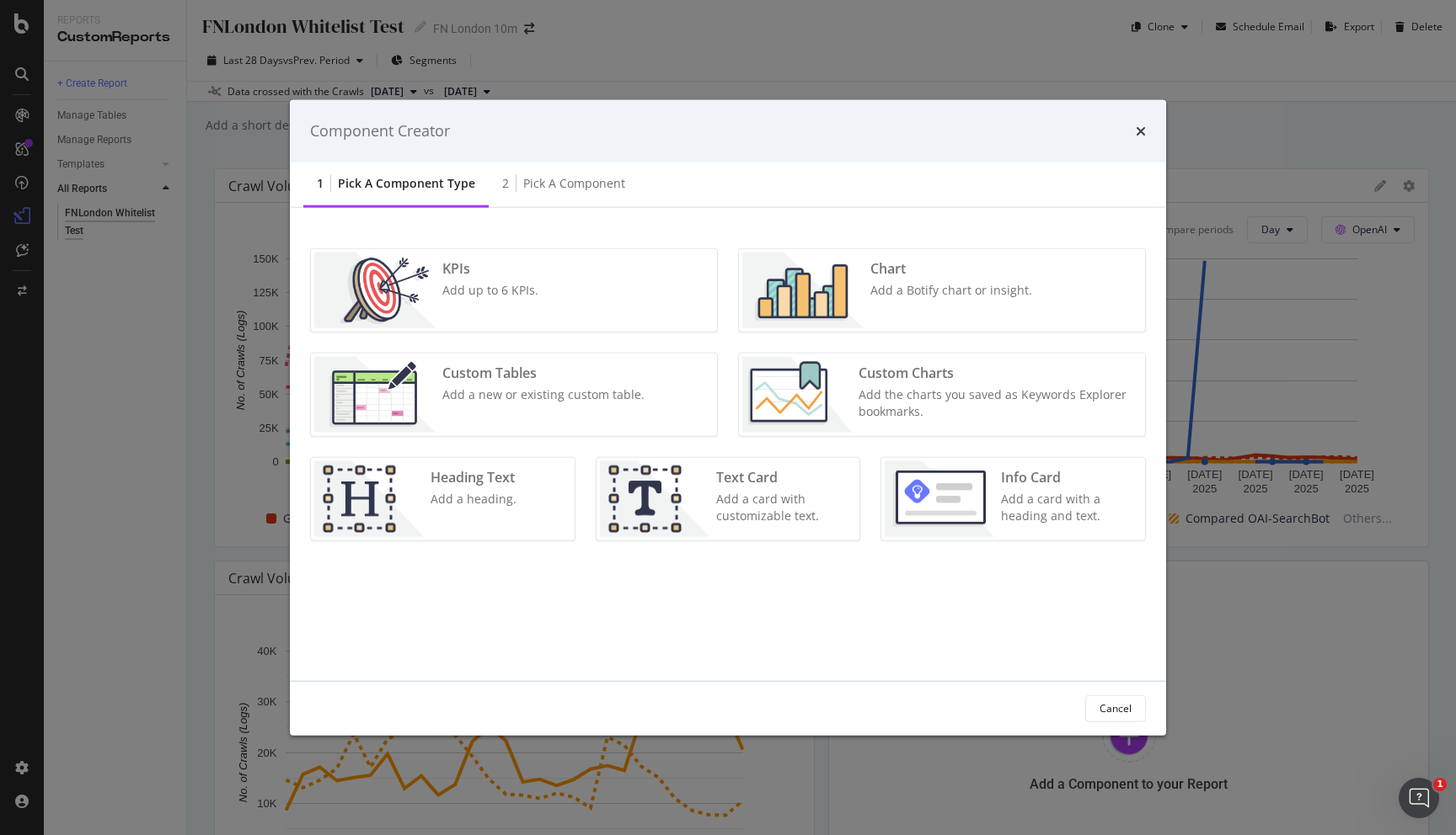
click at [784, 277] on img "modal" at bounding box center [802, 289] width 121 height 75
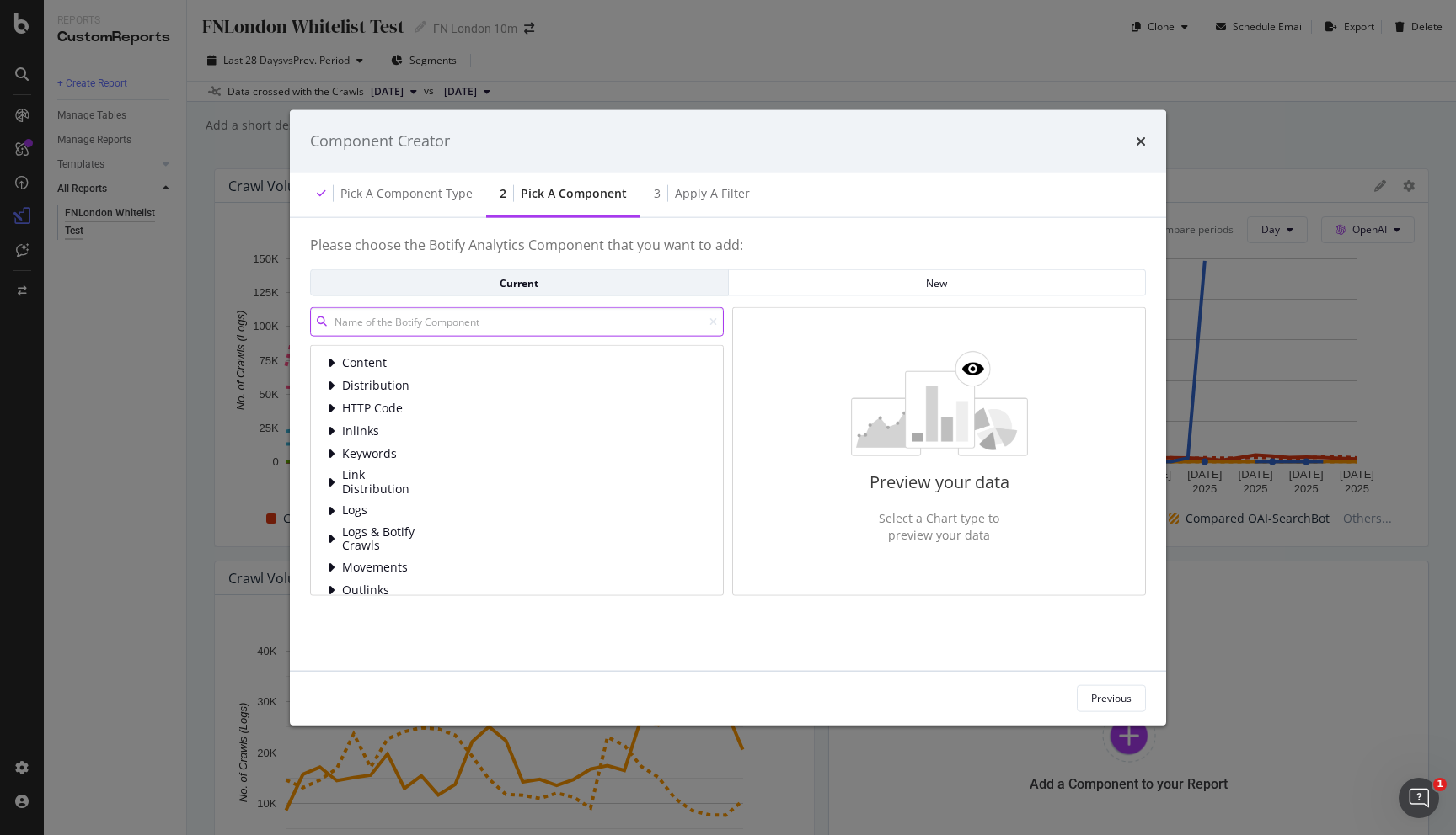
click at [546, 328] on input "modal" at bounding box center [517, 322] width 413 height 29
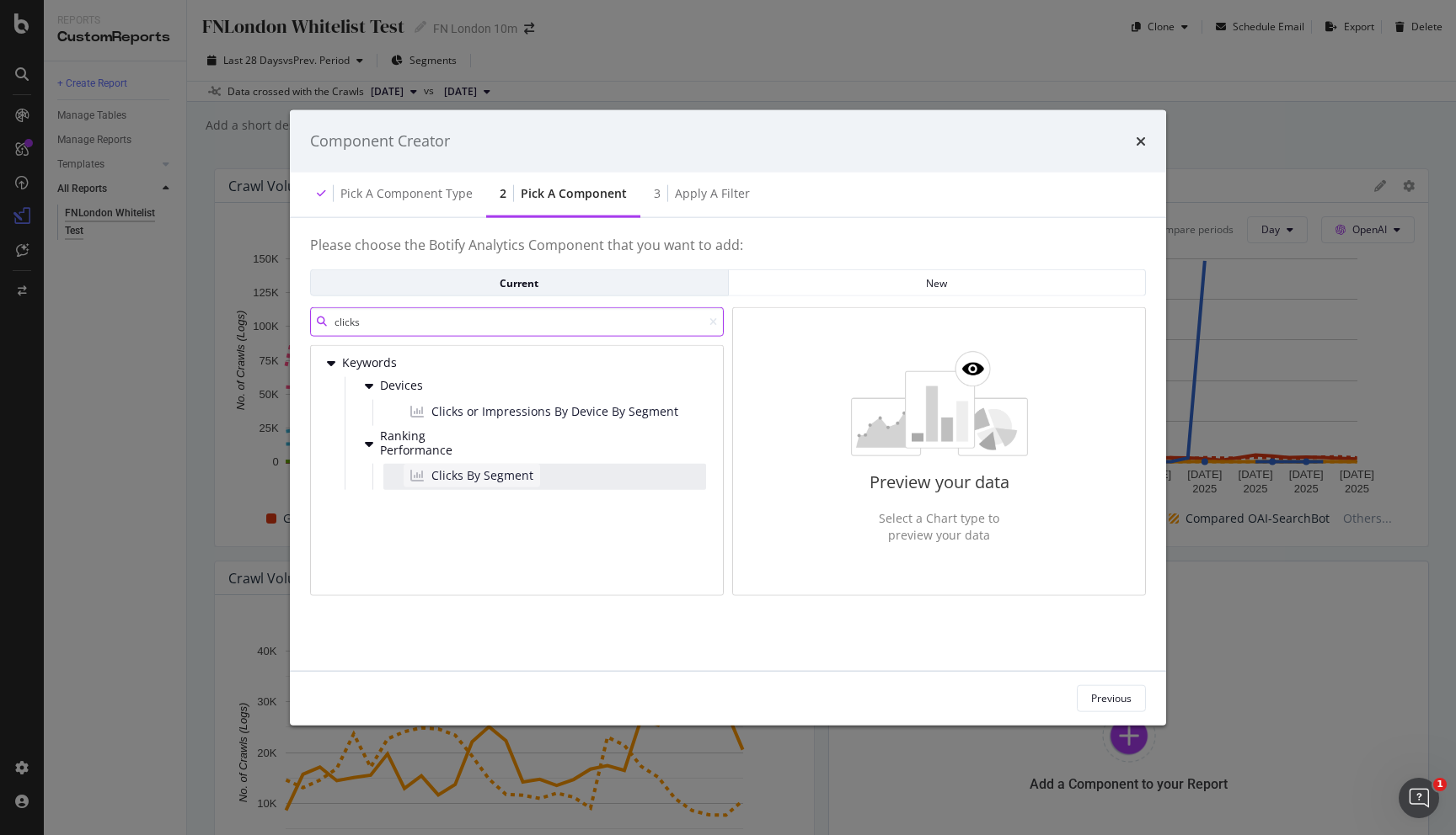
type input "clicks"
click at [500, 469] on span "Clicks By Segment" at bounding box center [481, 474] width 102 height 17
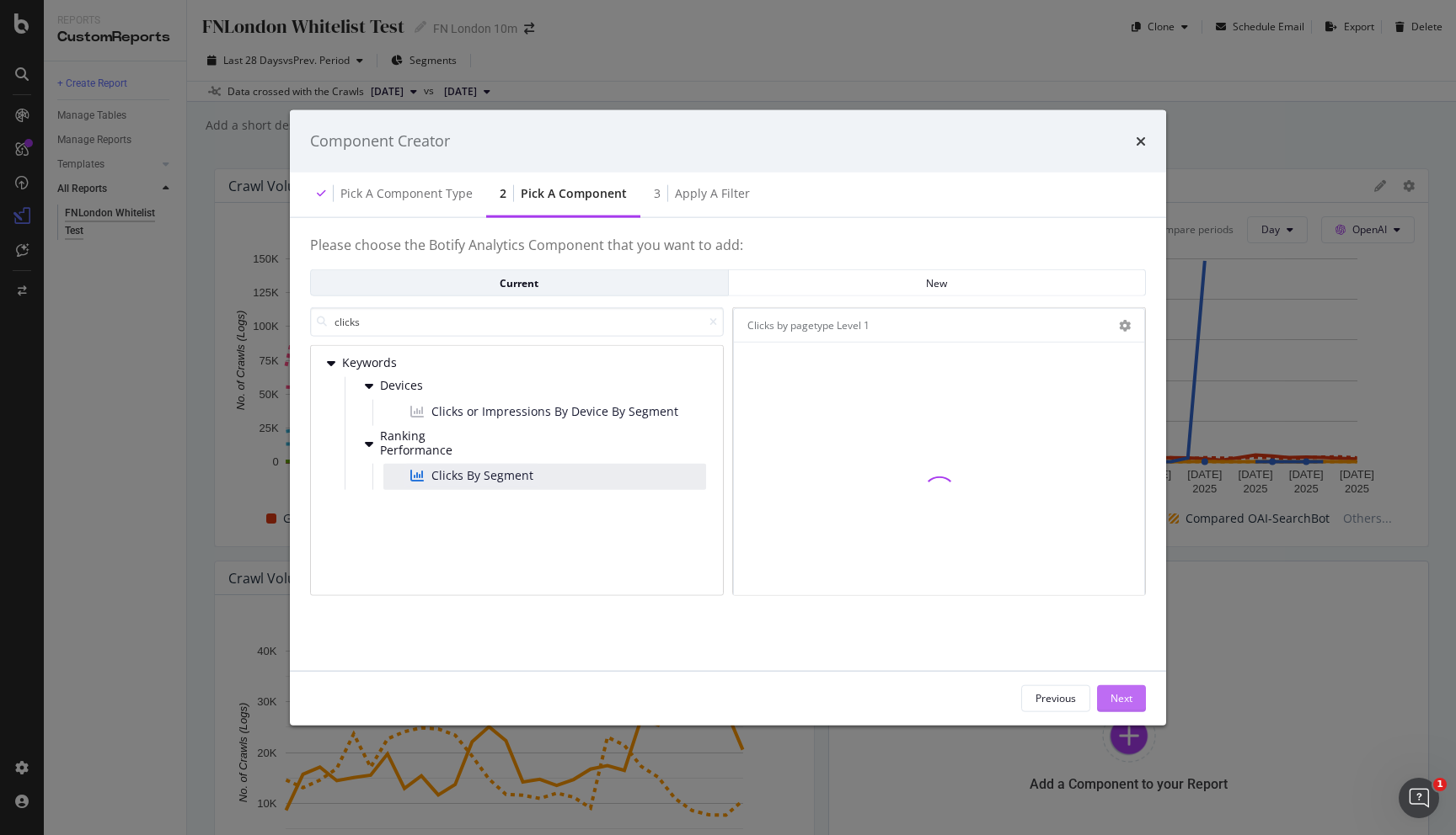
click at [1119, 701] on div "Next" at bounding box center [1121, 698] width 22 height 14
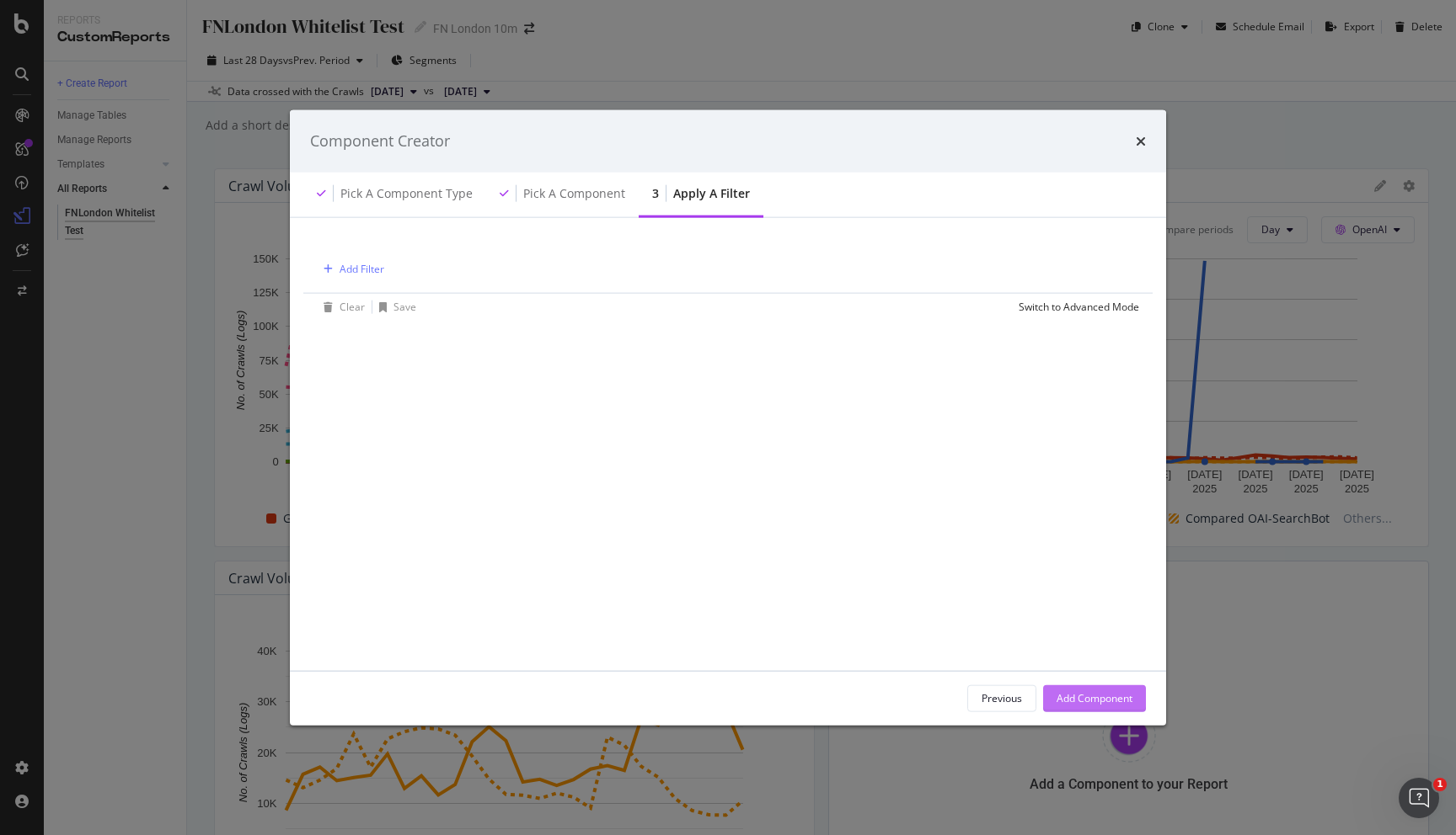
click at [1119, 701] on div "Add Component" at bounding box center [1093, 698] width 75 height 14
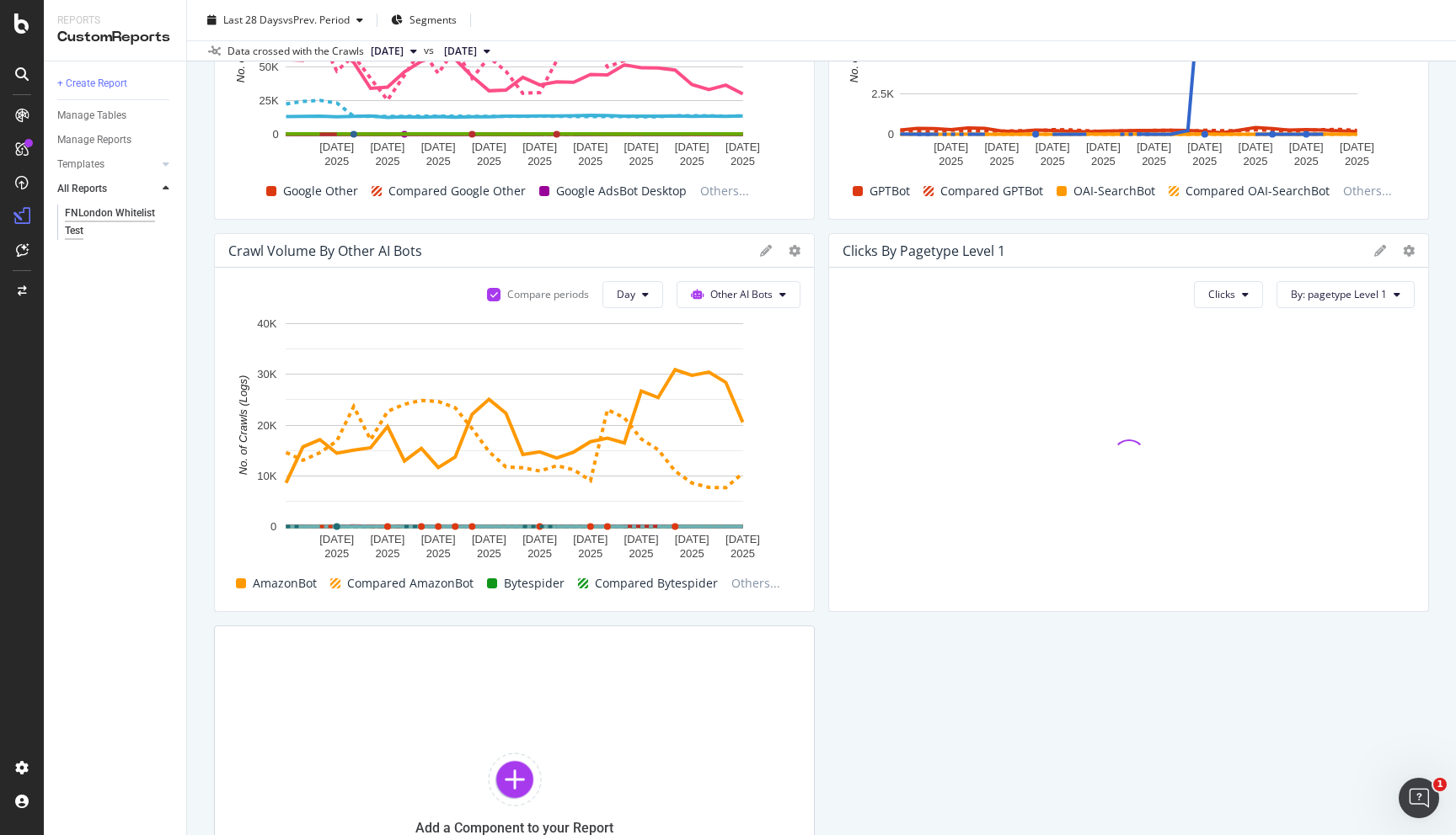
scroll to position [316, 0]
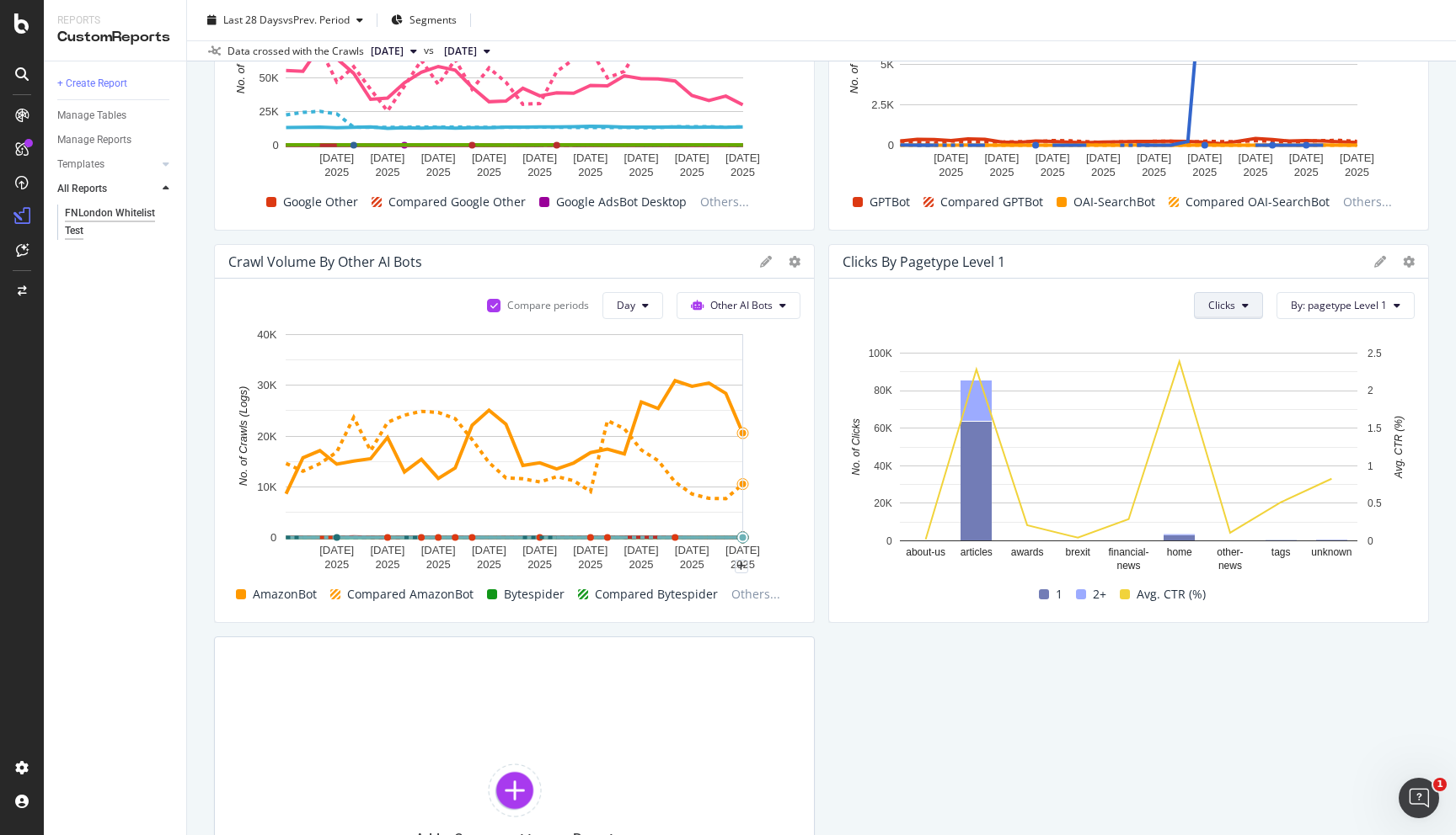
click at [1247, 300] on icon at bounding box center [1245, 305] width 7 height 10
click at [1355, 307] on span "By: pagetype Level 1" at bounding box center [1338, 305] width 96 height 14
click at [1400, 261] on div at bounding box center [1394, 261] width 41 height 17
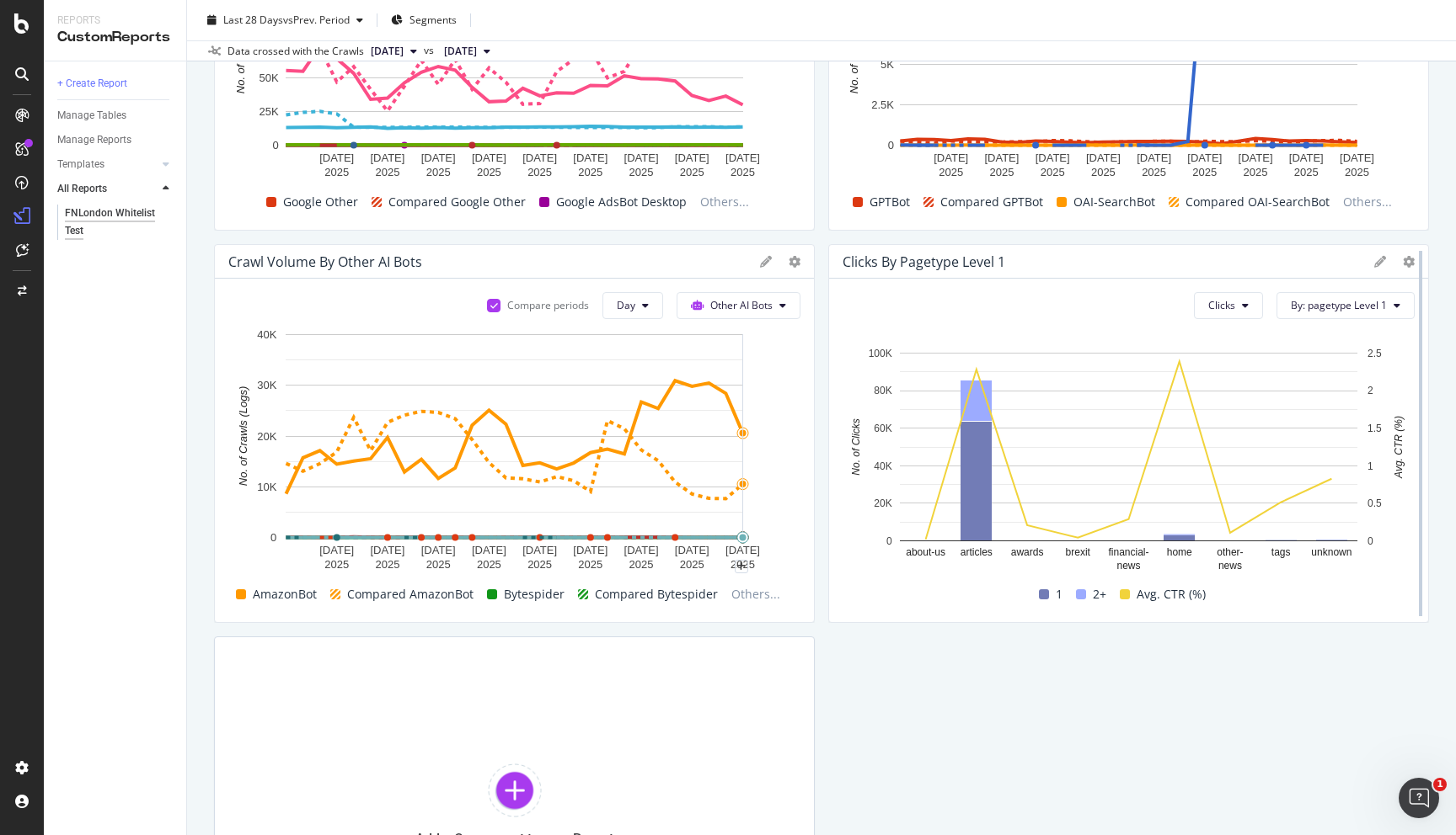
click at [1413, 261] on div at bounding box center [1420, 433] width 17 height 378
click at [1408, 261] on icon at bounding box center [1408, 261] width 12 height 12
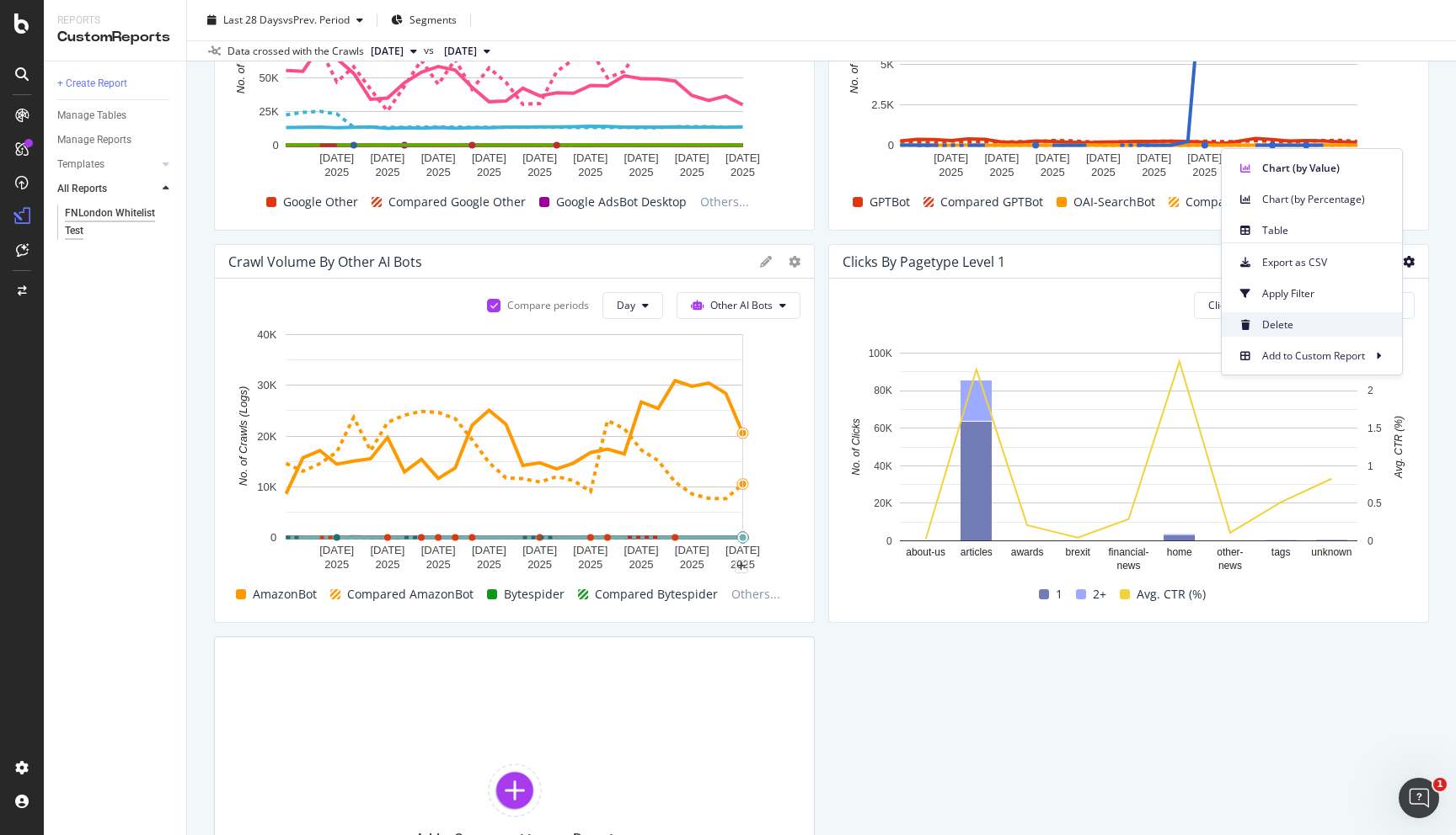
click at [1324, 317] on span "Delete" at bounding box center [1325, 324] width 126 height 15
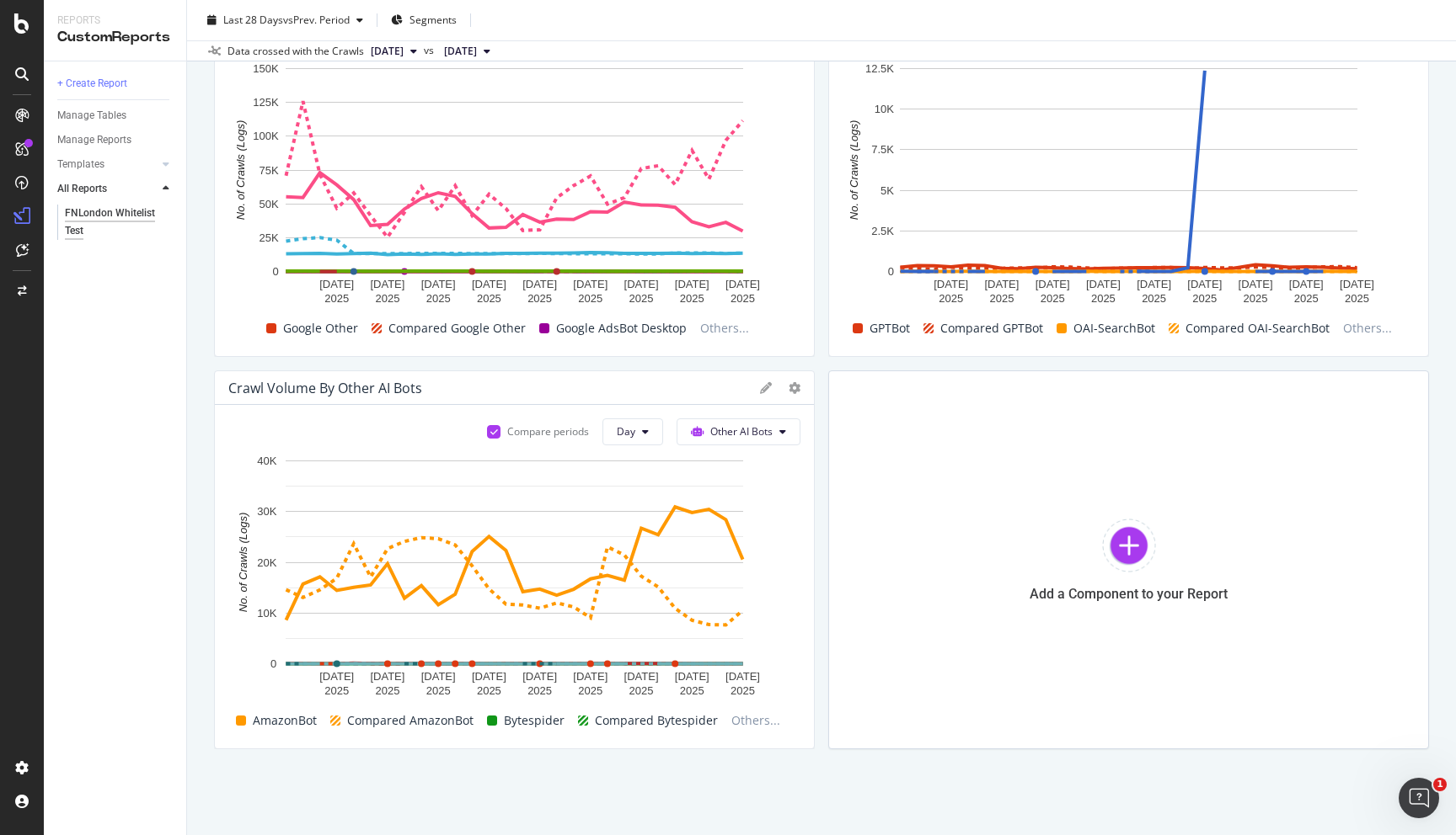
scroll to position [191, 0]
click at [1135, 559] on div at bounding box center [1129, 545] width 54 height 54
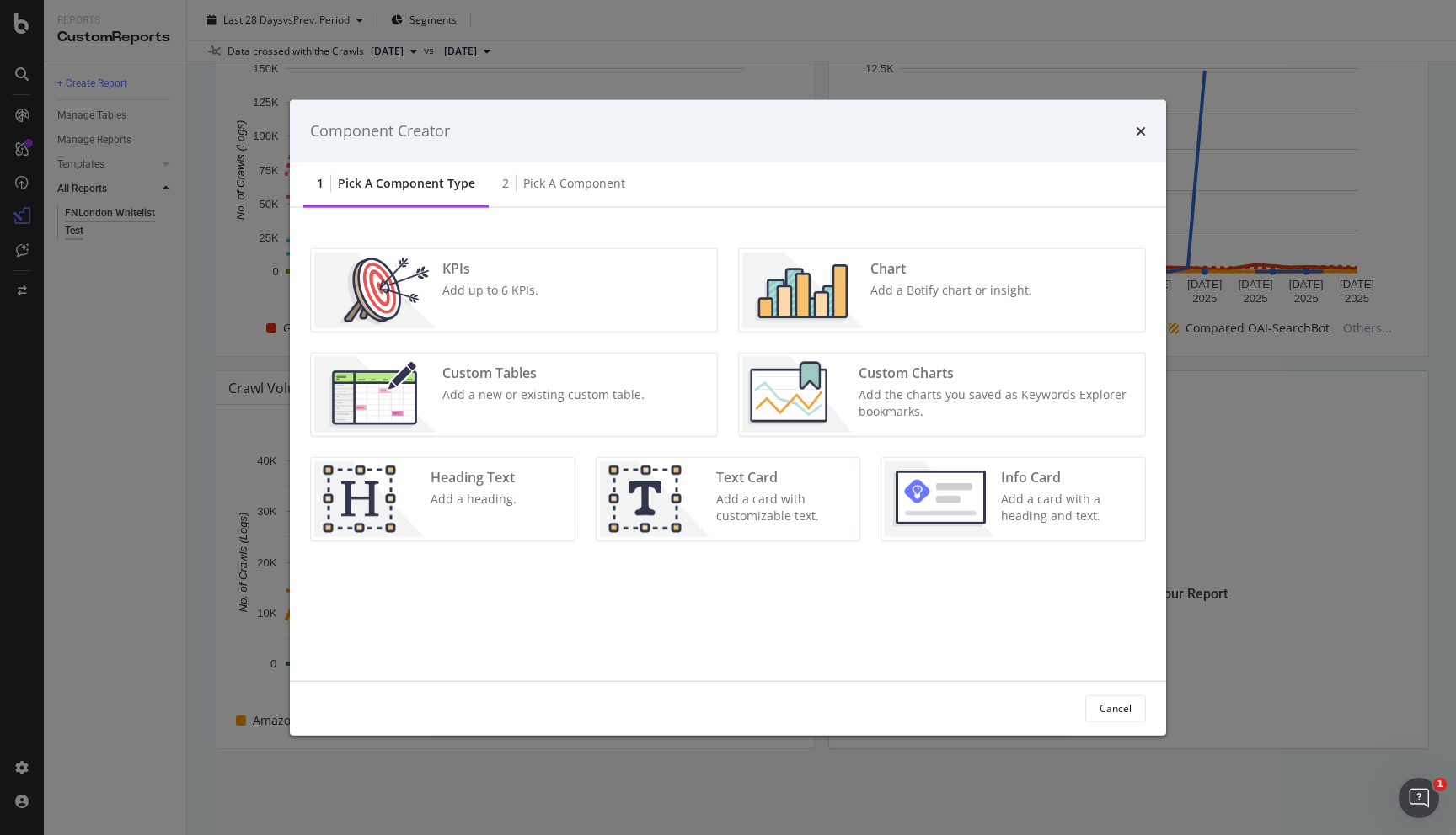
click at [567, 283] on div "KPIs Add up to 6 KPIs." at bounding box center [514, 289] width 406 height 82
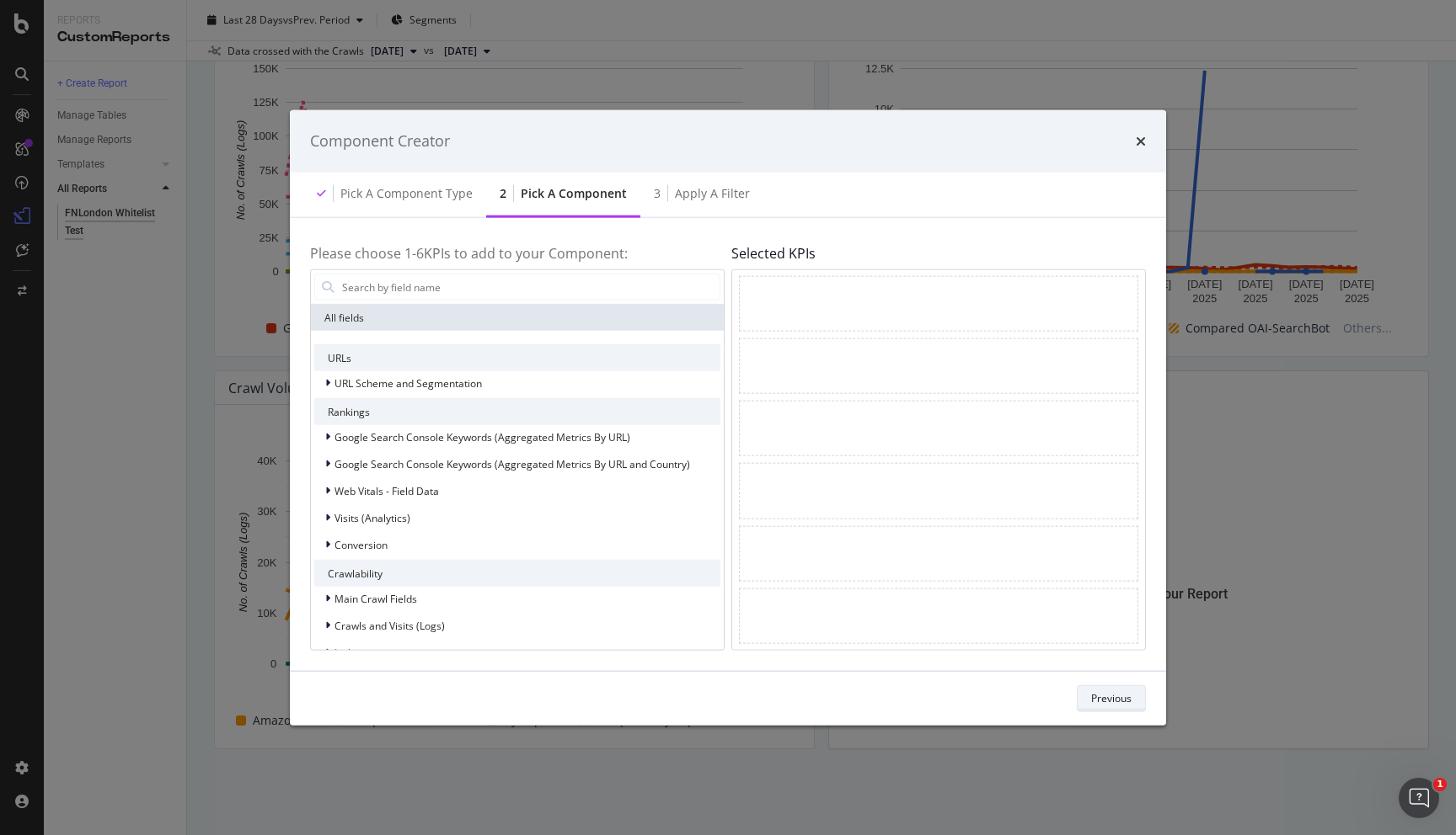
click at [1100, 698] on div "Previous" at bounding box center [1111, 698] width 41 height 14
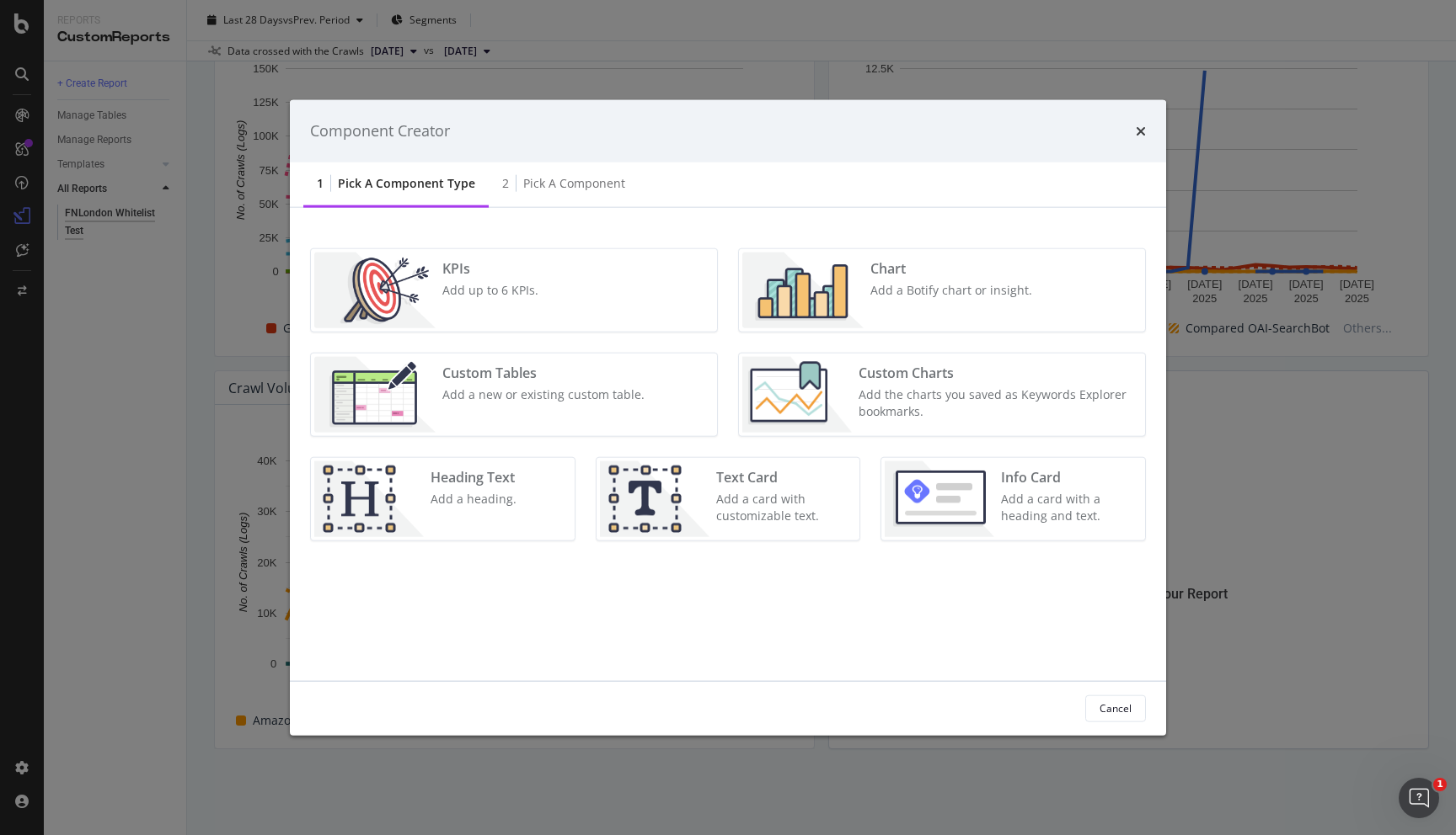
click at [903, 293] on div "Add a Botify chart or insight." at bounding box center [951, 289] width 161 height 17
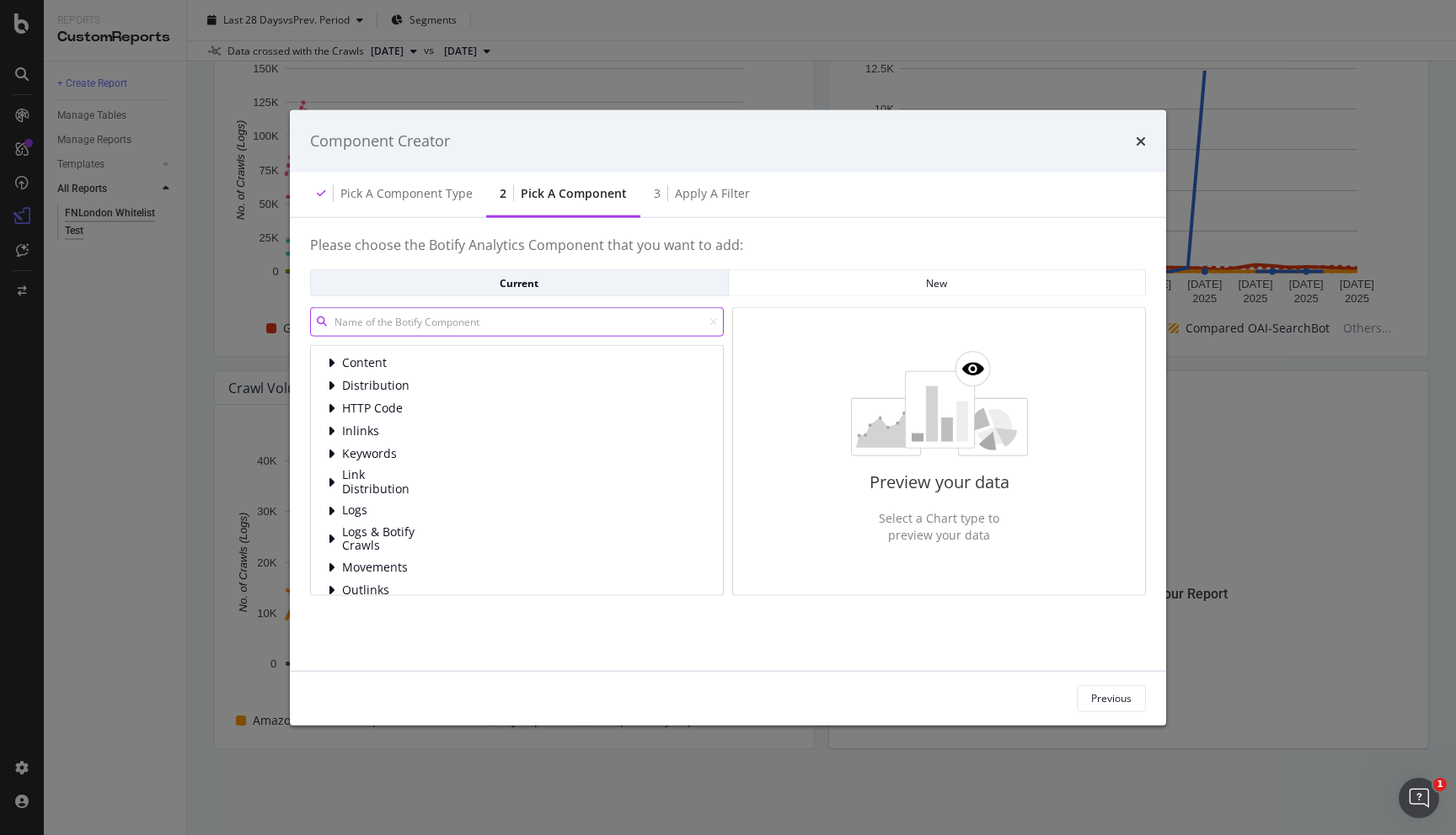
click at [517, 323] on input "modal" at bounding box center [517, 322] width 413 height 29
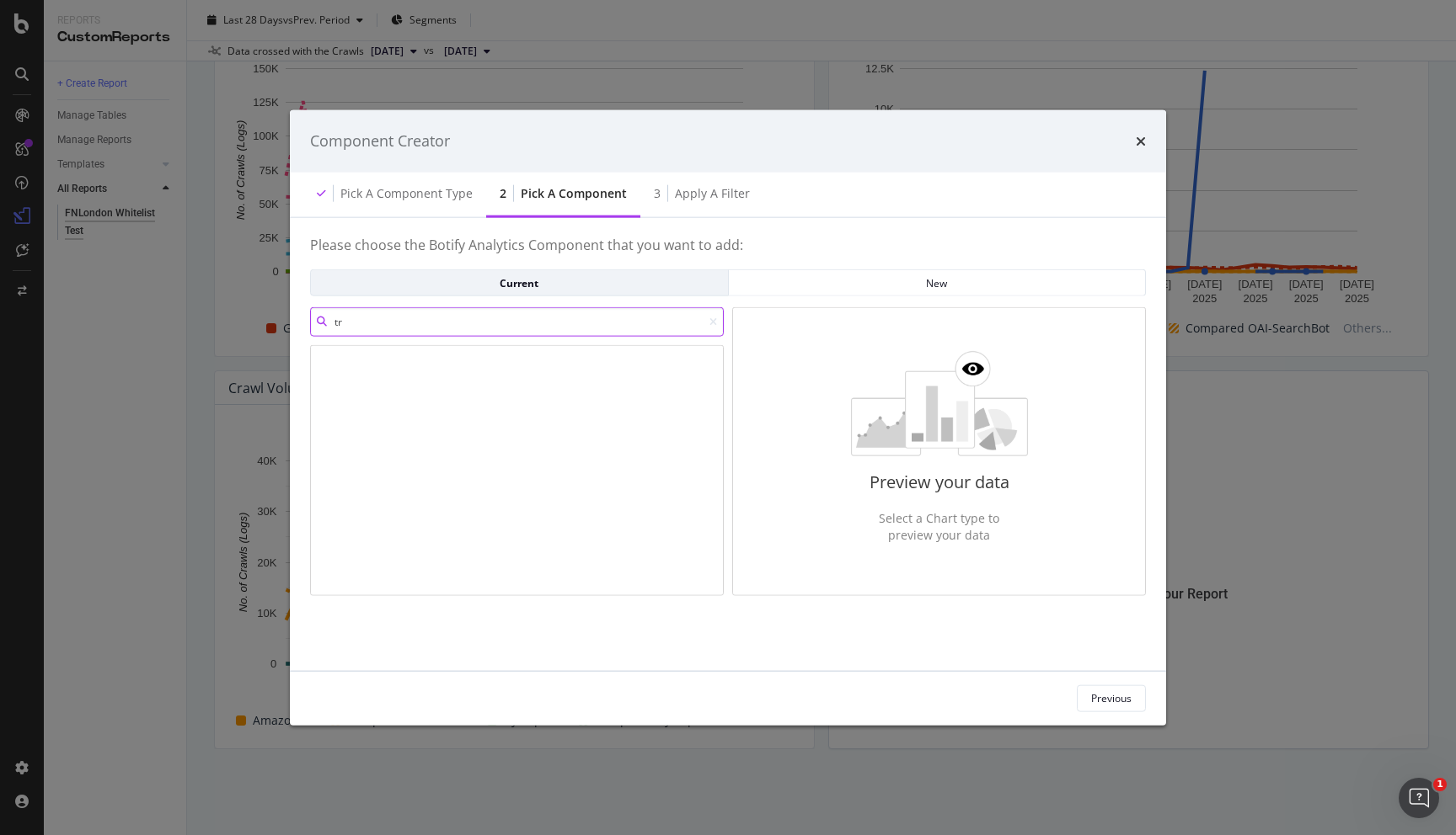
type input "t"
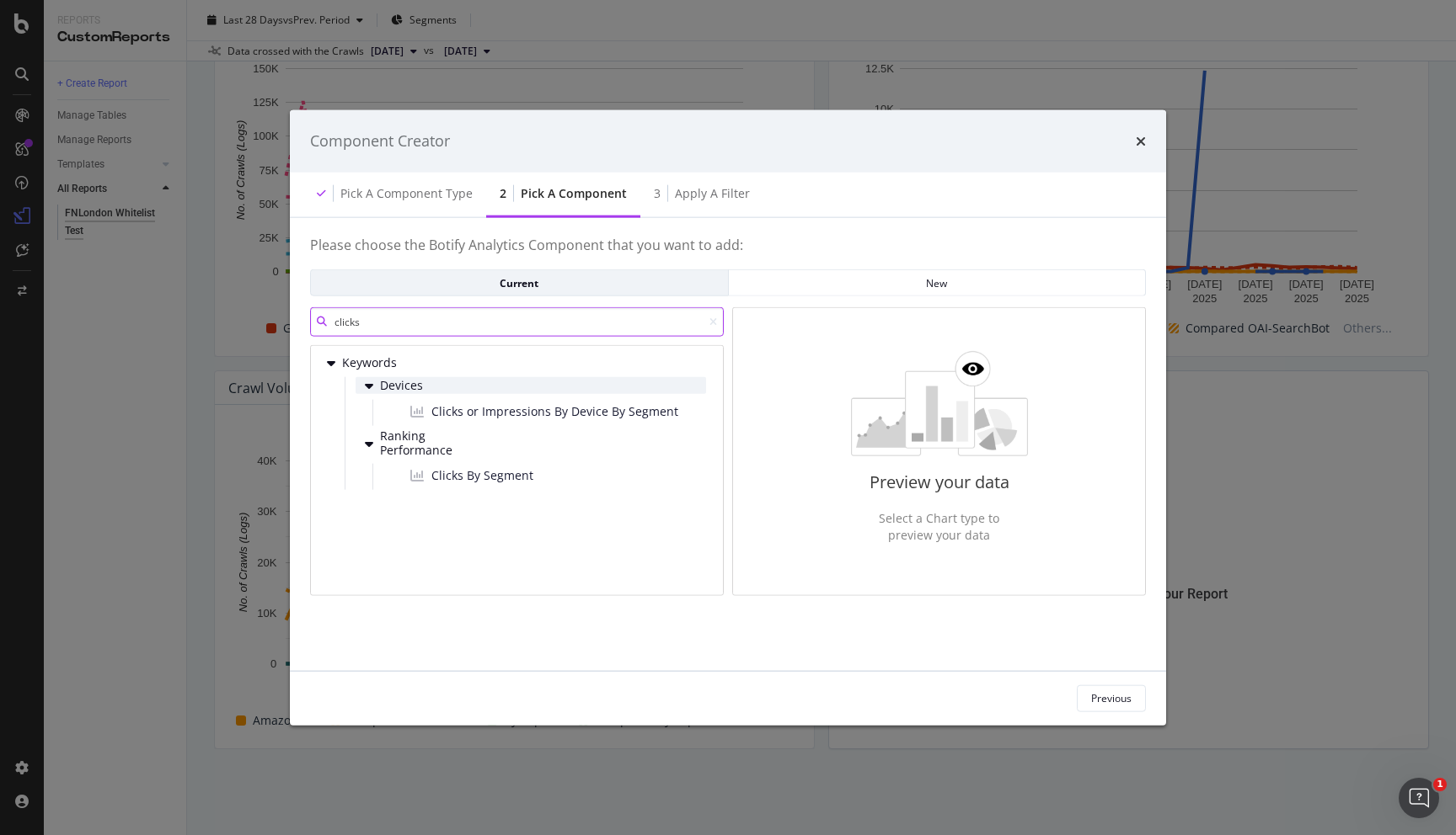
type input "clicks"
click at [552, 413] on span "Clicks or Impressions By Device By Segment" at bounding box center [554, 411] width 247 height 17
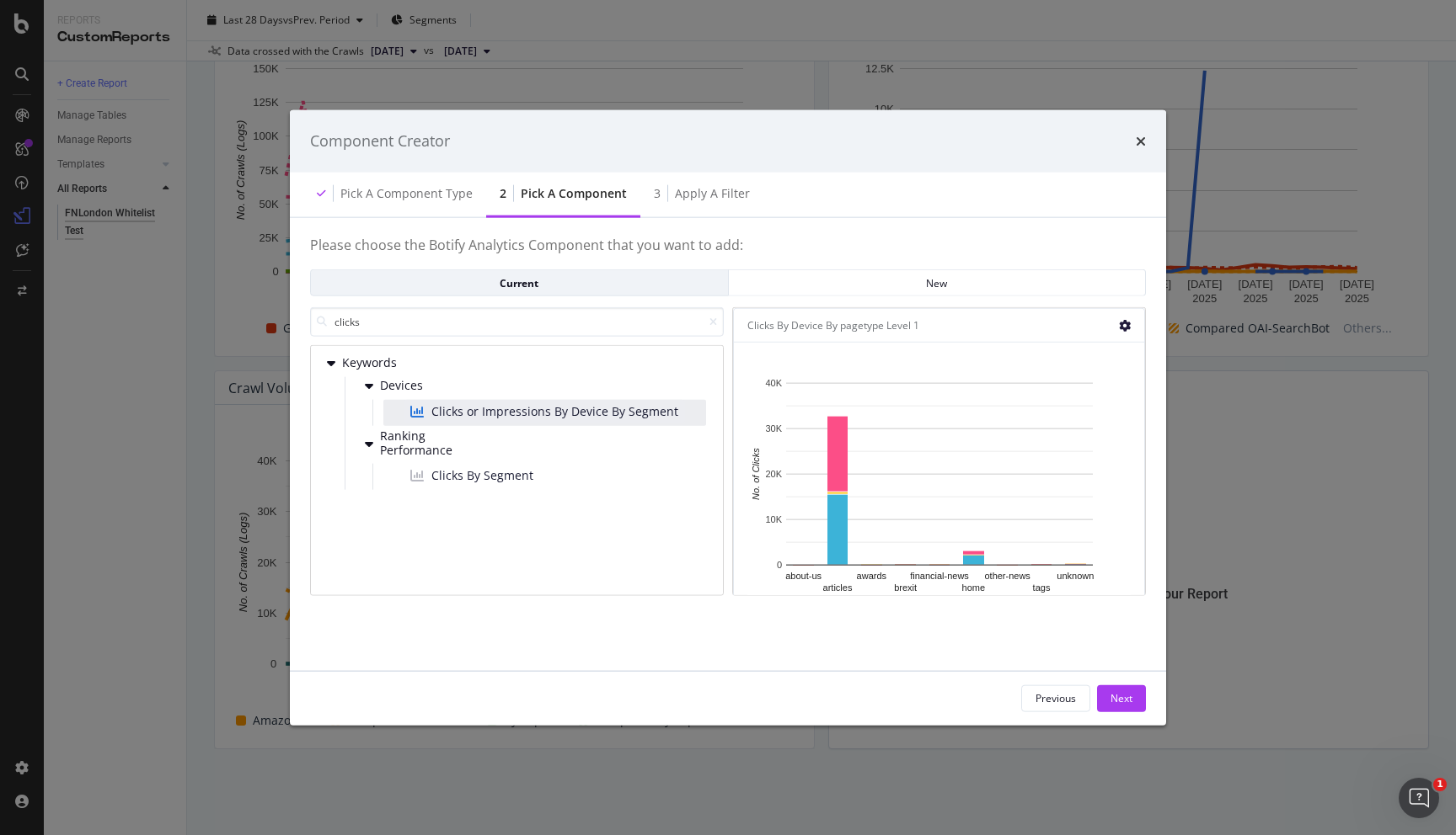
click at [1118, 330] on div "modal" at bounding box center [1120, 324] width 20 height 17
click at [1124, 327] on icon "modal" at bounding box center [1124, 324] width 12 height 12
click at [466, 324] on input "clicks" at bounding box center [517, 322] width 413 height 29
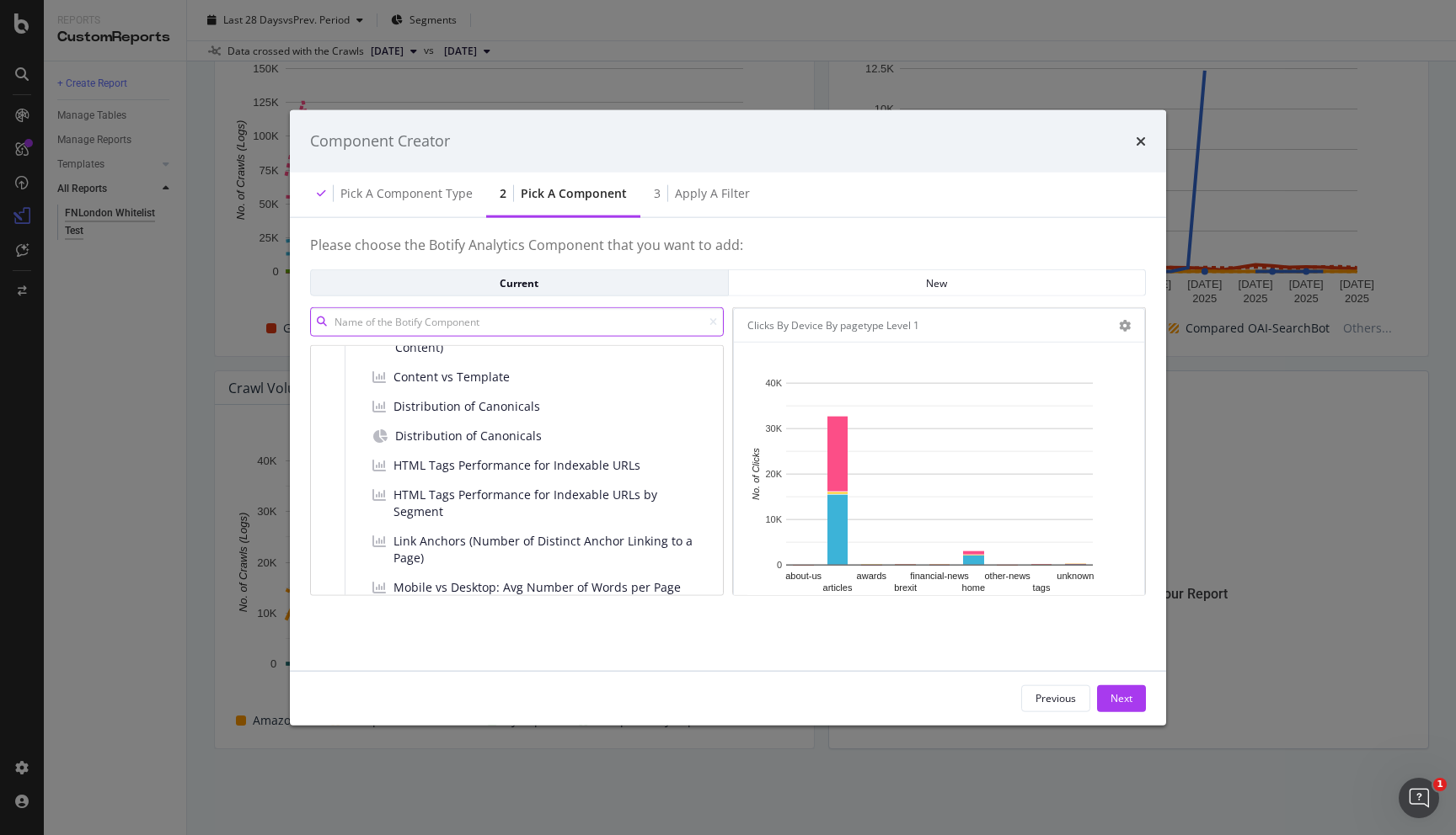
scroll to position [0, 0]
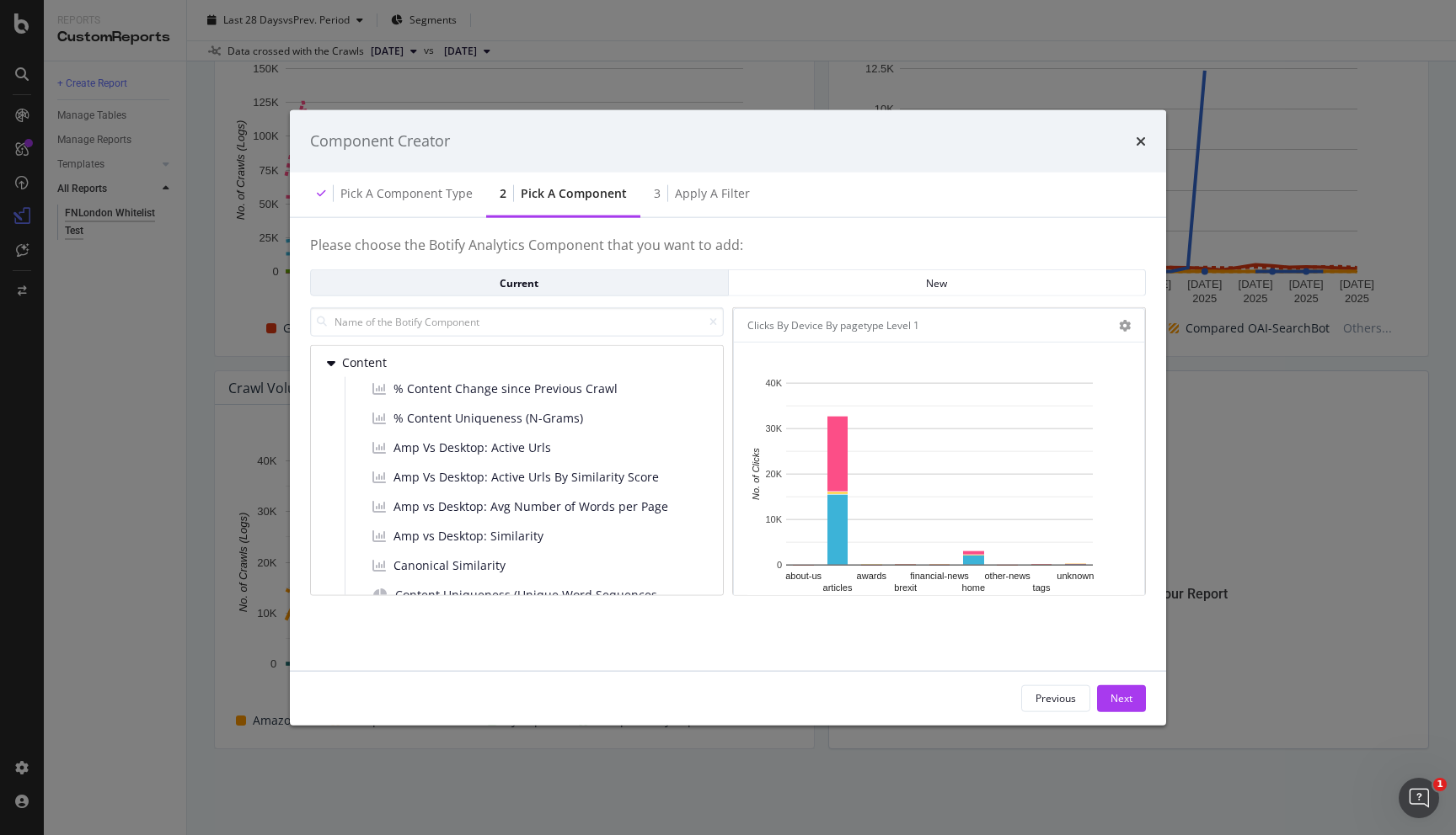
click at [1147, 149] on div "Component Creator" at bounding box center [728, 141] width 876 height 62
click at [1142, 144] on icon "times" at bounding box center [1140, 140] width 10 height 13
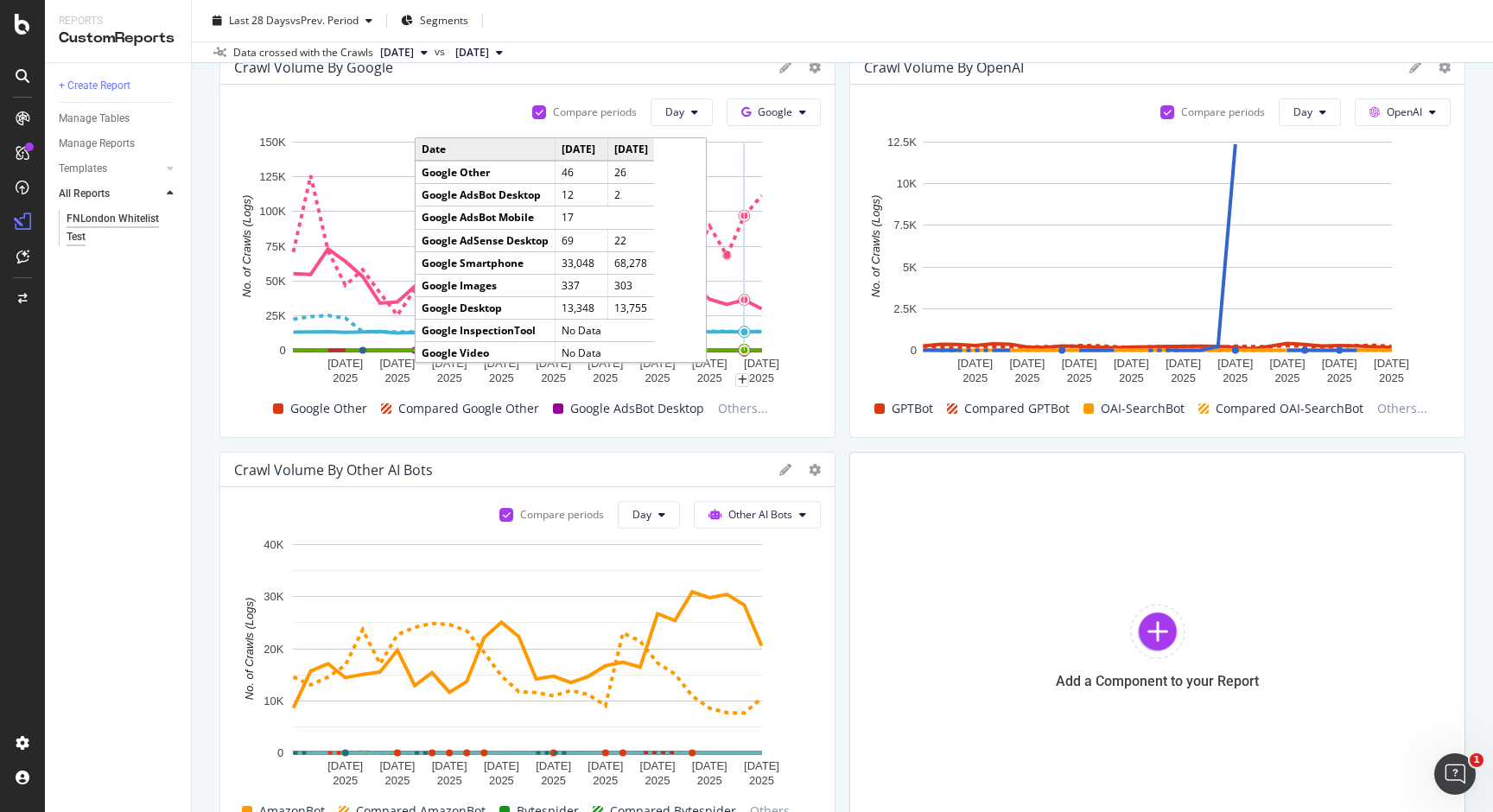
scroll to position [119, 0]
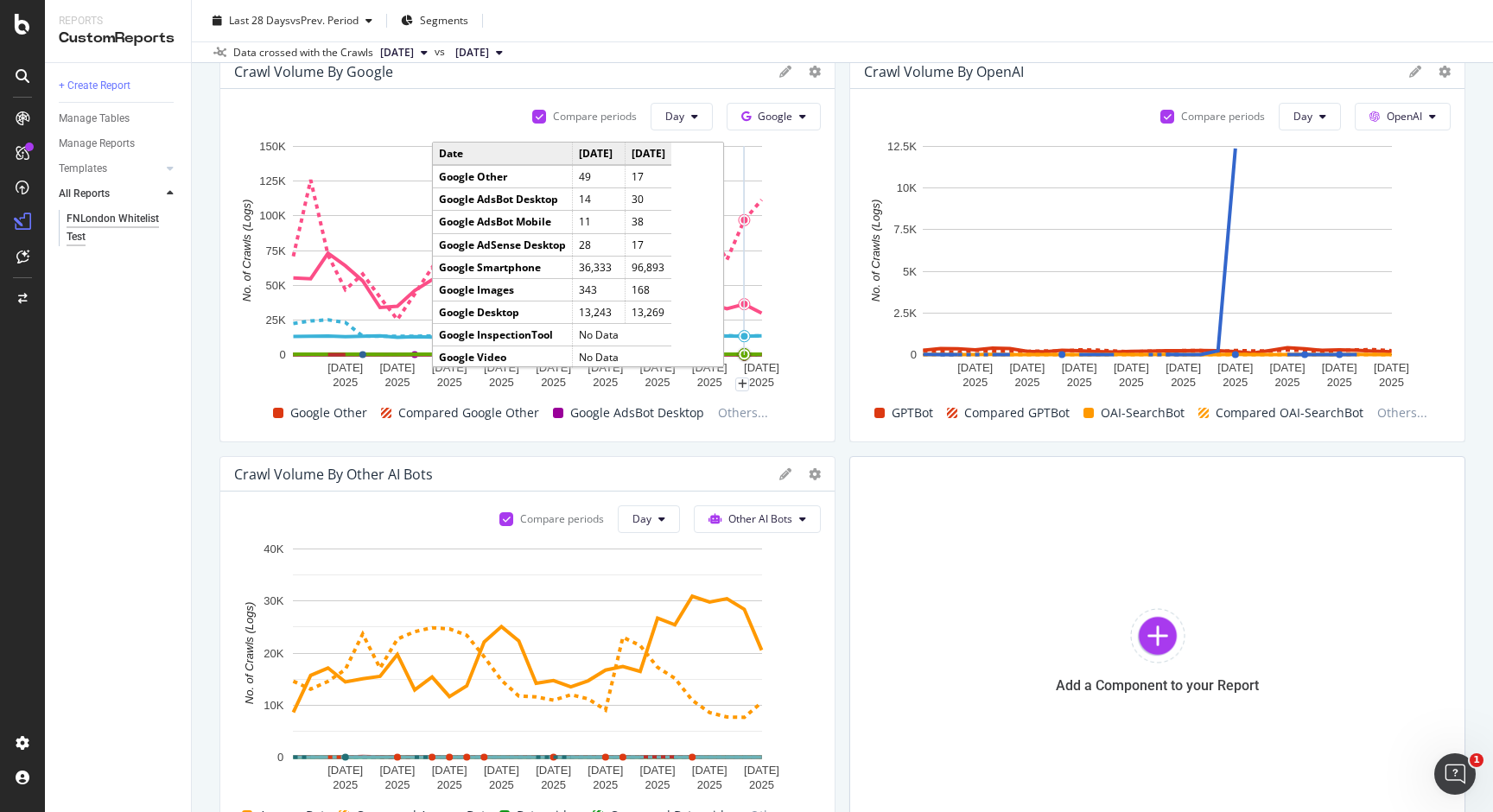
click at [847, 423] on div "Crawl Volume by Google Compare periods Day Google [DATE] [DATE] [DATE] [DATE] […" at bounding box center [842, 449] width 1246 height 791
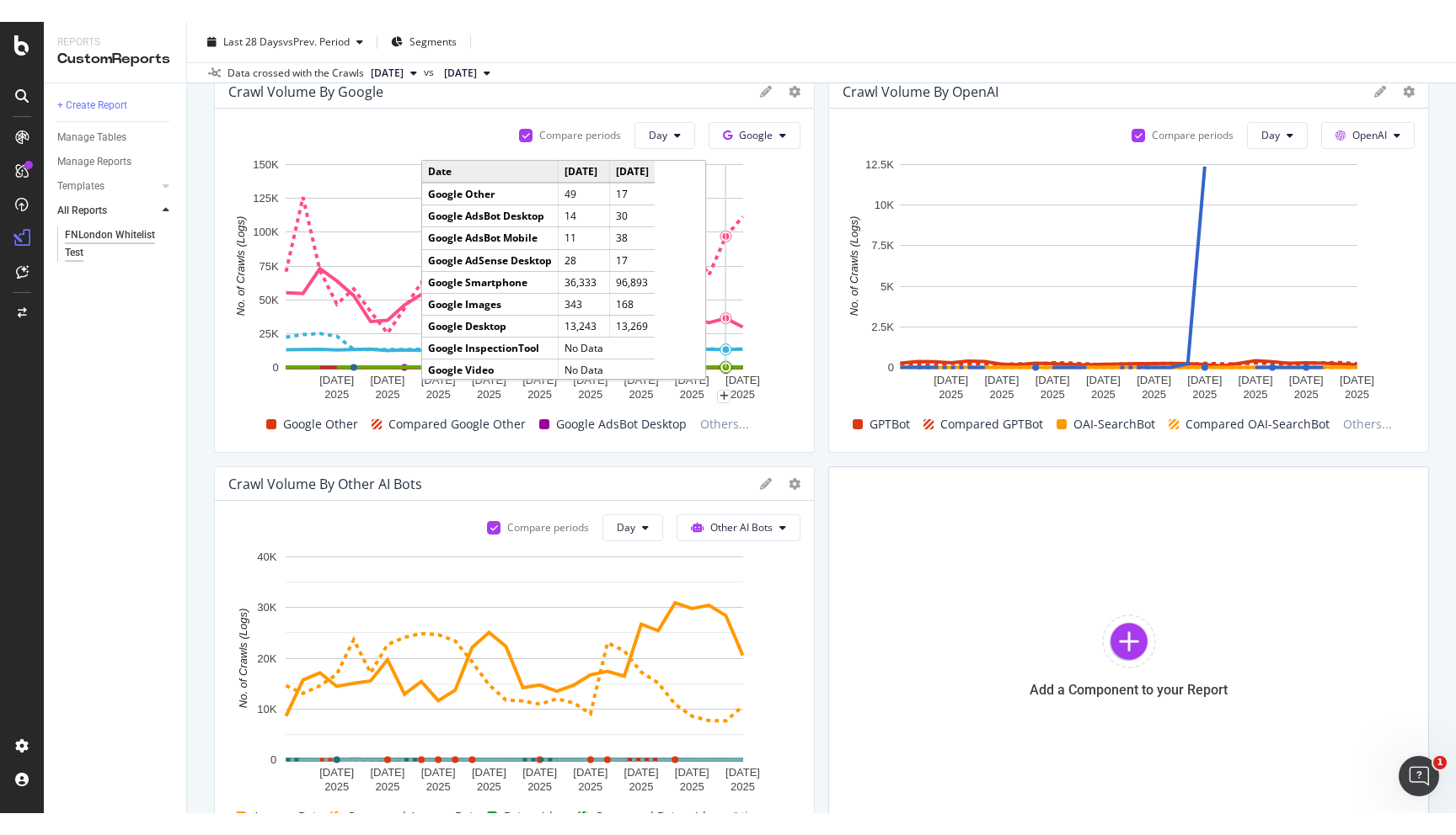
scroll to position [0, 0]
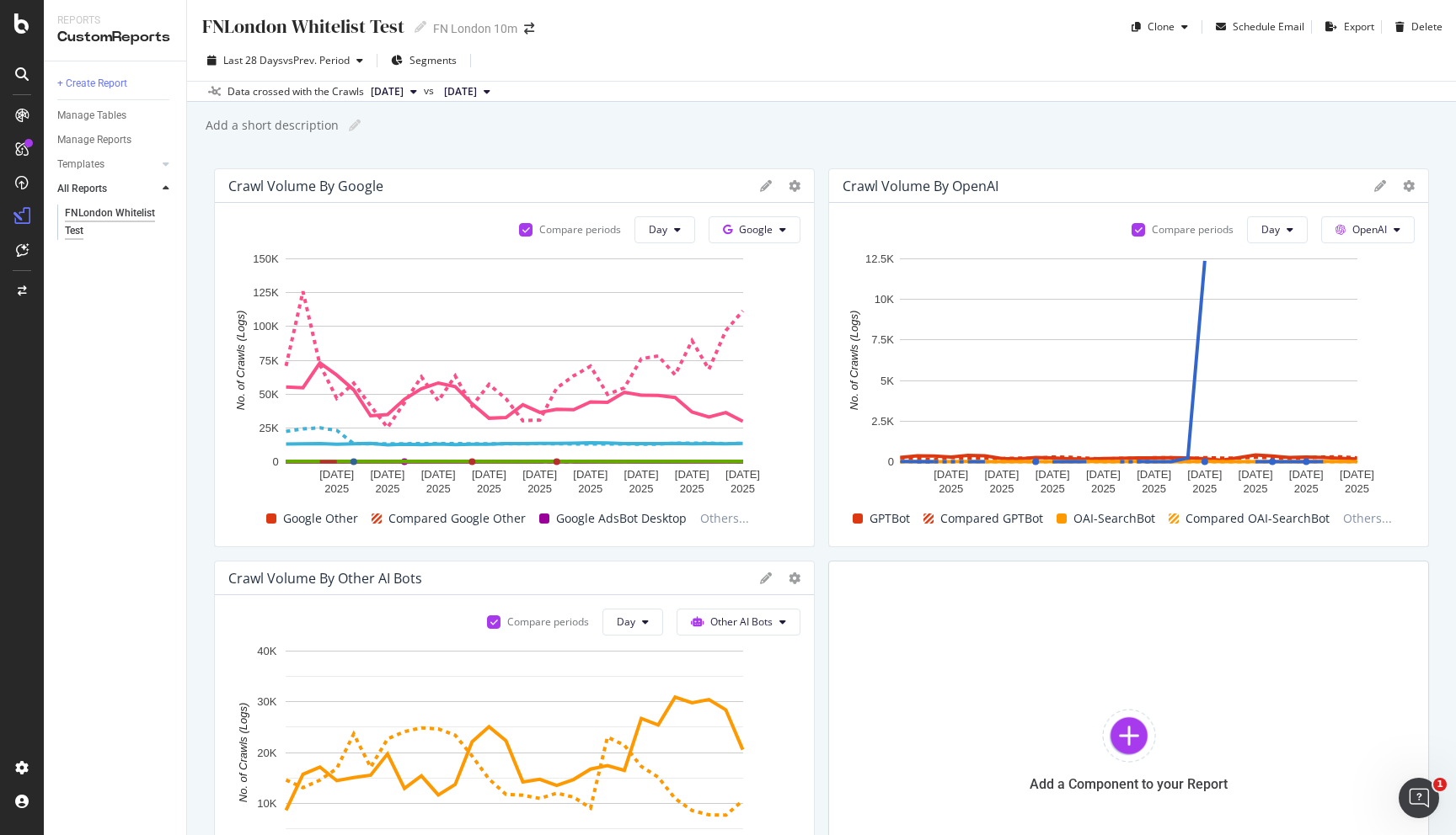
click at [451, 32] on div "FN London 10m" at bounding box center [474, 28] width 84 height 17
click at [524, 31] on icon "arrow-right-arrow-left" at bounding box center [528, 28] width 10 height 12
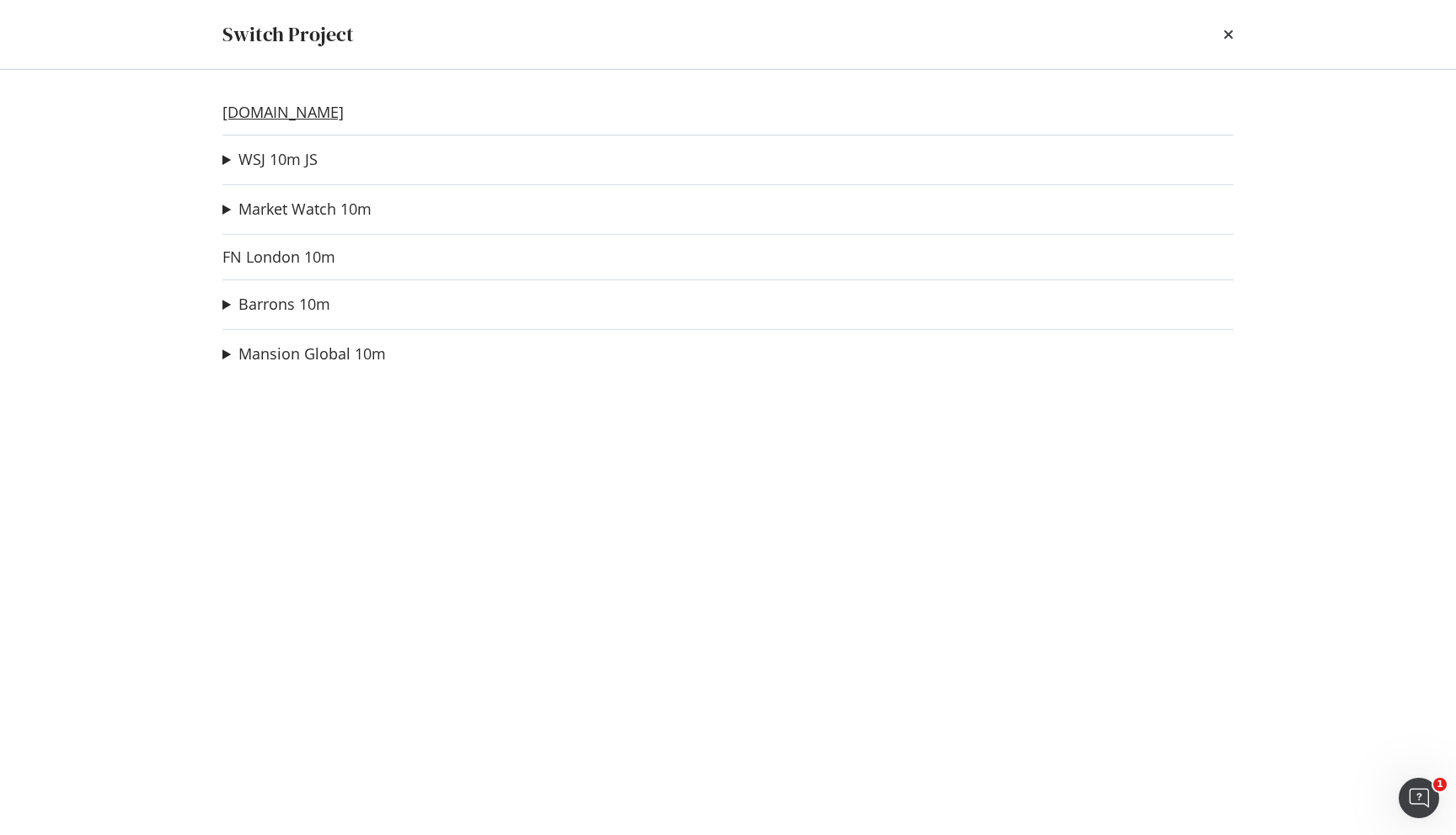
click at [275, 113] on link "[DOMAIN_NAME]" at bounding box center [283, 113] width 121 height 18
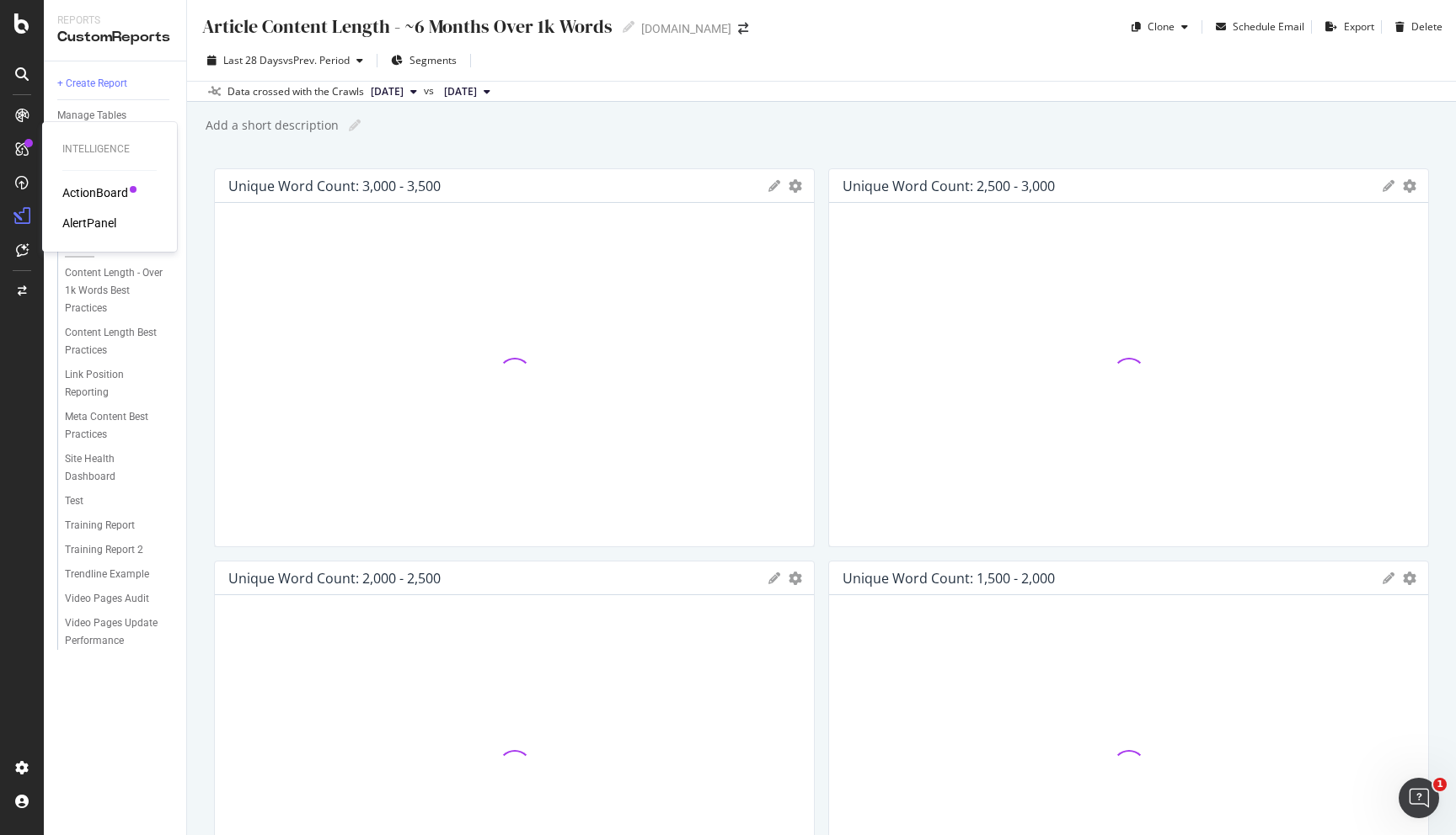
click at [23, 147] on icon at bounding box center [21, 149] width 13 height 13
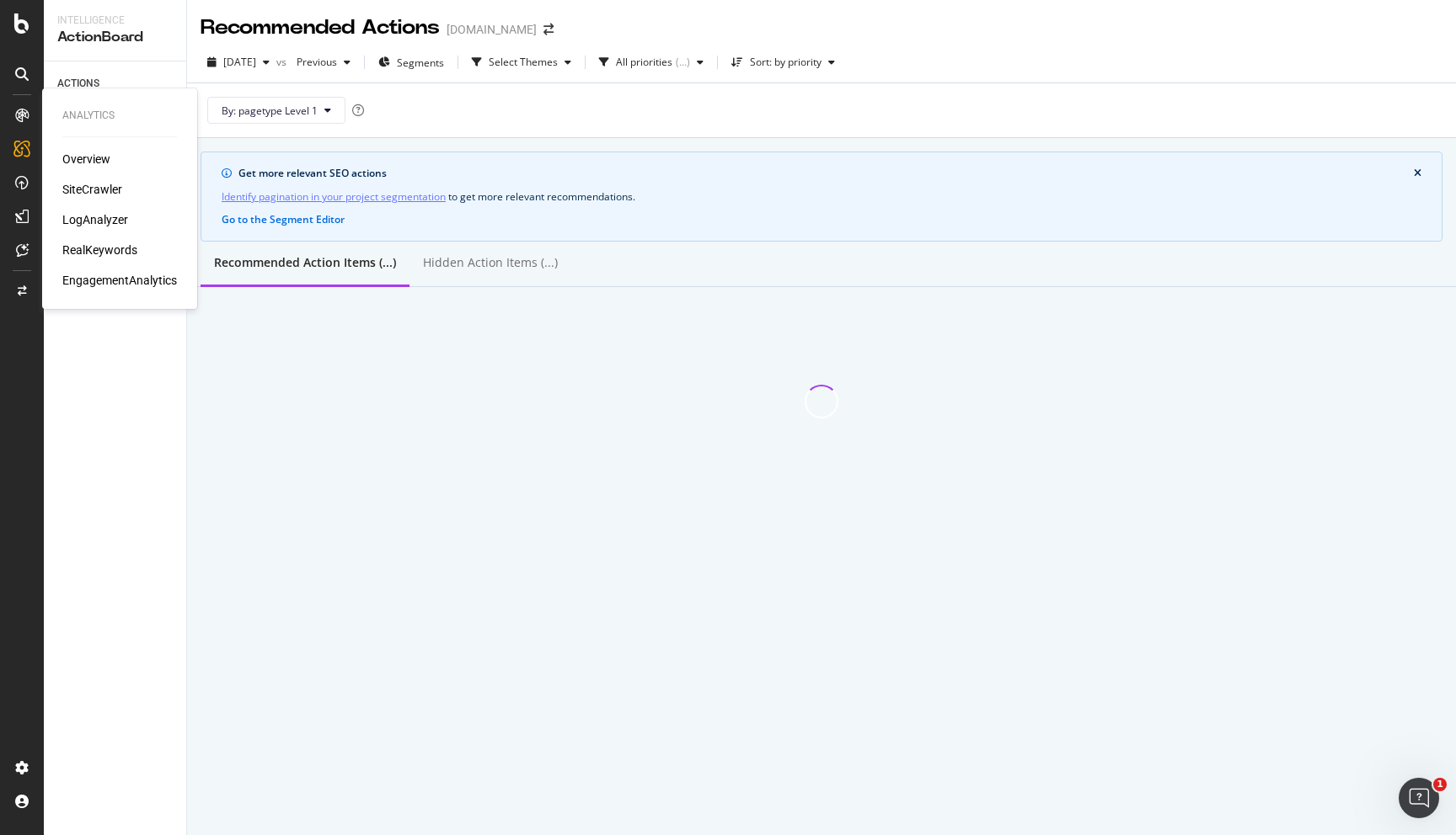
click at [91, 222] on div "LogAnalyzer" at bounding box center [95, 219] width 66 height 17
